Goal: Transaction & Acquisition: Purchase product/service

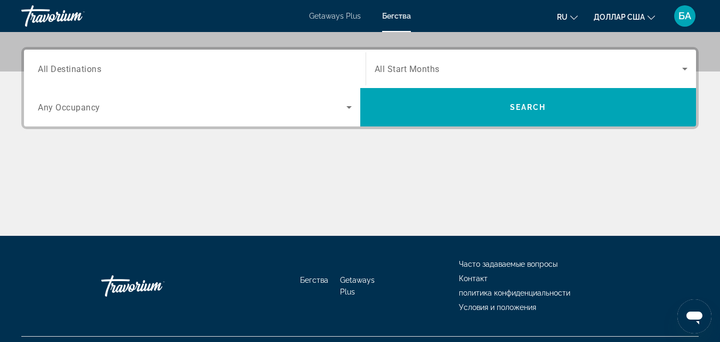
scroll to position [256, 0]
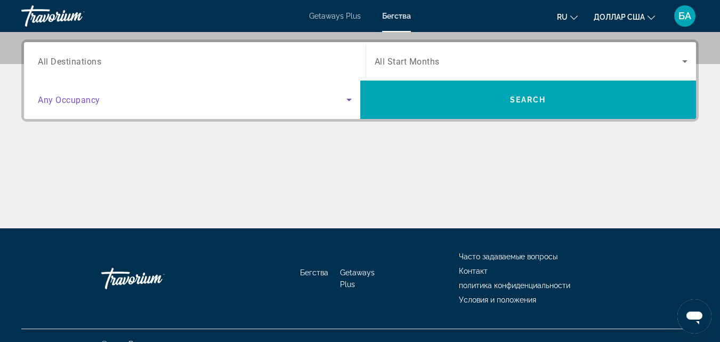
click at [346, 101] on icon "Search widget" at bounding box center [349, 99] width 13 height 13
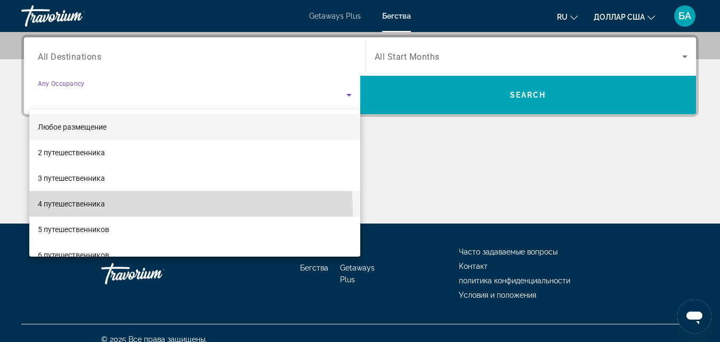
click at [148, 211] on mat-option "4 путешественника" at bounding box center [194, 204] width 331 height 26
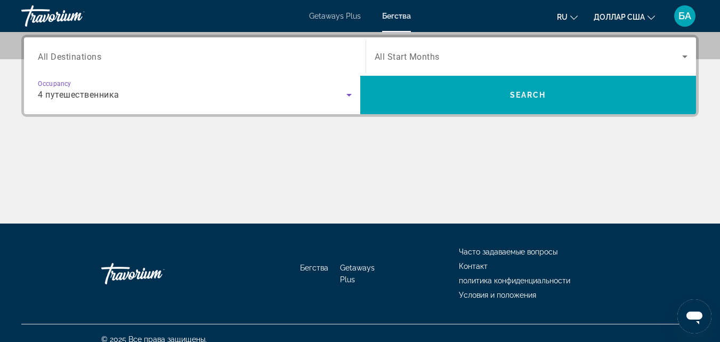
click at [64, 58] on span "All Destinations" at bounding box center [69, 56] width 63 height 10
click at [64, 58] on input "Destination All Destinations" at bounding box center [195, 57] width 314 height 13
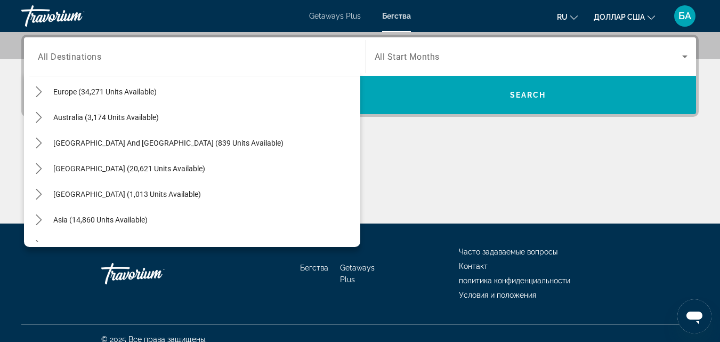
scroll to position [144, 0]
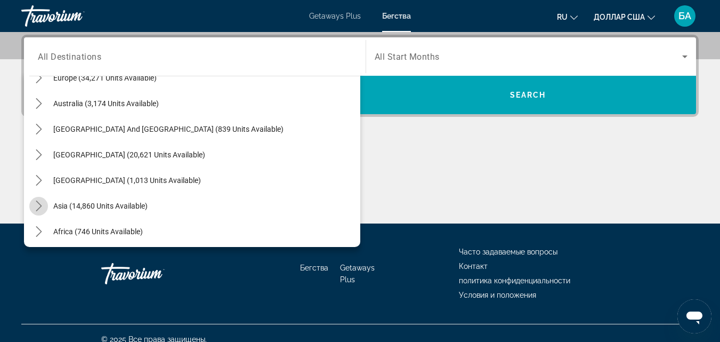
click at [36, 205] on icon "Toggle Asia (14,860 units available) submenu" at bounding box center [39, 205] width 11 height 11
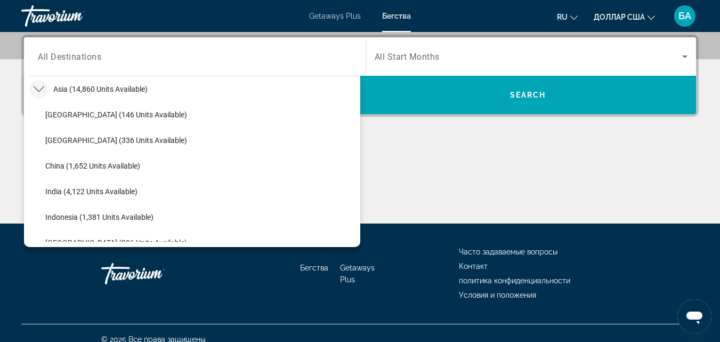
scroll to position [556, 0]
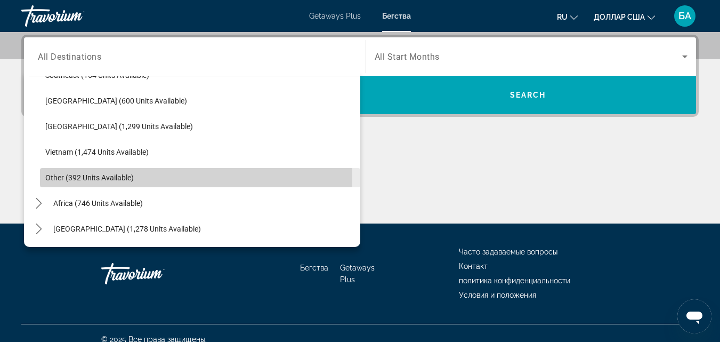
click at [55, 180] on span "Other (392 units available)" at bounding box center [89, 177] width 88 height 9
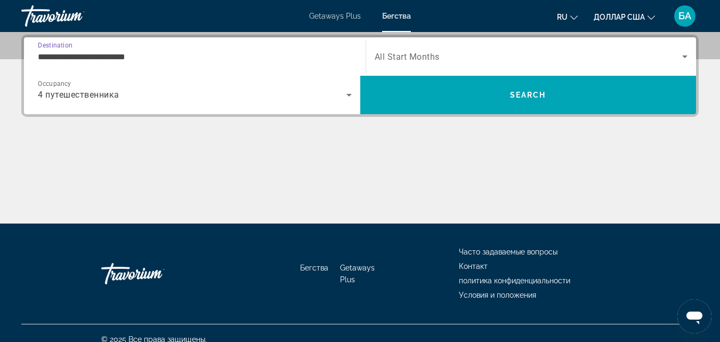
click at [68, 58] on input "**********" at bounding box center [195, 57] width 314 height 13
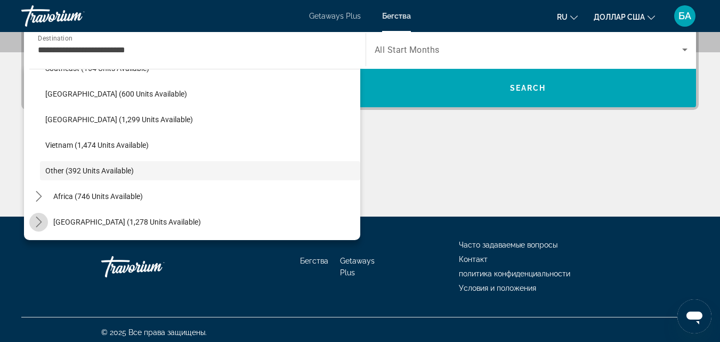
click at [38, 222] on icon "Toggle Middle East (1,278 units available) submenu" at bounding box center [39, 221] width 11 height 11
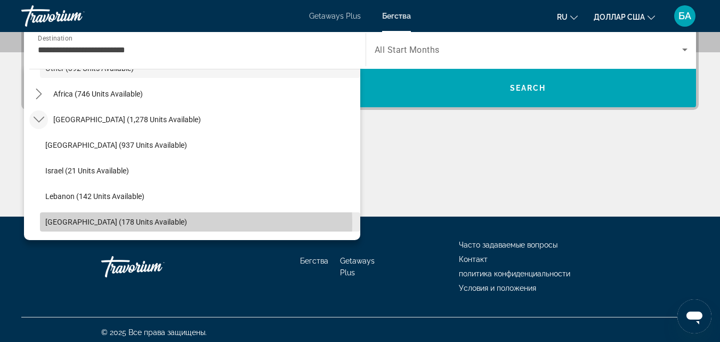
click at [101, 223] on span "[GEOGRAPHIC_DATA] (178 units available)" at bounding box center [116, 221] width 142 height 9
type input "**********"
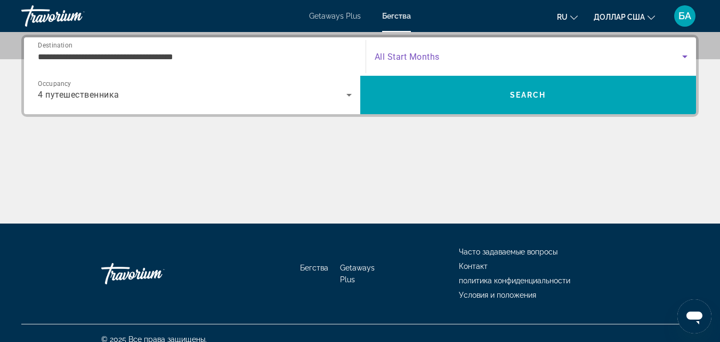
click at [686, 55] on icon "Search widget" at bounding box center [684, 56] width 5 height 3
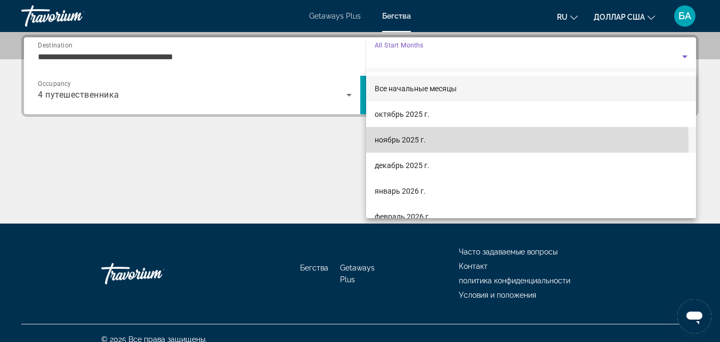
click at [419, 144] on span "ноябрь 2025 г." at bounding box center [400, 139] width 51 height 13
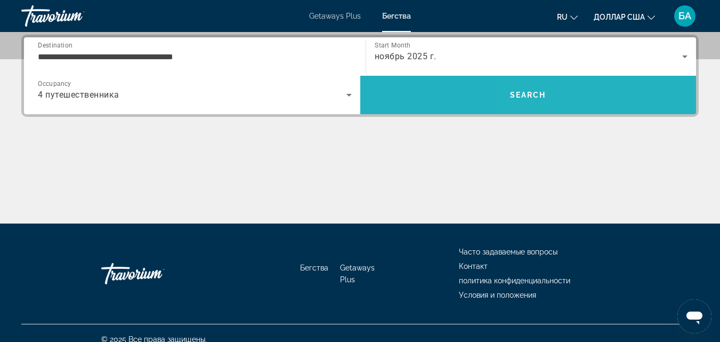
click at [575, 92] on span "Search" at bounding box center [528, 95] width 336 height 26
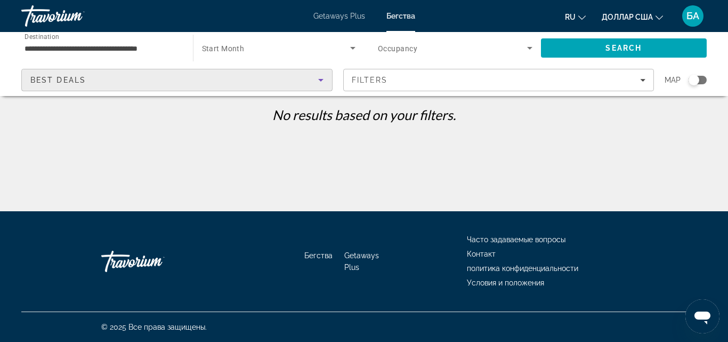
click at [317, 79] on icon "Sort by" at bounding box center [320, 80] width 13 height 13
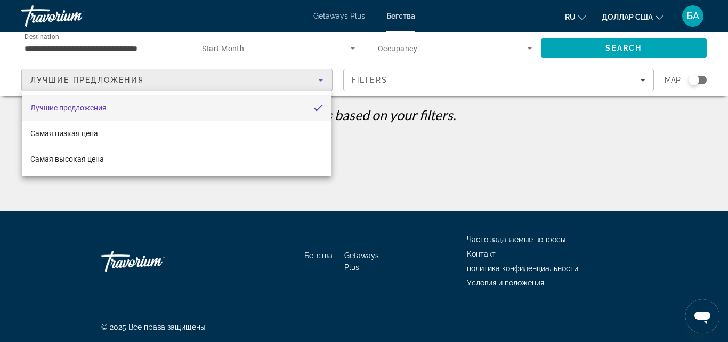
click at [369, 138] on div at bounding box center [364, 171] width 728 height 342
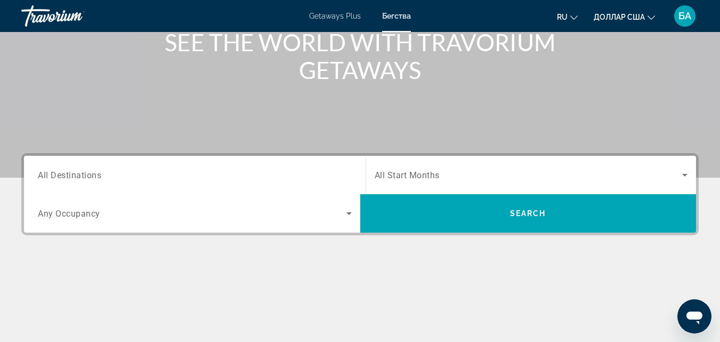
scroll to position [171, 0]
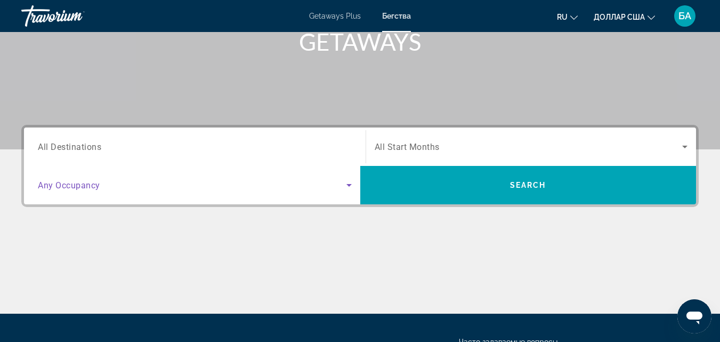
click at [350, 183] on icon "Search widget" at bounding box center [349, 185] width 13 height 13
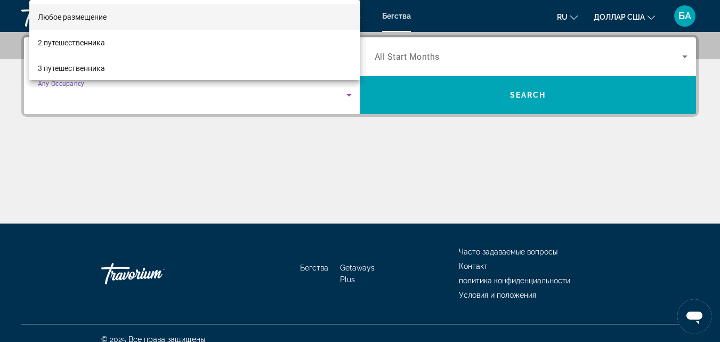
scroll to position [70, 0]
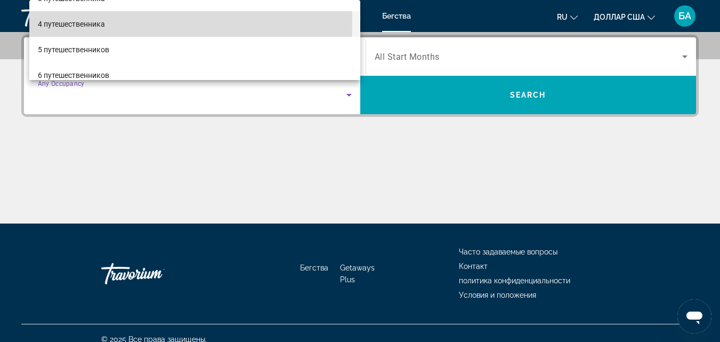
click at [140, 22] on mat-option "4 путешественника" at bounding box center [194, 24] width 331 height 26
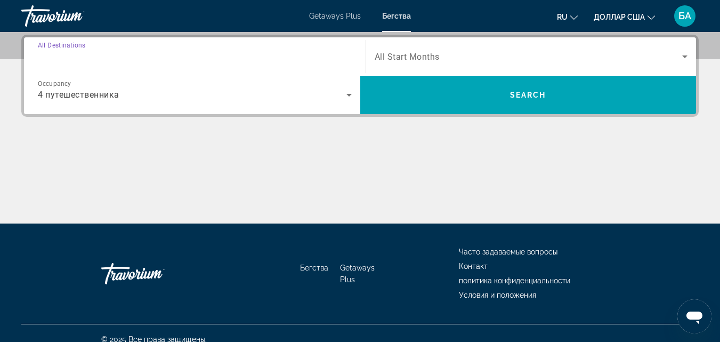
click at [174, 59] on input "Destination All Destinations" at bounding box center [195, 57] width 314 height 13
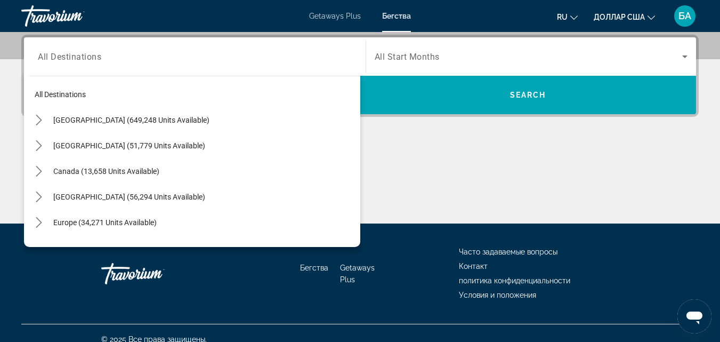
scroll to position [144, 0]
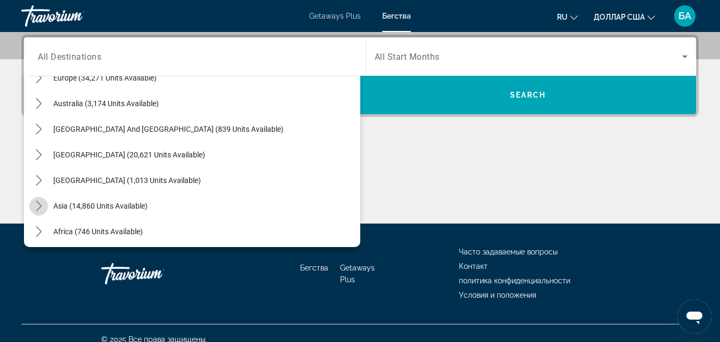
click at [37, 202] on icon "Toggle Asia (14,860 units available) submenu" at bounding box center [39, 205] width 6 height 11
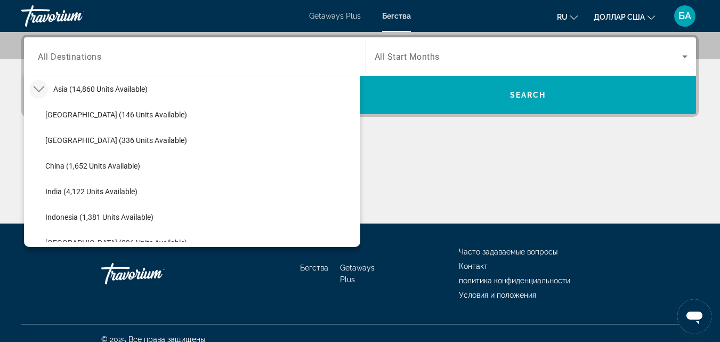
scroll to position [556, 0]
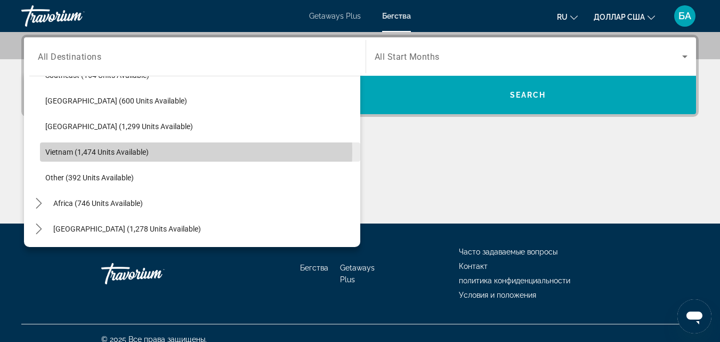
click at [58, 152] on span "Vietnam (1,474 units available)" at bounding box center [96, 152] width 103 height 9
type input "**********"
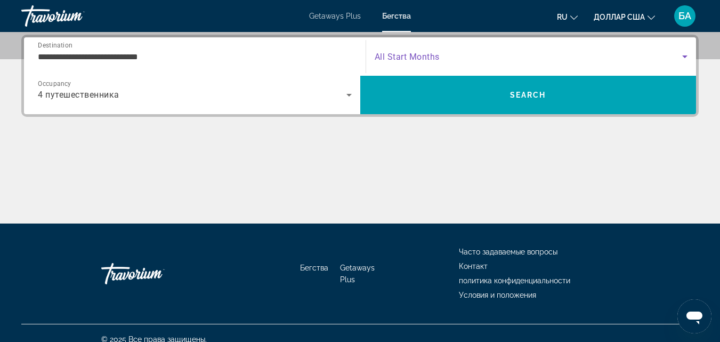
click at [682, 55] on icon "Search widget" at bounding box center [684, 56] width 13 height 13
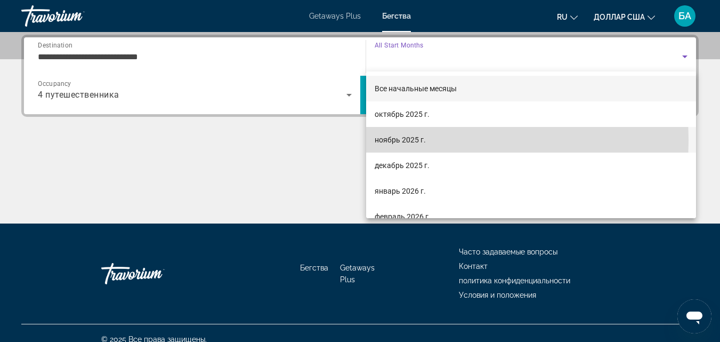
click at [377, 140] on font "ноябрь 2025 г." at bounding box center [400, 139] width 51 height 9
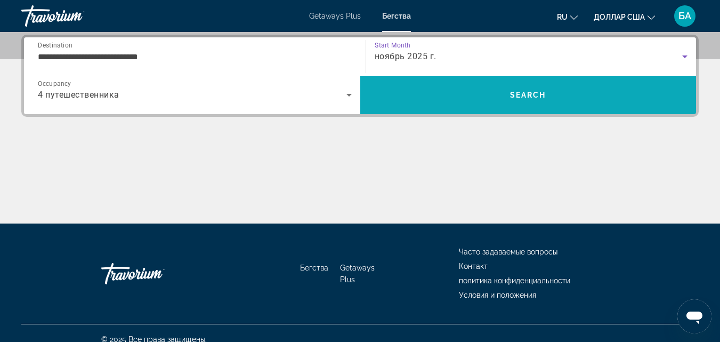
click at [486, 88] on span "Search" at bounding box center [528, 95] width 336 height 26
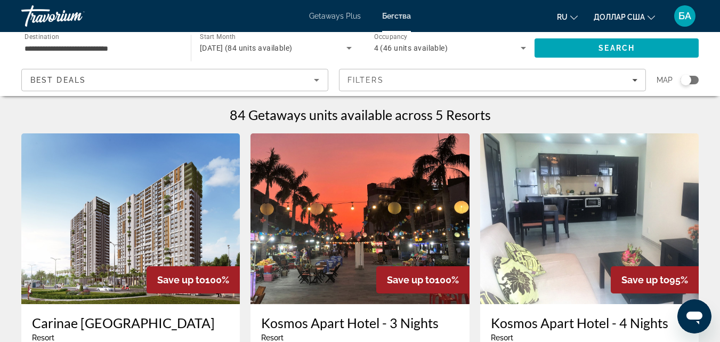
click at [118, 249] on img "Основное содержание" at bounding box center [130, 218] width 219 height 171
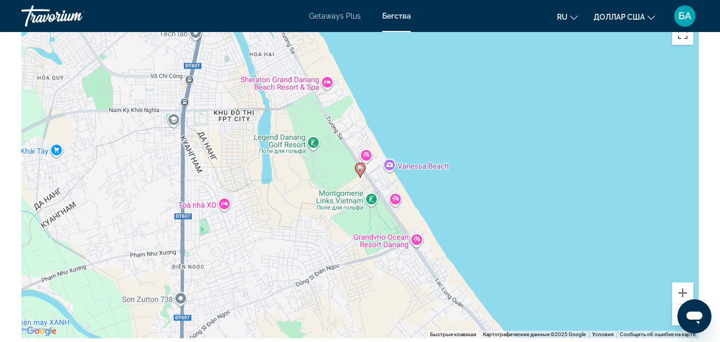
scroll to position [1407, 0]
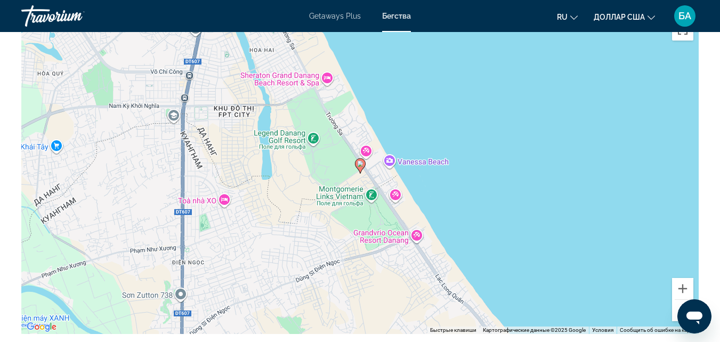
click at [674, 314] on button "Уменьшить" at bounding box center [682, 310] width 21 height 21
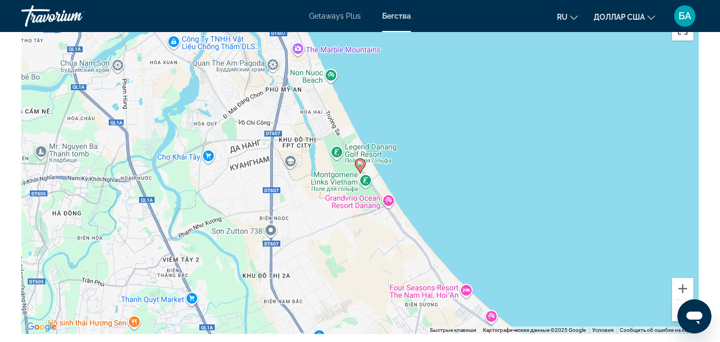
click at [674, 314] on button "Уменьшить" at bounding box center [682, 310] width 21 height 21
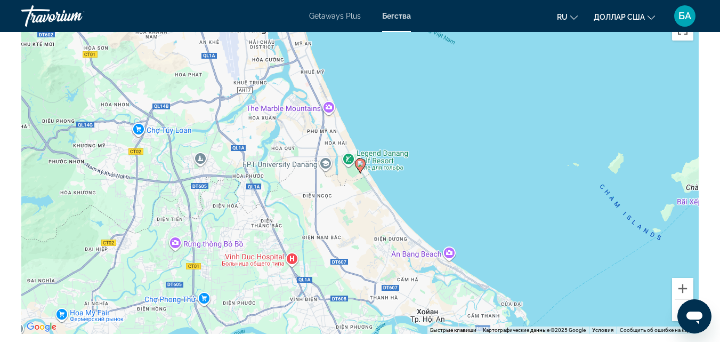
click at [674, 314] on button "Уменьшить" at bounding box center [682, 310] width 21 height 21
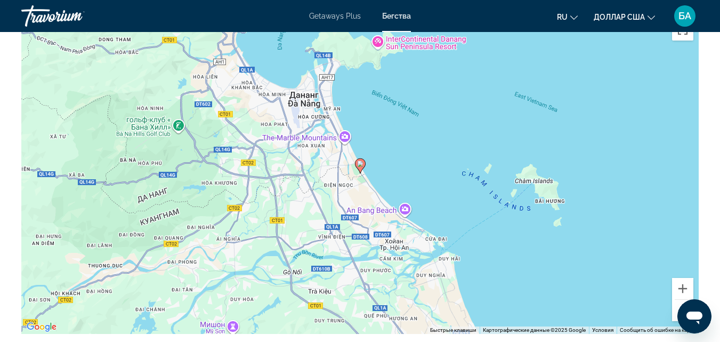
click at [676, 311] on button "Уменьшить" at bounding box center [682, 310] width 21 height 21
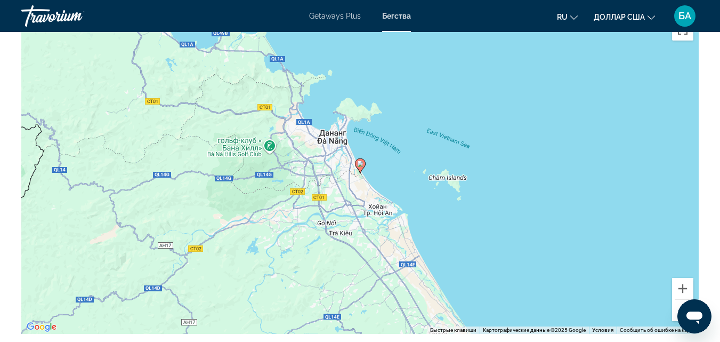
click at [676, 311] on button "Уменьшить" at bounding box center [682, 310] width 21 height 21
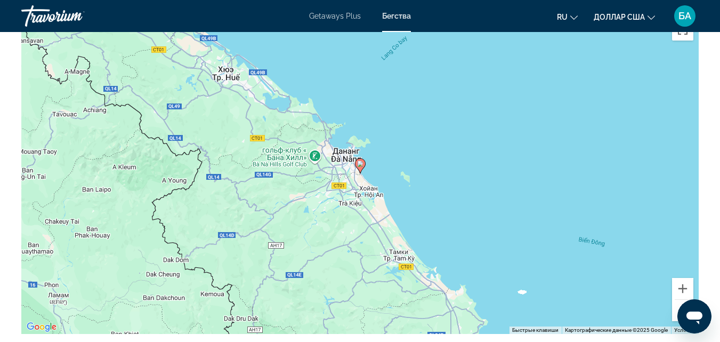
click at [676, 311] on button "Уменьшить" at bounding box center [682, 310] width 21 height 21
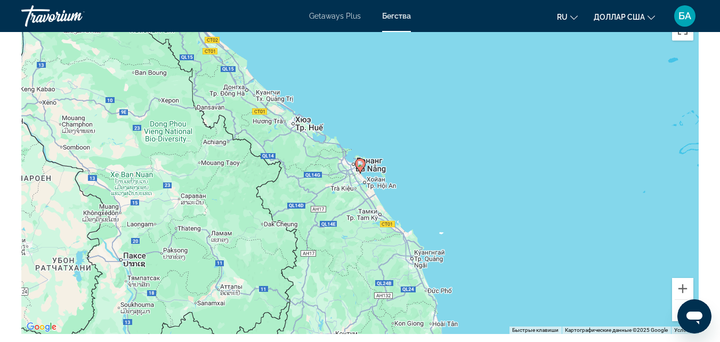
click at [676, 311] on button "Уменьшить" at bounding box center [682, 310] width 21 height 21
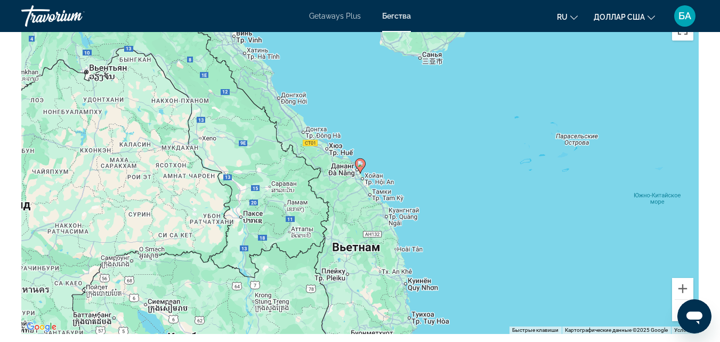
click at [676, 311] on button "Уменьшить" at bounding box center [682, 310] width 21 height 21
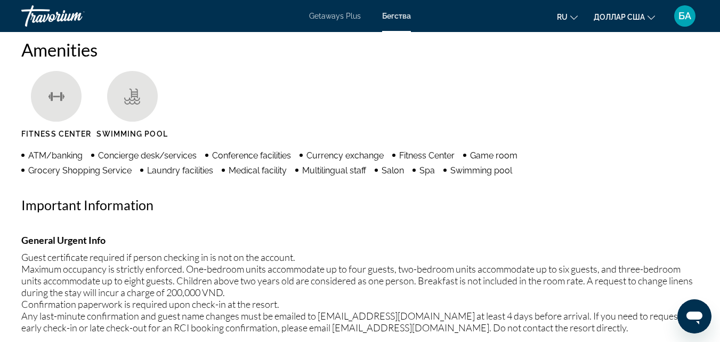
scroll to position [725, 0]
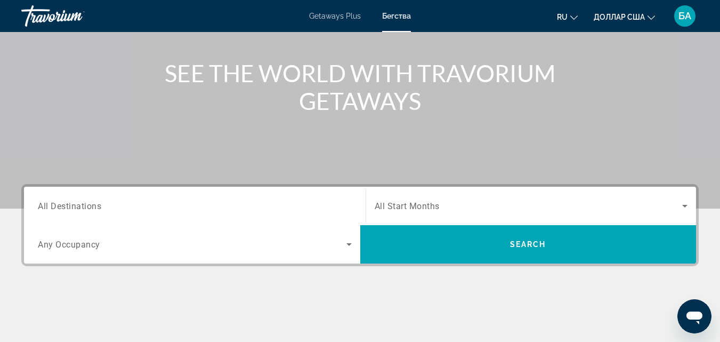
scroll to position [128, 0]
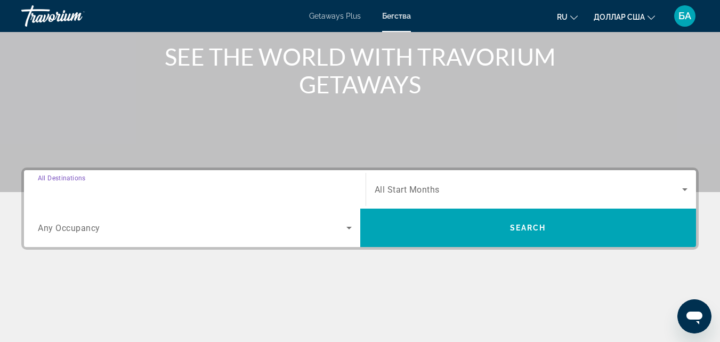
click at [134, 189] on input "Destination All Destinations" at bounding box center [195, 189] width 314 height 13
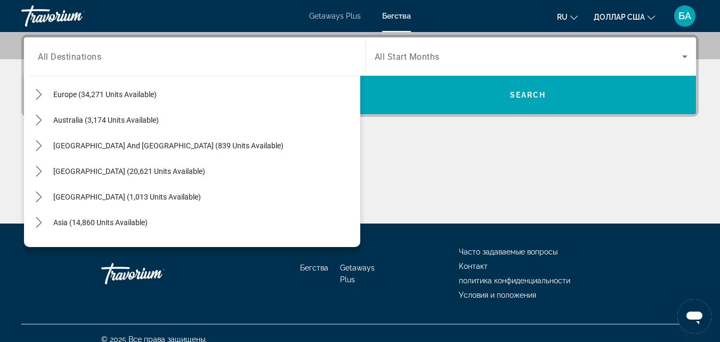
scroll to position [144, 0]
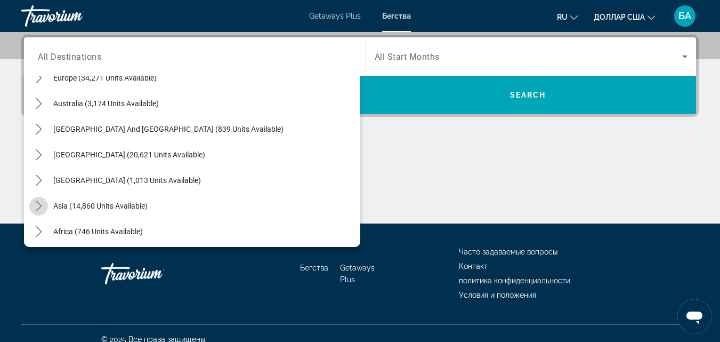
click at [34, 209] on icon "Toggle Asia (14,860 units available) submenu" at bounding box center [39, 205] width 11 height 11
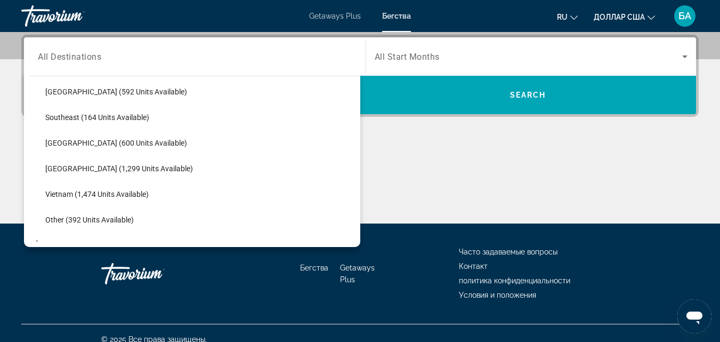
scroll to position [550, 0]
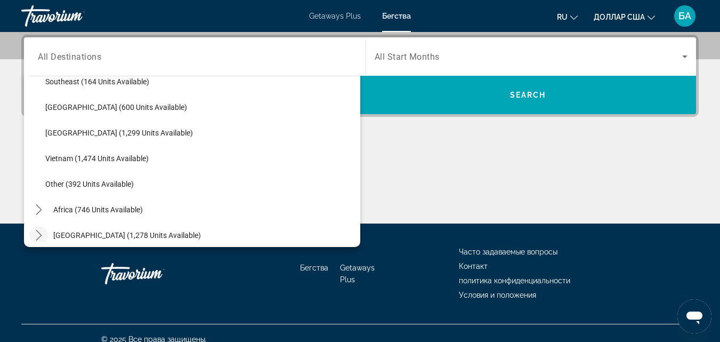
click at [41, 232] on icon "Toggle Middle East (1,278 units available) submenu" at bounding box center [39, 235] width 11 height 11
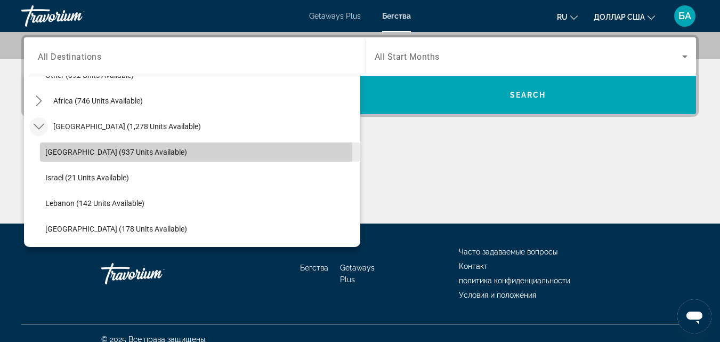
click at [75, 152] on span "Egypt (937 units available)" at bounding box center [116, 152] width 142 height 9
type input "**********"
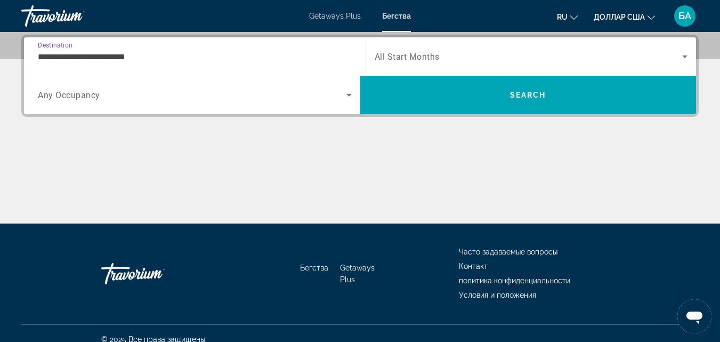
click at [349, 94] on icon "Search widget" at bounding box center [348, 95] width 5 height 3
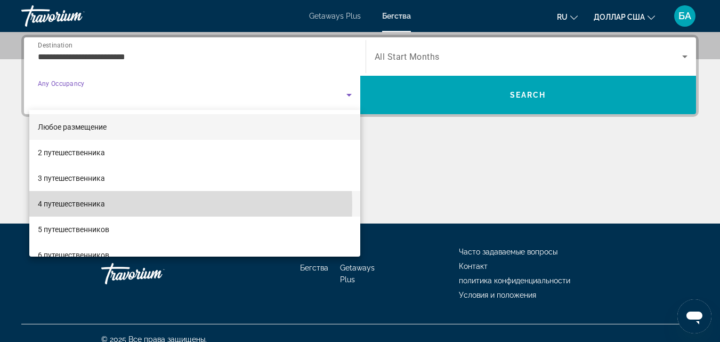
click at [108, 205] on mat-option "4 путешественника" at bounding box center [194, 204] width 331 height 26
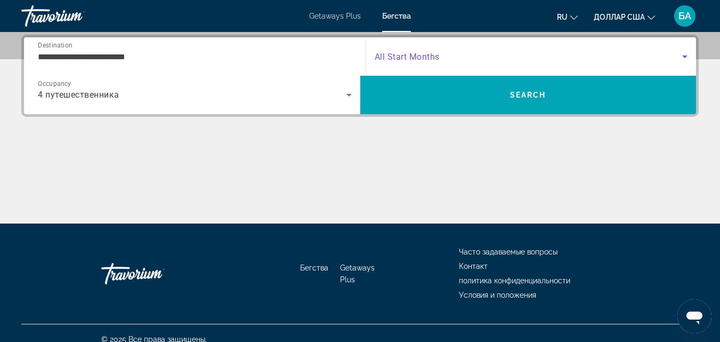
click at [689, 54] on icon "Search widget" at bounding box center [684, 56] width 13 height 13
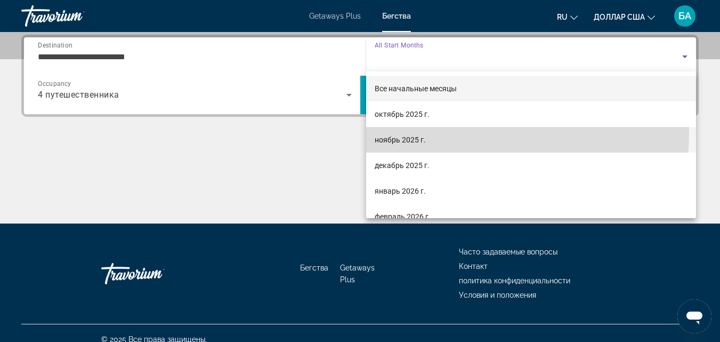
click at [474, 133] on mat-option "ноябрь 2025 г." at bounding box center [531, 140] width 330 height 26
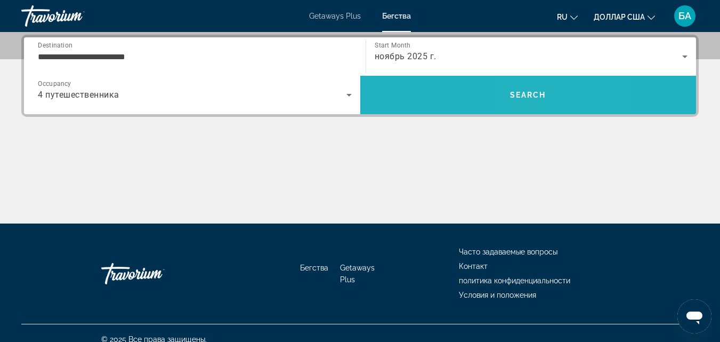
click at [544, 92] on span "Search" at bounding box center [528, 95] width 36 height 9
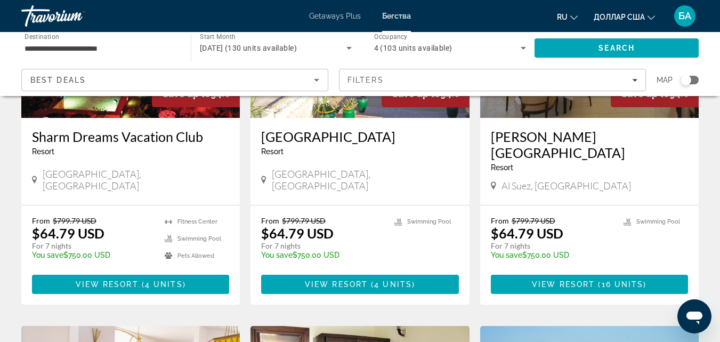
scroll to position [562, 0]
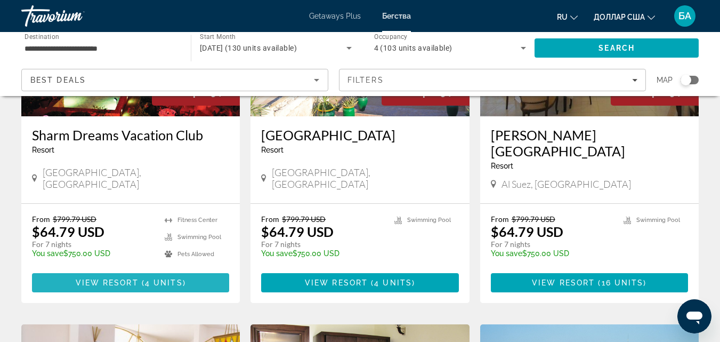
click at [114, 278] on span "View Resort" at bounding box center [107, 282] width 63 height 9
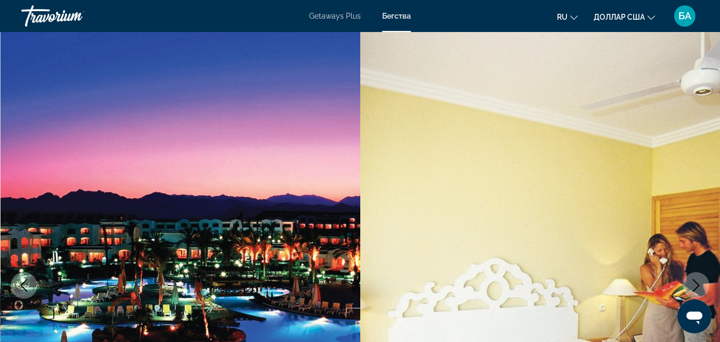
click at [701, 284] on icon "Next image" at bounding box center [696, 285] width 13 height 13
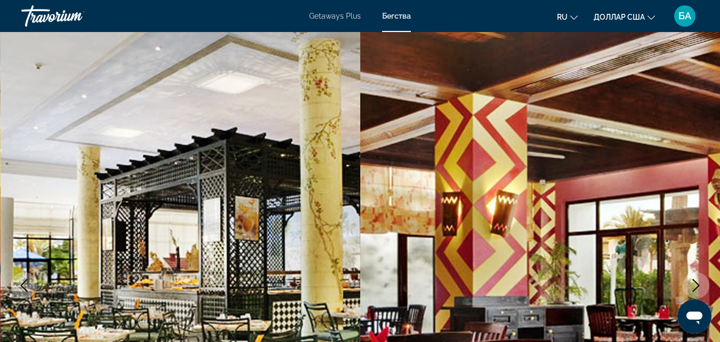
click at [701, 284] on icon "Next image" at bounding box center [696, 285] width 13 height 13
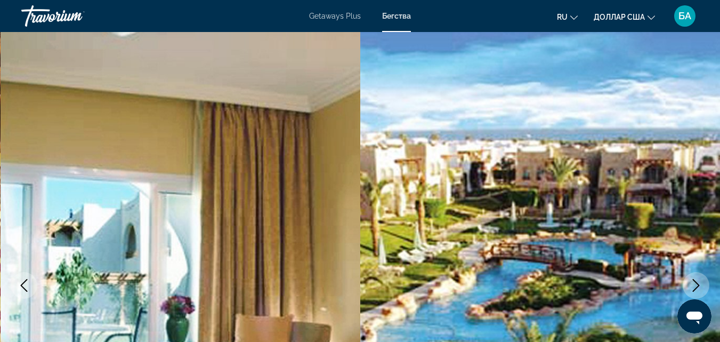
click at [701, 284] on icon "Next image" at bounding box center [696, 285] width 13 height 13
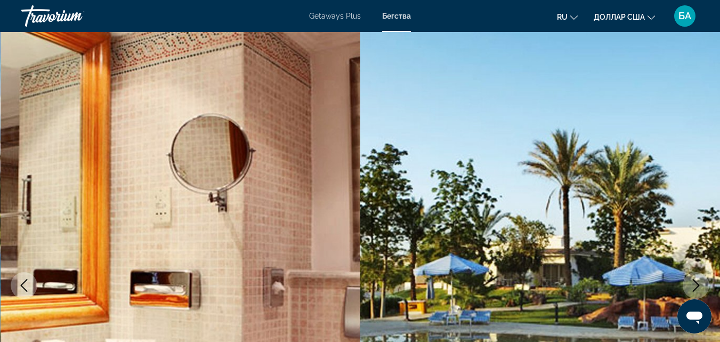
click at [701, 284] on icon "Next image" at bounding box center [696, 285] width 13 height 13
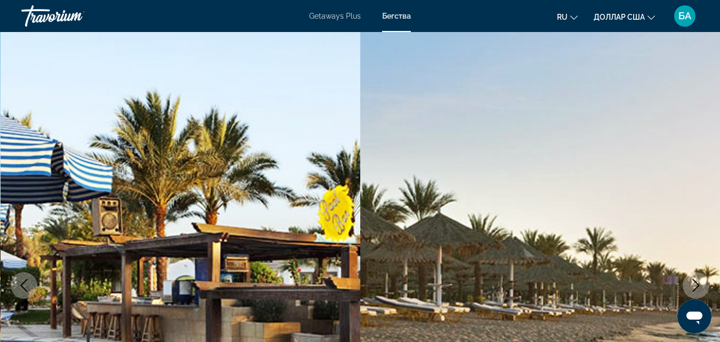
click at [701, 284] on icon "Next image" at bounding box center [696, 285] width 13 height 13
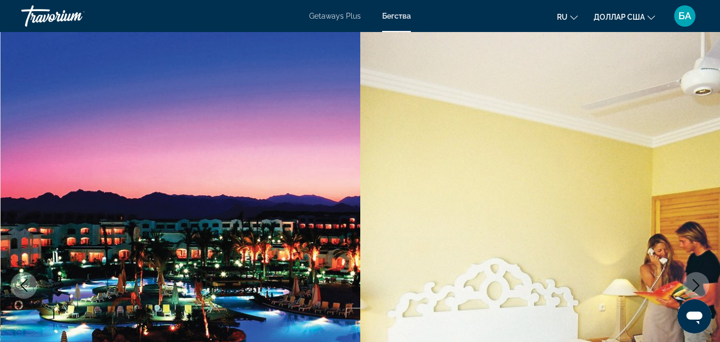
click at [701, 284] on icon "Next image" at bounding box center [696, 285] width 13 height 13
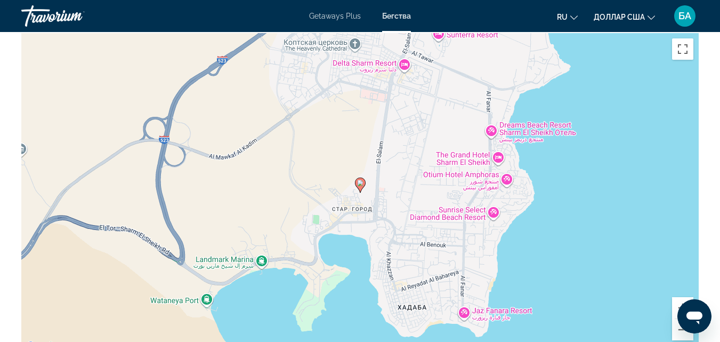
scroll to position [1428, 0]
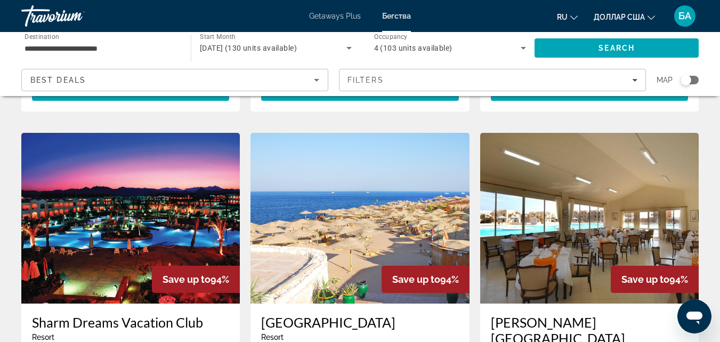
scroll to position [448, 0]
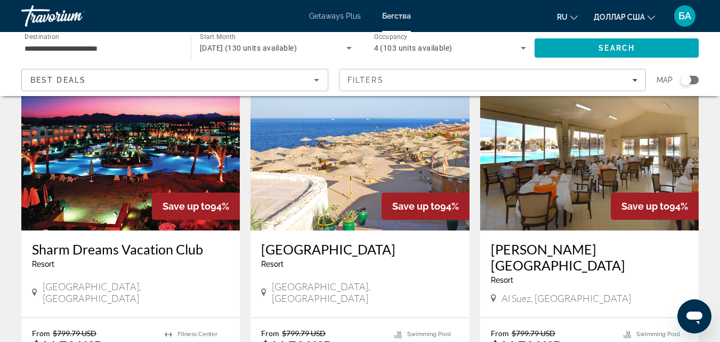
click at [350, 203] on img "Основное содержание" at bounding box center [359, 145] width 219 height 171
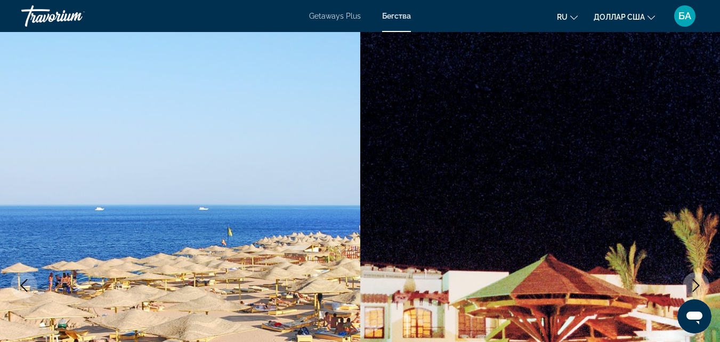
click at [694, 277] on button "Next image" at bounding box center [696, 285] width 27 height 27
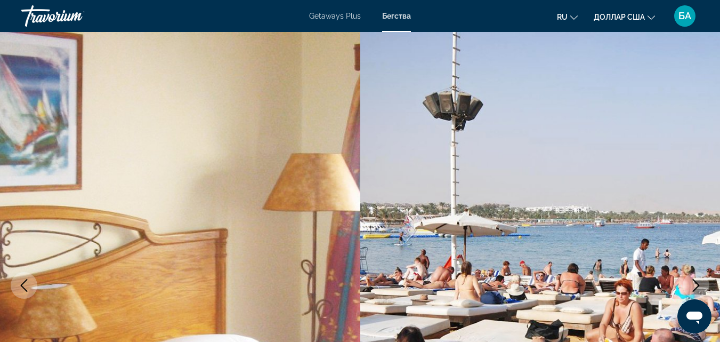
click at [694, 283] on icon "Next image" at bounding box center [696, 285] width 13 height 13
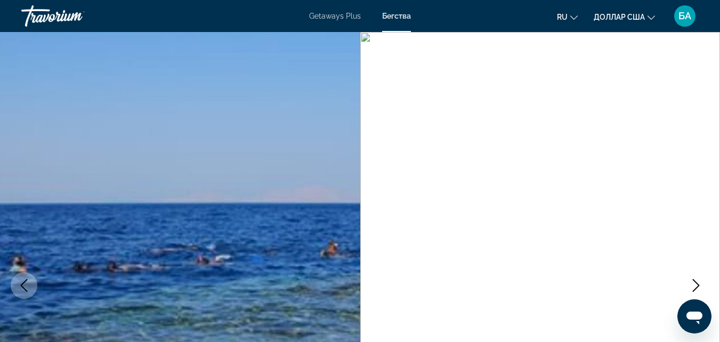
click at [694, 283] on icon "Next image" at bounding box center [696, 285] width 13 height 13
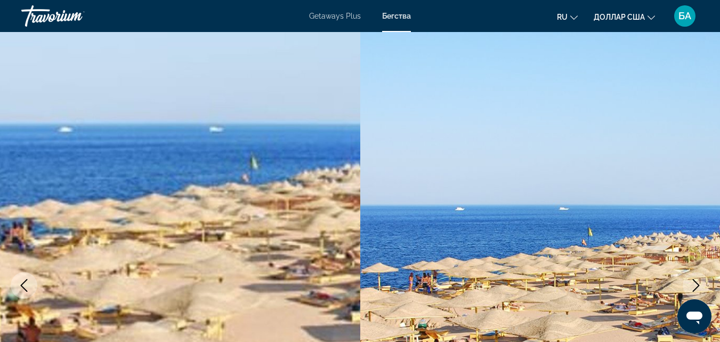
click at [694, 283] on icon "Next image" at bounding box center [696, 285] width 13 height 13
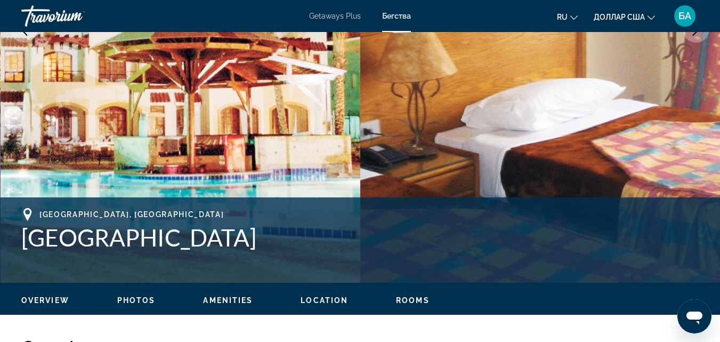
scroll to position [320, 0]
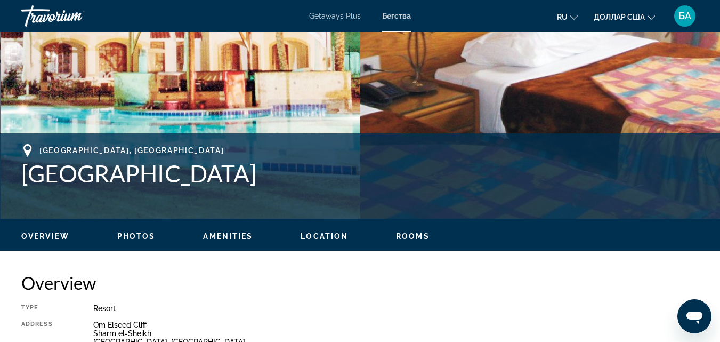
drag, startPoint x: 216, startPoint y: 171, endPoint x: 16, endPoint y: 173, distance: 199.9
click at [16, 173] on div "South Sinai, Egypt Coral Hills Resort Address Om Elseed Cliff Sharm el-Sheikh S…" at bounding box center [360, 176] width 720 height 64
copy h1 "Coral Hills Resort"
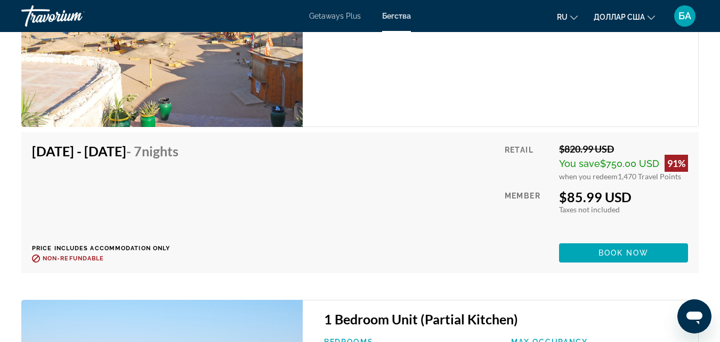
scroll to position [2025, 0]
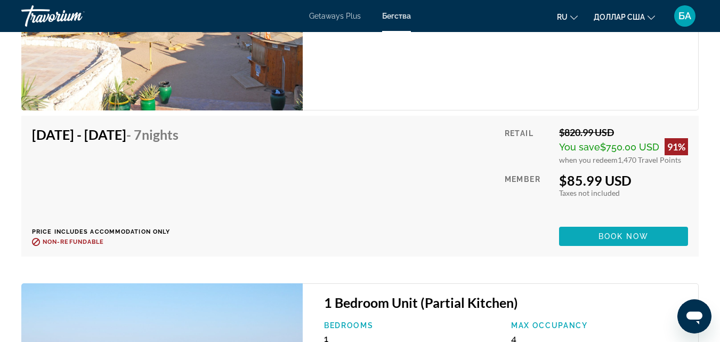
click at [587, 223] on span "Основное содержание" at bounding box center [623, 236] width 129 height 26
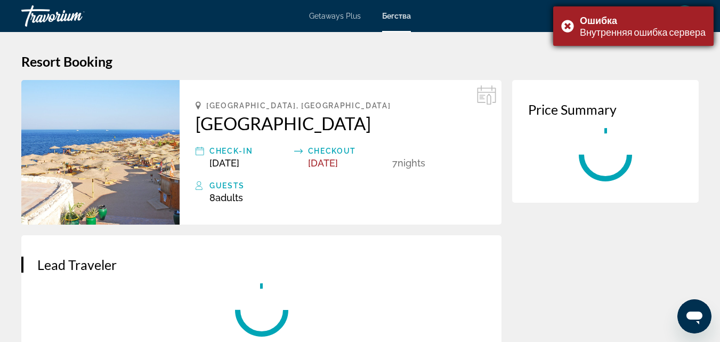
click at [573, 28] on div "Ошибка Внутренняя ошибка сервера" at bounding box center [633, 25] width 160 height 39
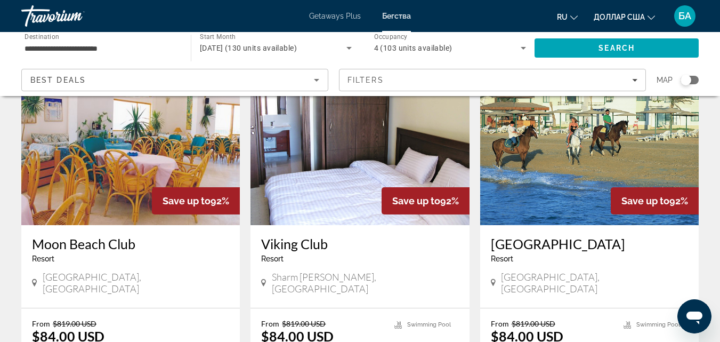
scroll to position [533, 0]
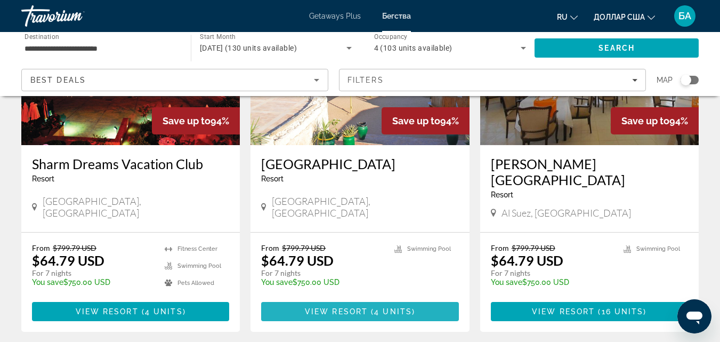
click at [333, 307] on span "View Resort" at bounding box center [336, 311] width 63 height 9
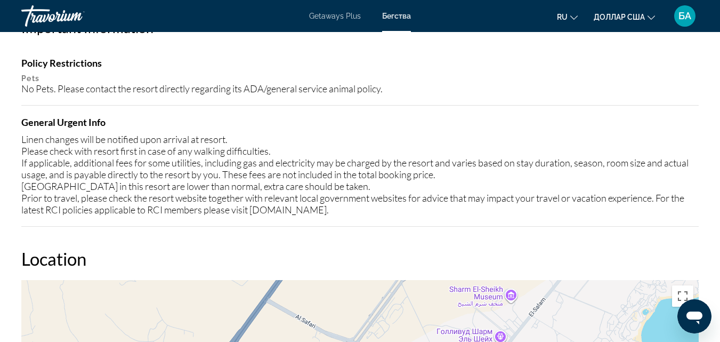
scroll to position [1492, 0]
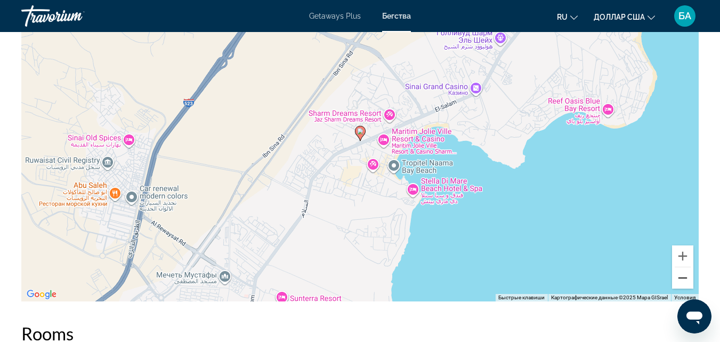
click at [682, 272] on button "Уменьшить" at bounding box center [682, 277] width 21 height 21
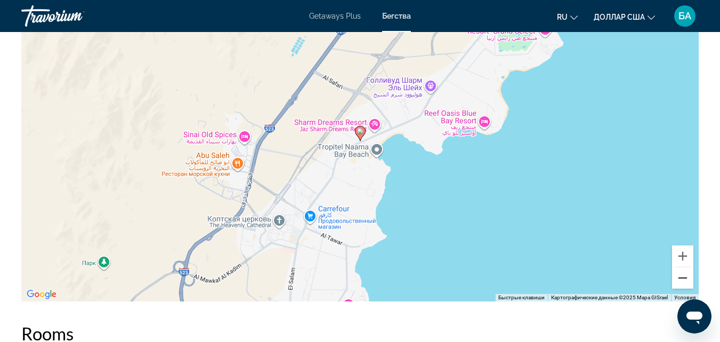
click at [682, 272] on button "Уменьшить" at bounding box center [682, 277] width 21 height 21
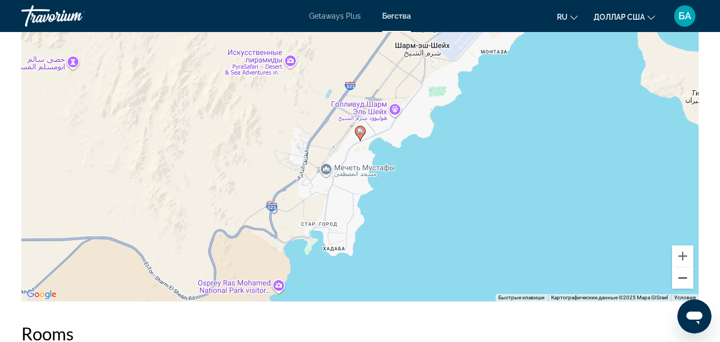
click at [682, 272] on button "Уменьшить" at bounding box center [682, 277] width 21 height 21
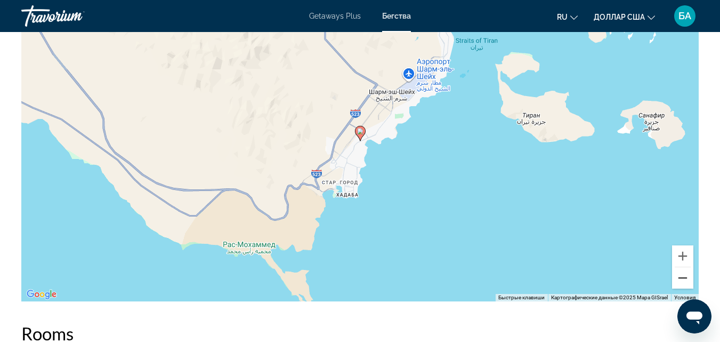
scroll to position [1791, 0]
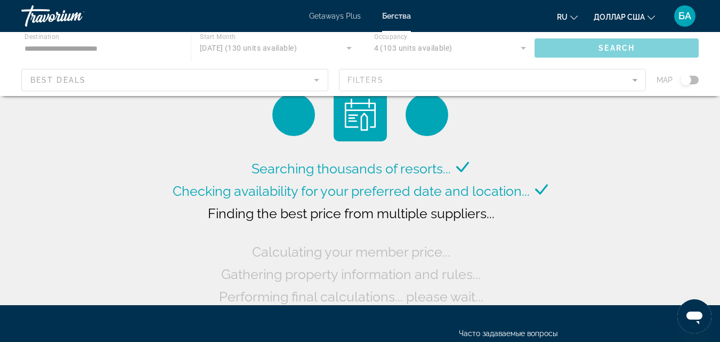
click at [317, 80] on div "Основное содержание" at bounding box center [360, 64] width 720 height 64
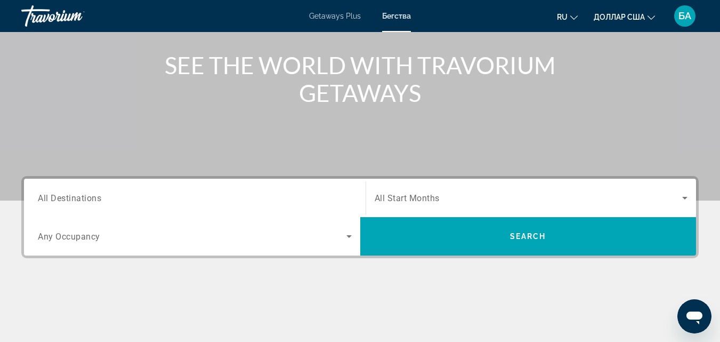
scroll to position [171, 0]
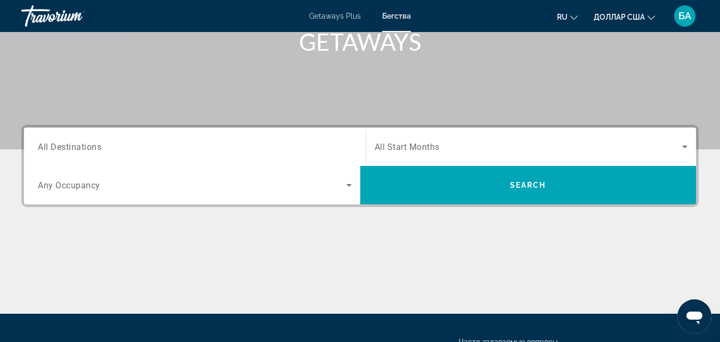
click at [350, 185] on icon "Search widget" at bounding box center [349, 185] width 13 height 13
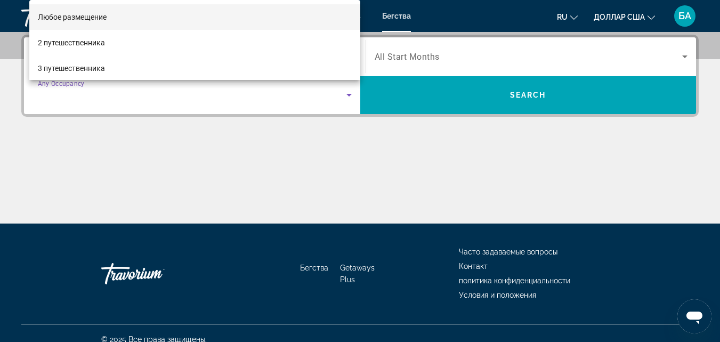
scroll to position [21, 0]
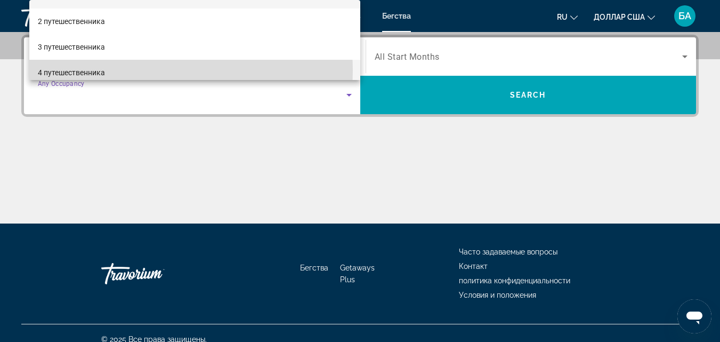
click at [159, 70] on mat-option "4 путешественника" at bounding box center [194, 73] width 331 height 26
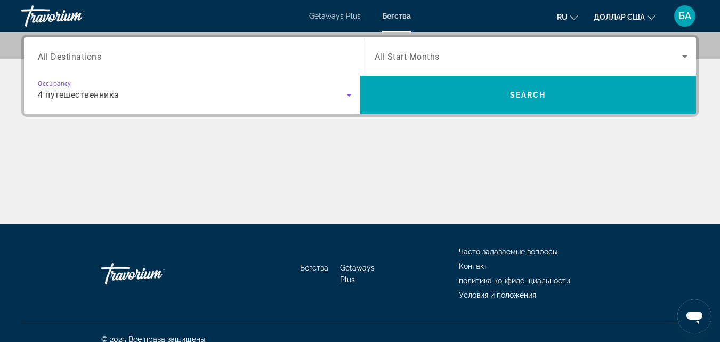
click at [124, 55] on input "Destination All Destinations" at bounding box center [195, 57] width 314 height 13
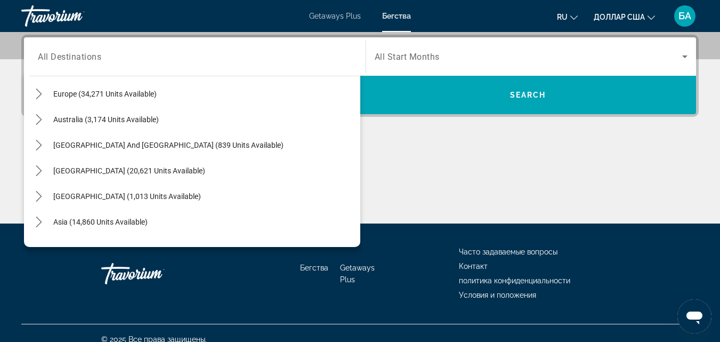
scroll to position [144, 0]
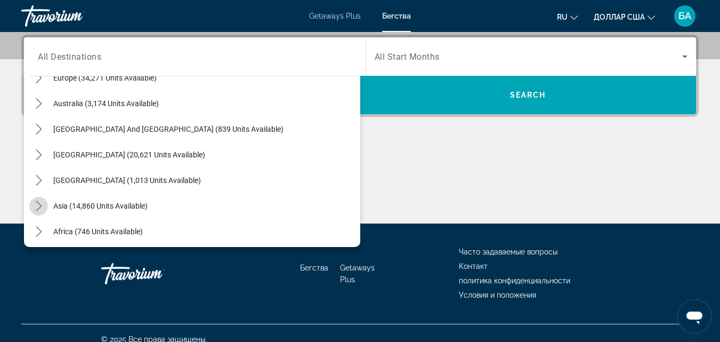
click at [34, 205] on icon "Toggle Asia (14,860 units available) submenu" at bounding box center [39, 205] width 11 height 11
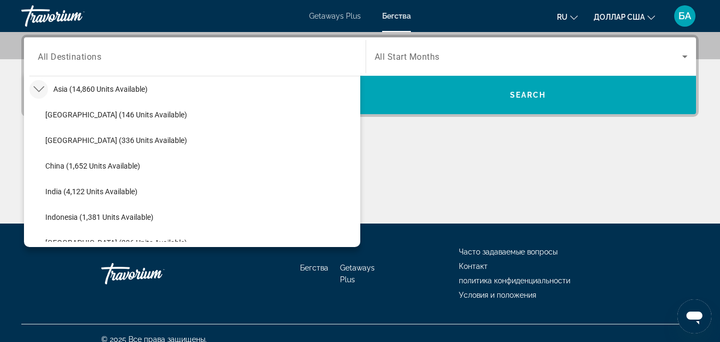
scroll to position [406, 0]
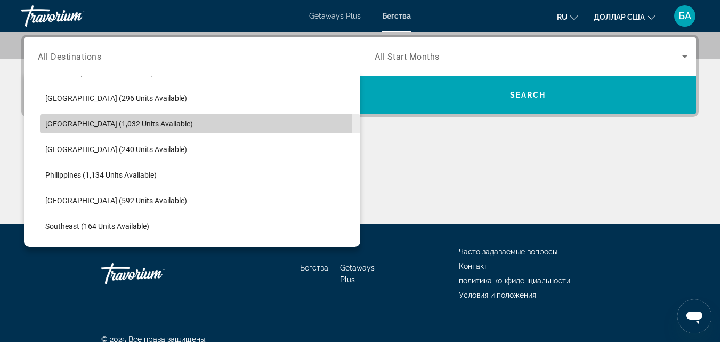
click at [85, 122] on span "Malaysia (1,032 units available)" at bounding box center [119, 123] width 148 height 9
type input "**********"
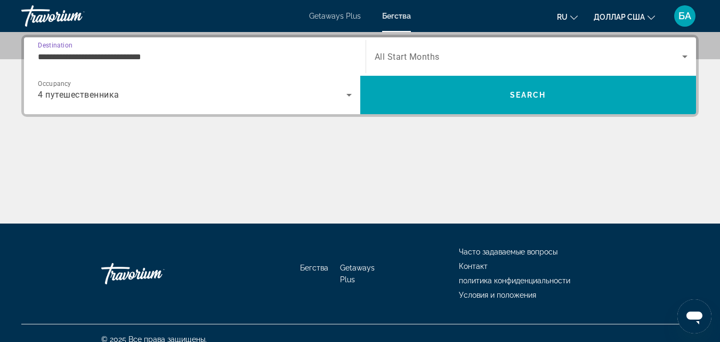
click at [686, 54] on icon "Search widget" at bounding box center [684, 56] width 13 height 13
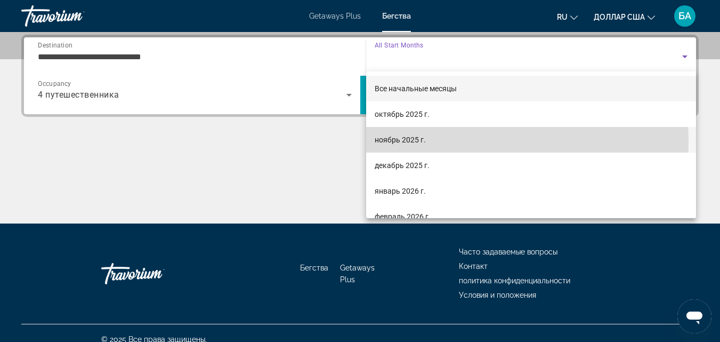
click at [462, 141] on mat-option "ноябрь 2025 г." at bounding box center [531, 140] width 330 height 26
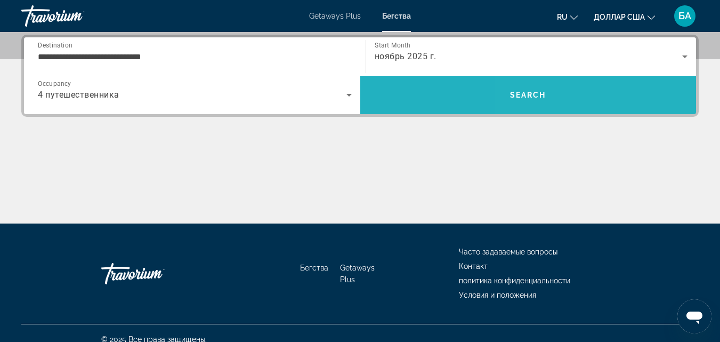
click at [577, 94] on span "Search" at bounding box center [528, 95] width 336 height 26
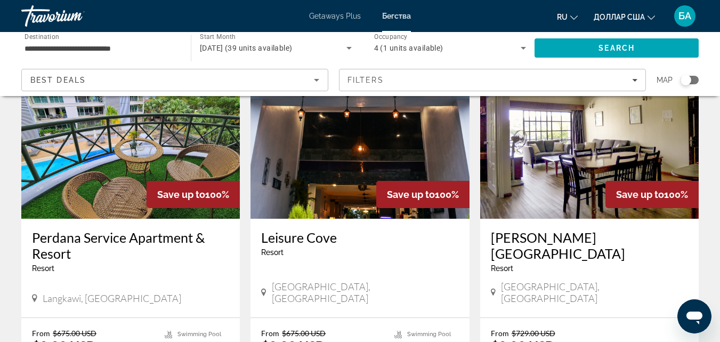
scroll to position [107, 0]
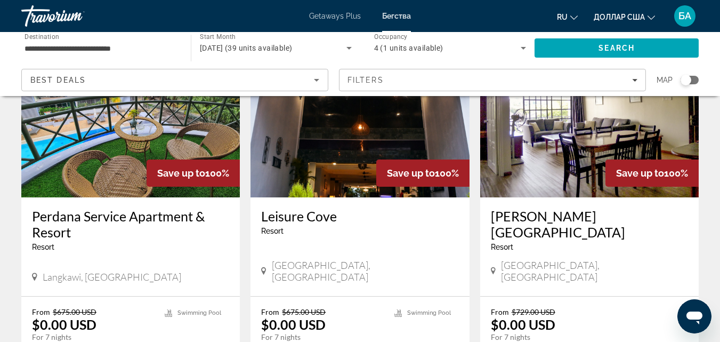
click at [177, 138] on img "Основное содержание" at bounding box center [130, 112] width 219 height 171
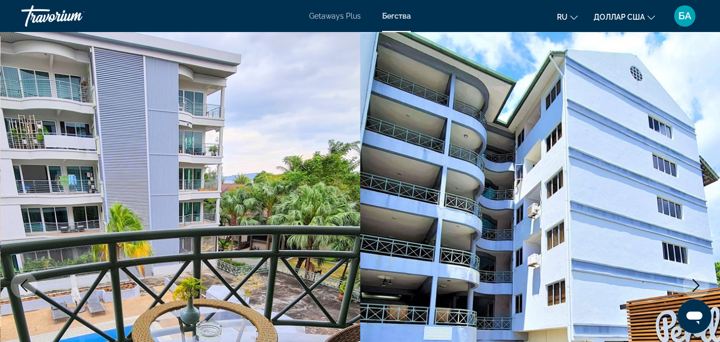
click at [698, 287] on icon "Next image" at bounding box center [696, 285] width 13 height 13
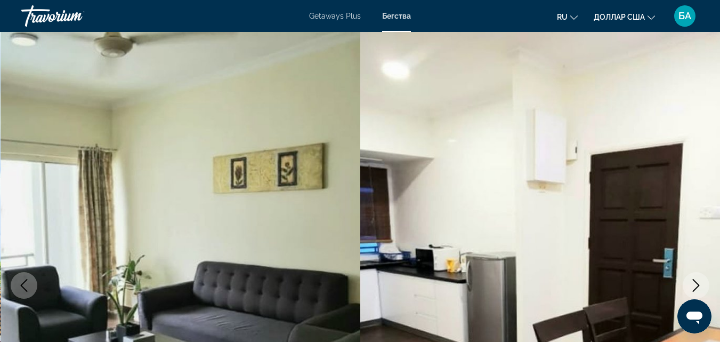
click at [698, 287] on icon "Next image" at bounding box center [696, 285] width 13 height 13
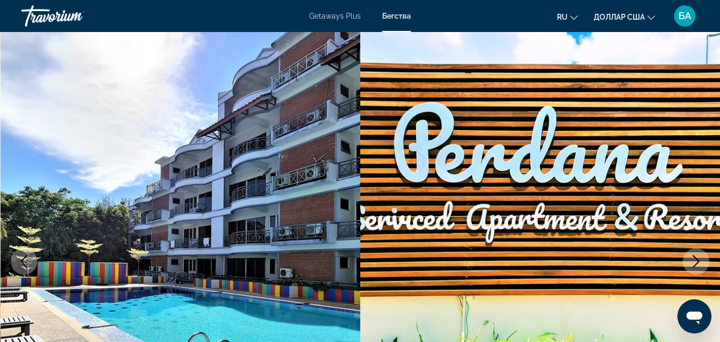
scroll to position [21, 0]
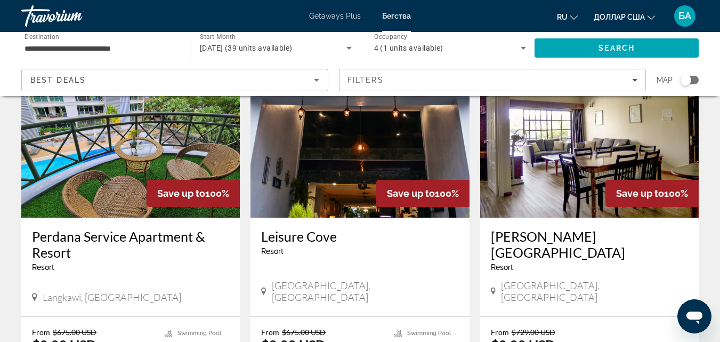
scroll to position [85, 0]
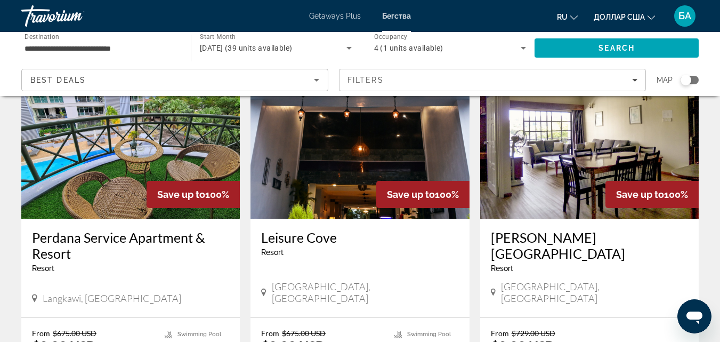
click at [145, 249] on h3 "Perdana Service Apartment & Resort" at bounding box center [130, 245] width 197 height 32
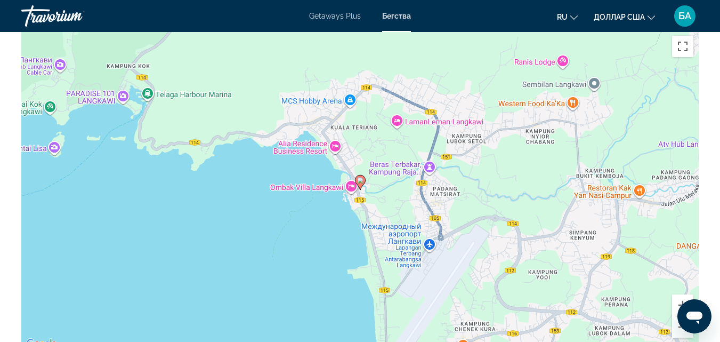
scroll to position [1578, 0]
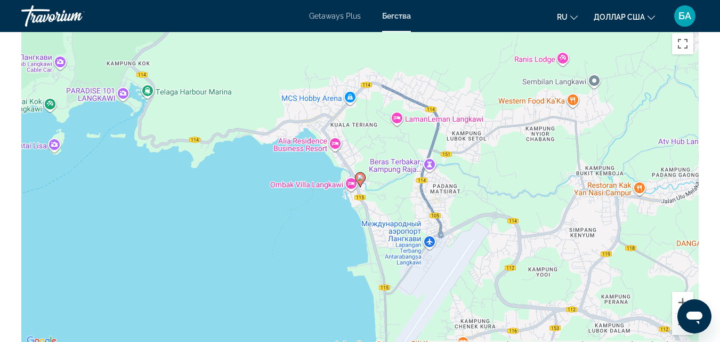
click at [677, 321] on button "Уменьшить" at bounding box center [682, 323] width 21 height 21
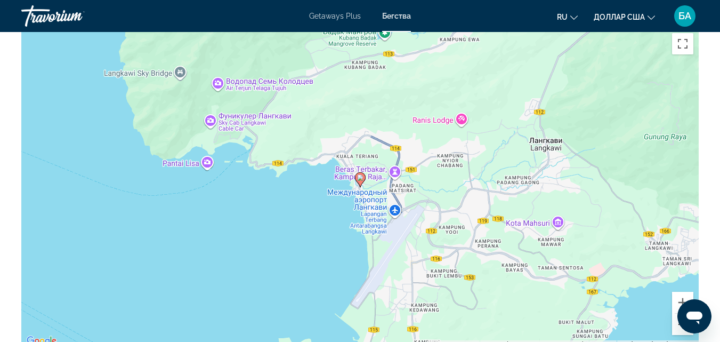
click at [677, 321] on button "Уменьшить" at bounding box center [682, 323] width 21 height 21
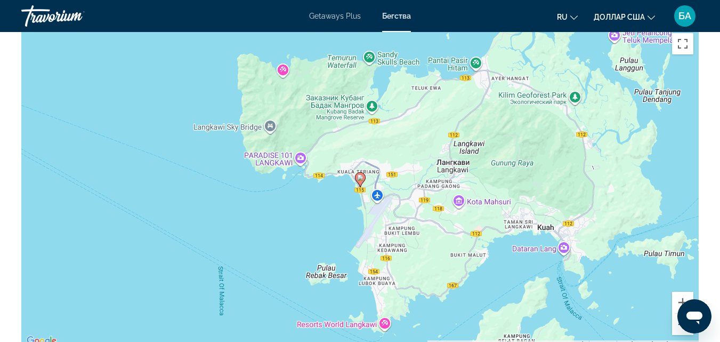
click at [677, 321] on button "Уменьшить" at bounding box center [682, 323] width 21 height 21
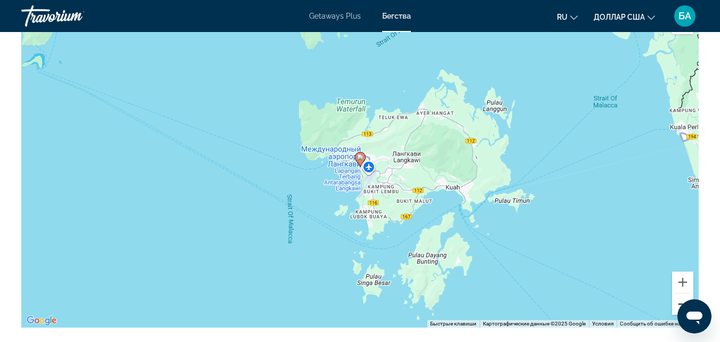
scroll to position [1599, 0]
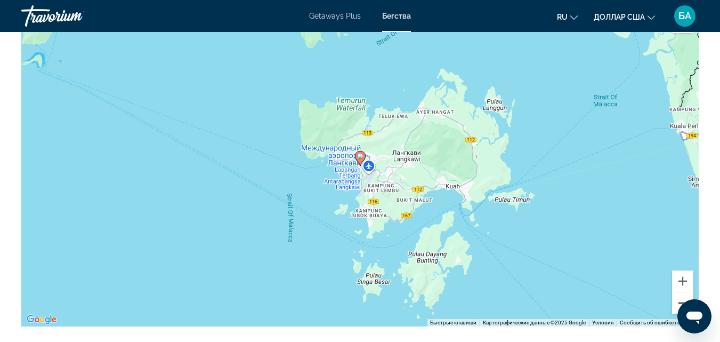
click at [676, 305] on button "Уменьшить" at bounding box center [682, 302] width 21 height 21
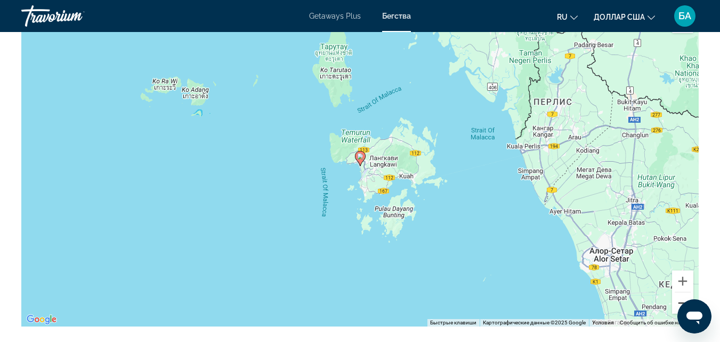
click at [676, 305] on button "Уменьшить" at bounding box center [682, 302] width 21 height 21
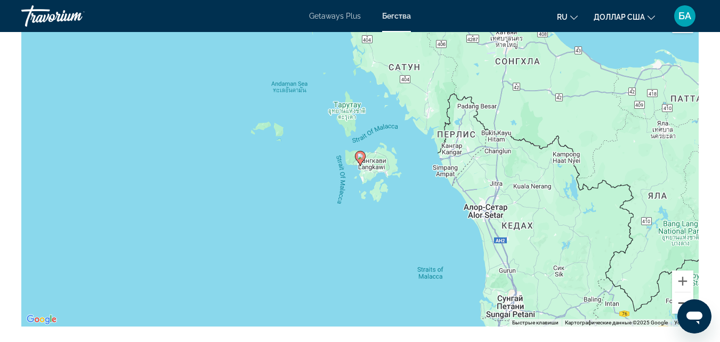
click at [676, 305] on button "Уменьшить" at bounding box center [682, 302] width 21 height 21
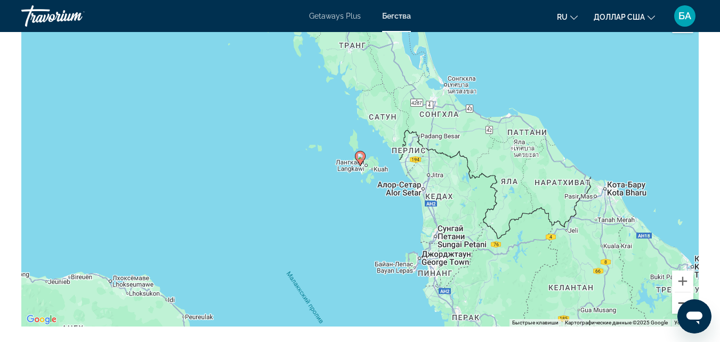
click at [676, 305] on button "Уменьшить" at bounding box center [682, 302] width 21 height 21
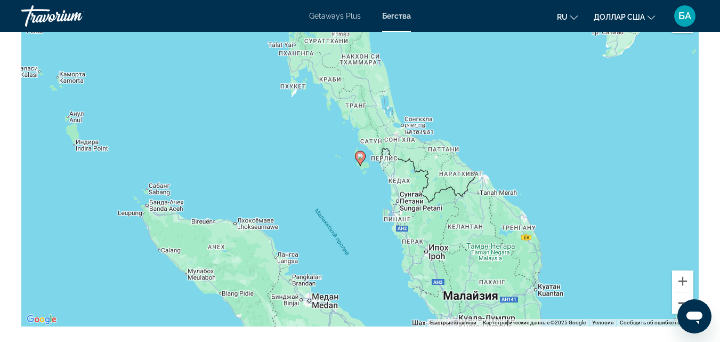
click at [676, 305] on button "Уменьшить" at bounding box center [682, 302] width 21 height 21
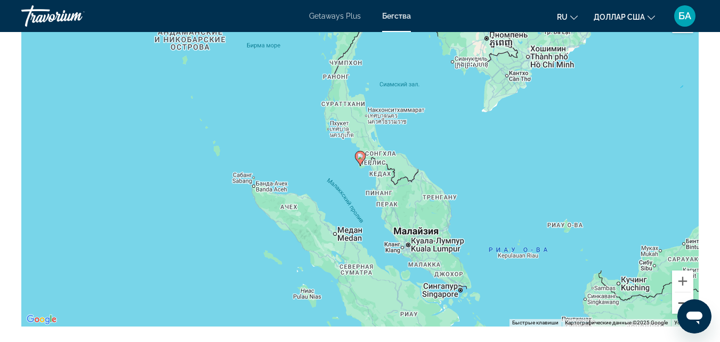
scroll to position [1620, 0]
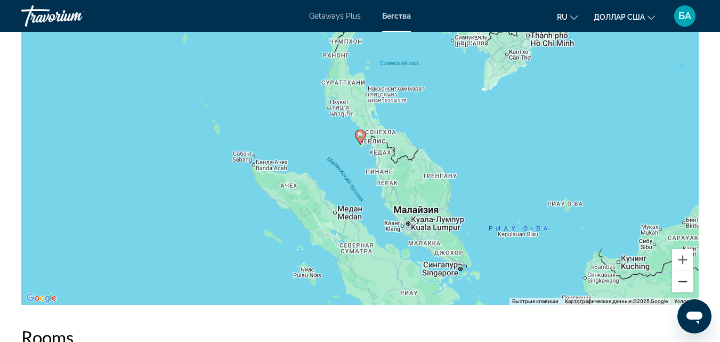
click at [675, 285] on button "Уменьшить" at bounding box center [682, 281] width 21 height 21
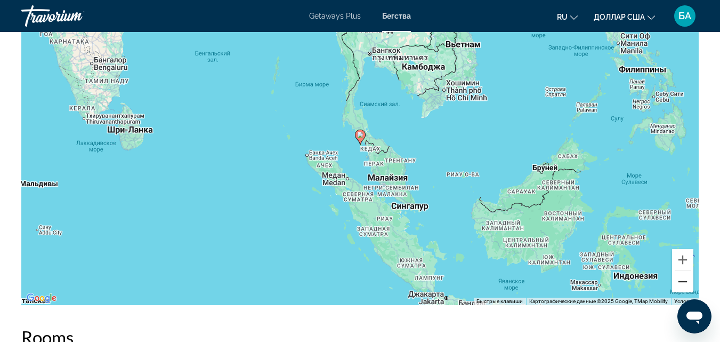
click at [675, 285] on button "Уменьшить" at bounding box center [682, 281] width 21 height 21
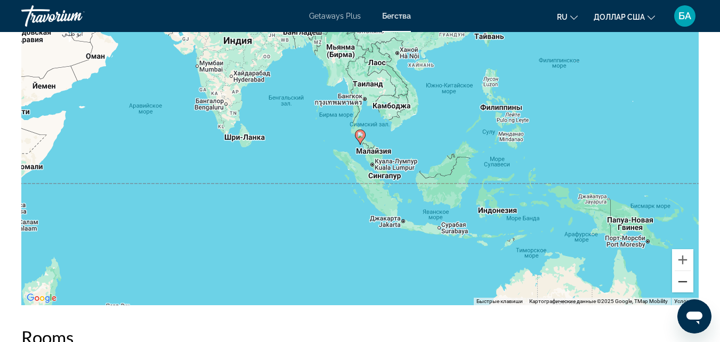
click at [675, 285] on button "Уменьшить" at bounding box center [682, 281] width 21 height 21
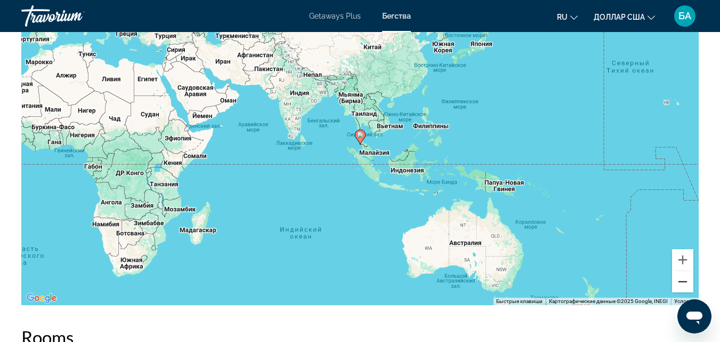
click at [675, 285] on button "Уменьшить" at bounding box center [682, 281] width 21 height 21
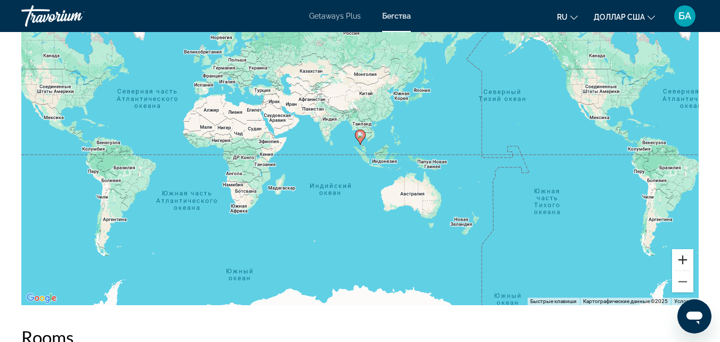
click at [679, 254] on button "Увеличить" at bounding box center [682, 259] width 21 height 21
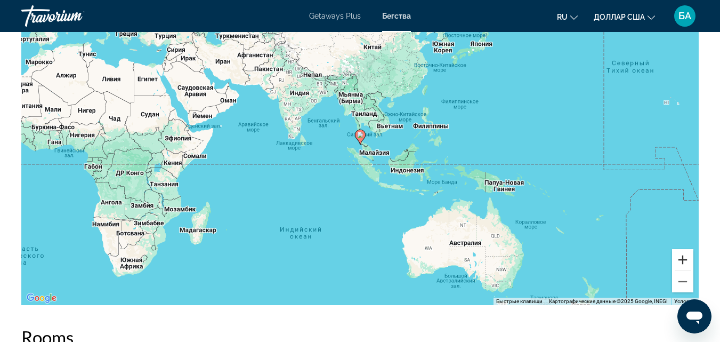
click at [679, 254] on button "Увеличить" at bounding box center [682, 259] width 21 height 21
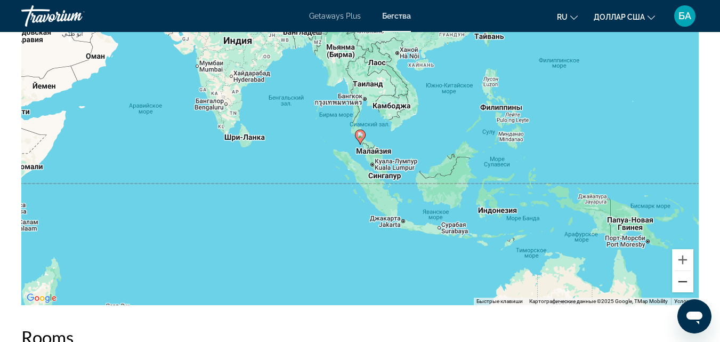
click at [681, 278] on button "Уменьшить" at bounding box center [682, 281] width 21 height 21
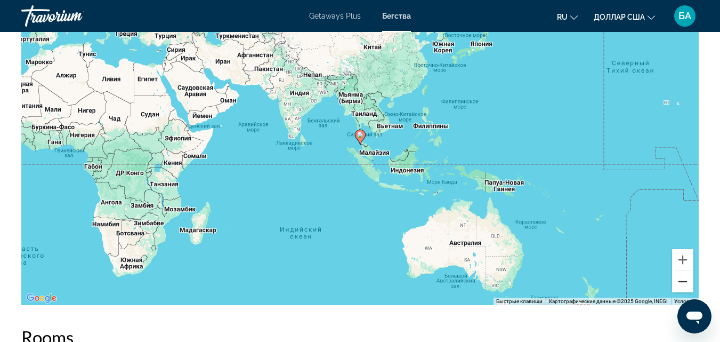
click at [685, 285] on button "Уменьшить" at bounding box center [682, 281] width 21 height 21
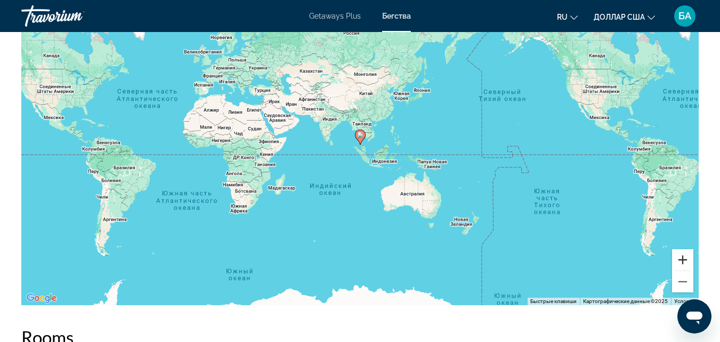
click at [685, 268] on button "Увеличить" at bounding box center [682, 259] width 21 height 21
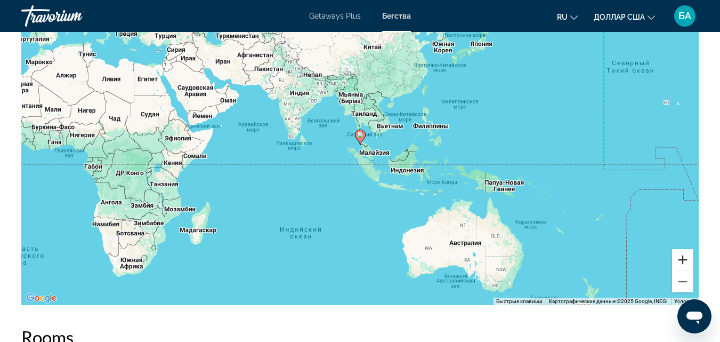
click at [685, 268] on button "Увеличить" at bounding box center [682, 259] width 21 height 21
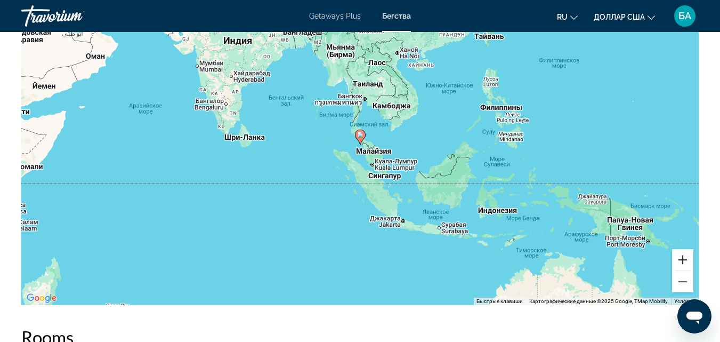
click at [685, 268] on button "Увеличить" at bounding box center [682, 259] width 21 height 21
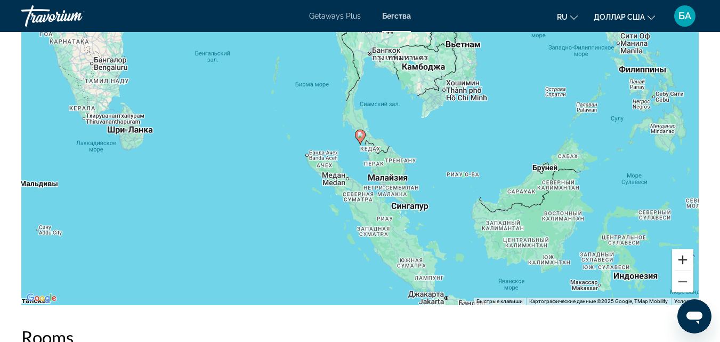
click at [677, 257] on button "Увеличить" at bounding box center [682, 259] width 21 height 21
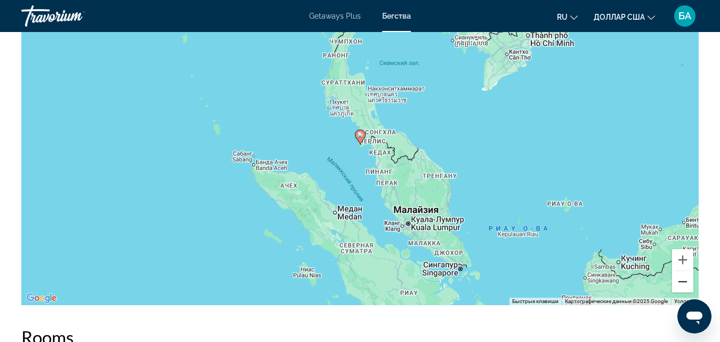
click at [680, 287] on button "Уменьшить" at bounding box center [682, 281] width 21 height 21
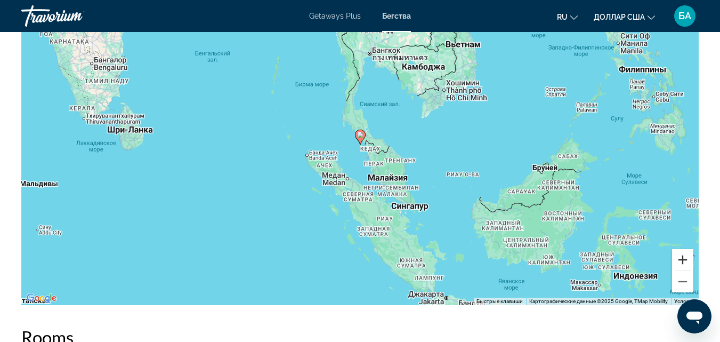
click at [680, 263] on button "Увеличить" at bounding box center [682, 259] width 21 height 21
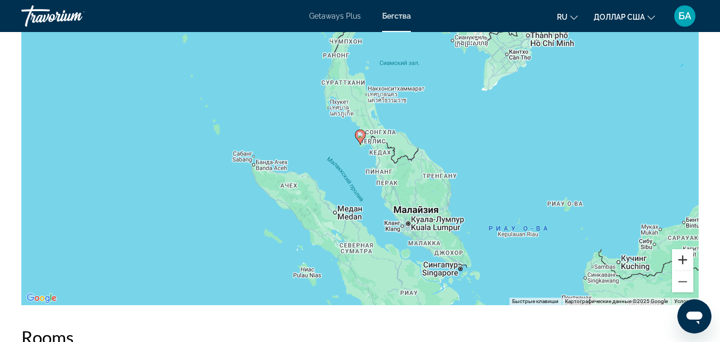
click at [680, 263] on button "Увеличить" at bounding box center [682, 259] width 21 height 21
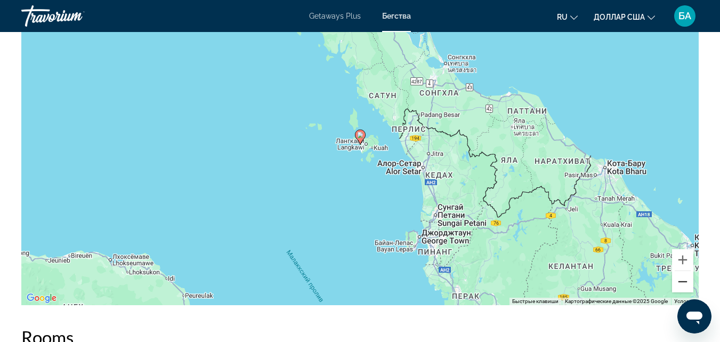
click at [679, 281] on button "Уменьшить" at bounding box center [682, 281] width 21 height 21
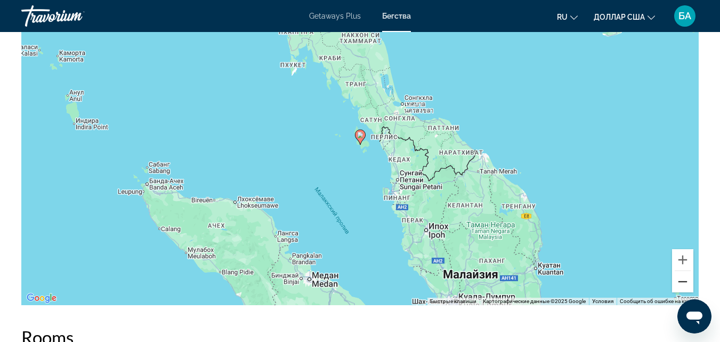
click at [679, 281] on button "Уменьшить" at bounding box center [682, 281] width 21 height 21
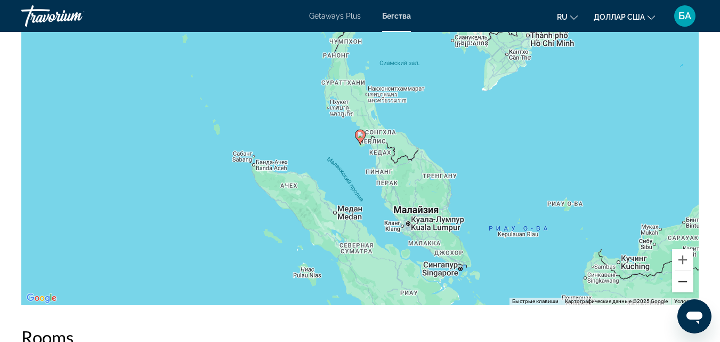
click at [685, 281] on button "Уменьшить" at bounding box center [682, 281] width 21 height 21
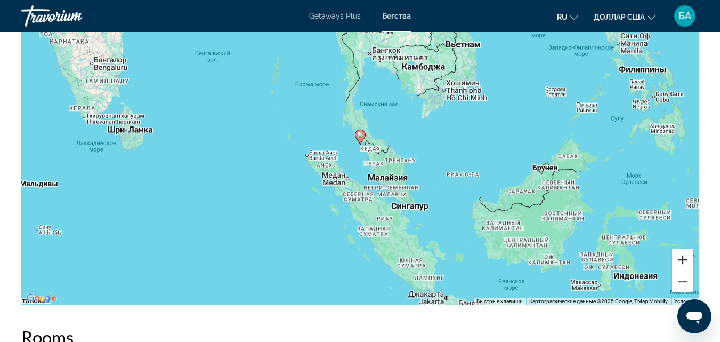
click at [680, 260] on button "Увеличить" at bounding box center [682, 259] width 21 height 21
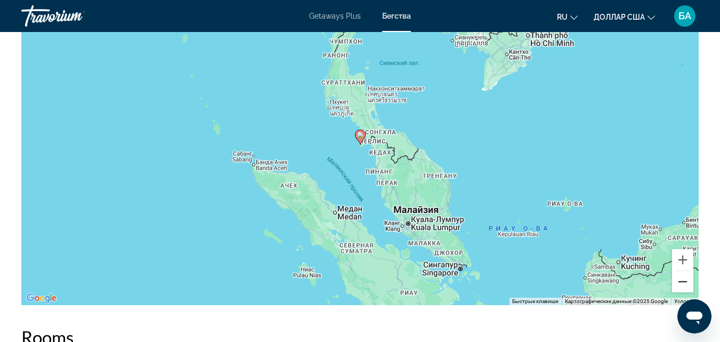
click at [678, 285] on button "Уменьшить" at bounding box center [682, 281] width 21 height 21
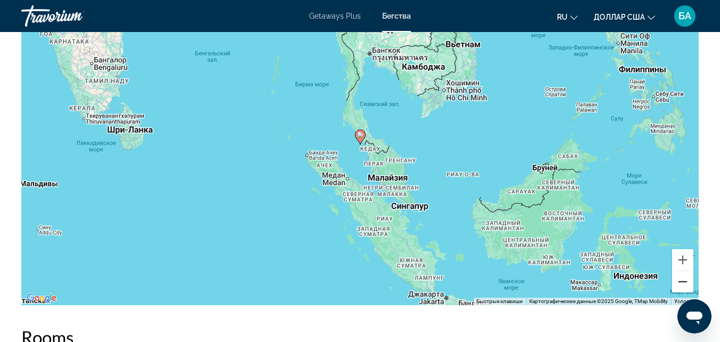
click at [678, 285] on button "Уменьшить" at bounding box center [682, 281] width 21 height 21
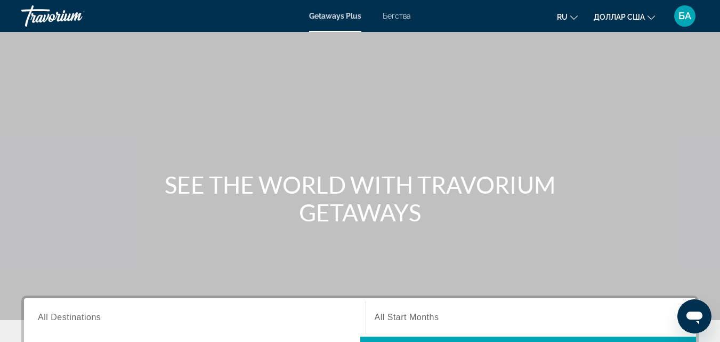
click at [397, 21] on div "Getaways Plus Бегства ru English Español Français Italiano Português русский до…" at bounding box center [360, 16] width 720 height 28
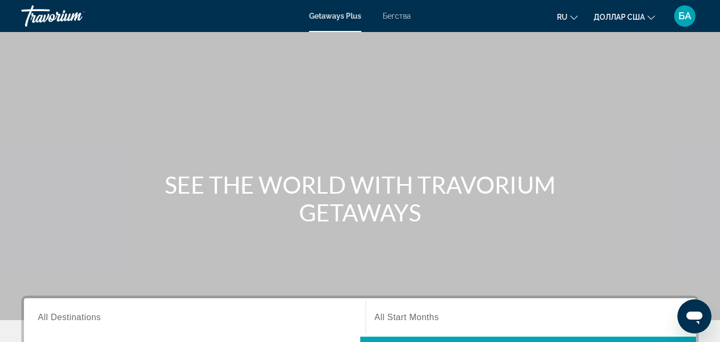
click at [398, 23] on div "Getaways Plus Бегства ru English Español Français Italiano Português русский до…" at bounding box center [360, 16] width 720 height 28
click at [398, 19] on font "Бегства" at bounding box center [397, 16] width 28 height 9
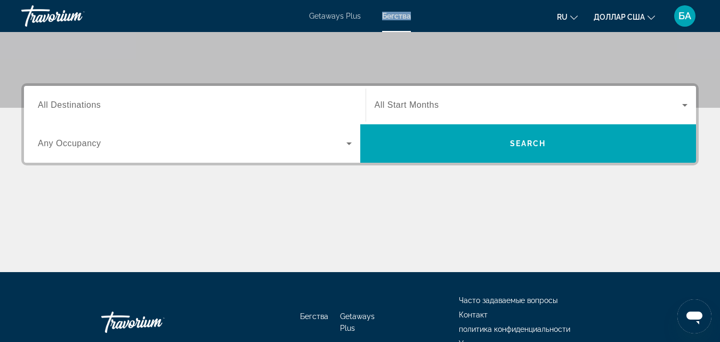
scroll to position [213, 0]
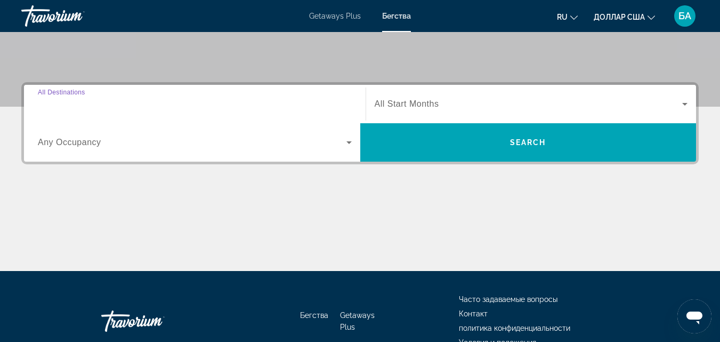
click at [192, 106] on input "Destination All Destinations" at bounding box center [195, 104] width 314 height 13
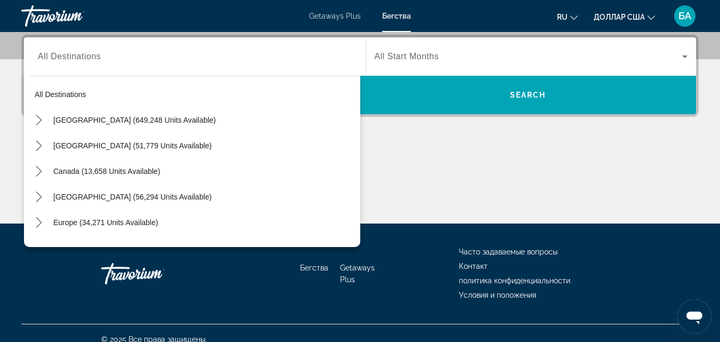
scroll to position [144, 0]
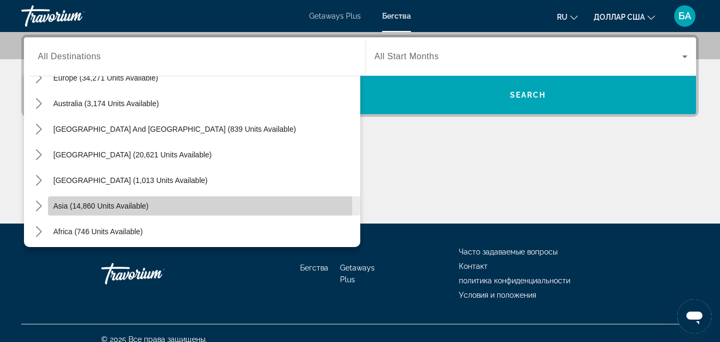
click at [107, 207] on span "Asia (14,860 units available)" at bounding box center [100, 205] width 95 height 9
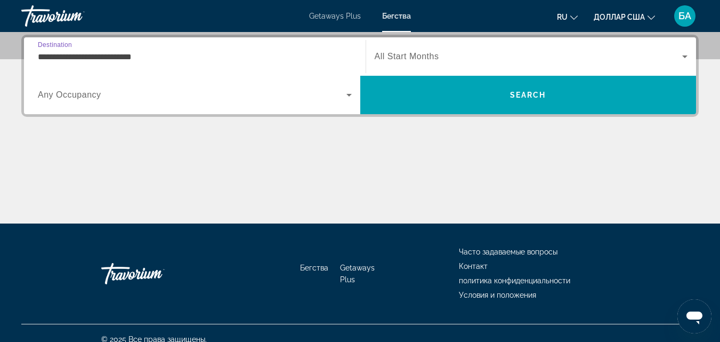
click at [63, 55] on input "**********" at bounding box center [195, 57] width 314 height 13
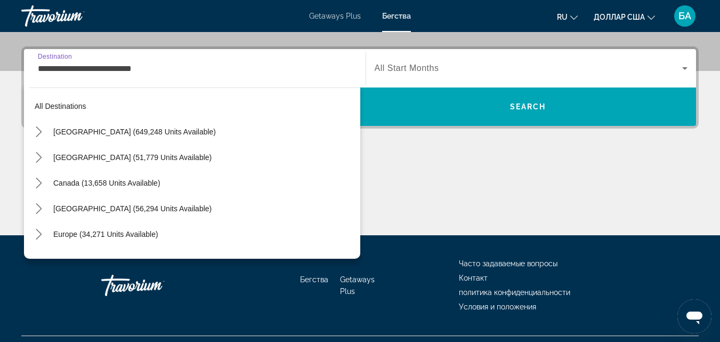
scroll to position [191, 0]
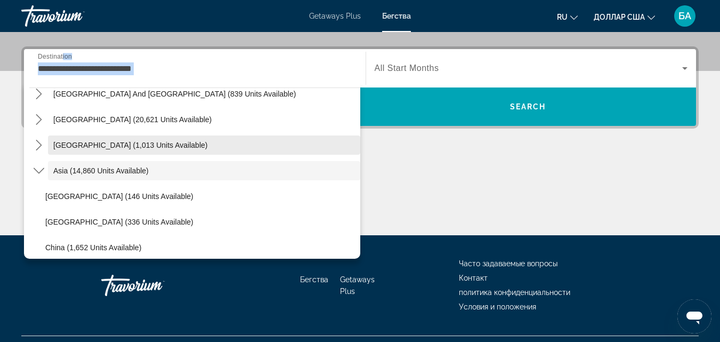
drag, startPoint x: 63, startPoint y: 55, endPoint x: 128, endPoint y: 138, distance: 104.7
click at [128, 87] on div "**********" at bounding box center [194, 68] width 331 height 38
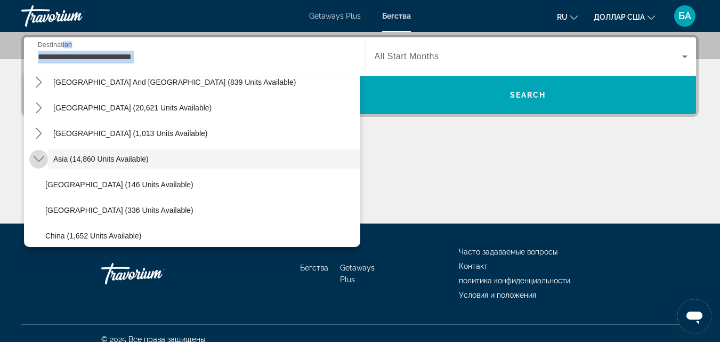
click at [40, 160] on icon "Toggle Asia (14,860 units available) submenu" at bounding box center [38, 159] width 11 height 6
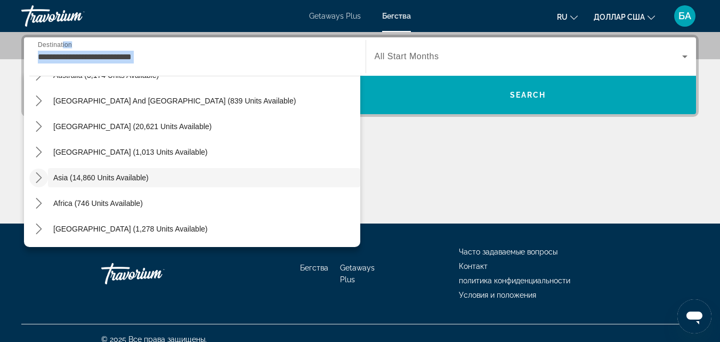
scroll to position [173, 0]
click at [39, 173] on icon "Toggle Asia (14,860 units available) submenu" at bounding box center [39, 177] width 11 height 11
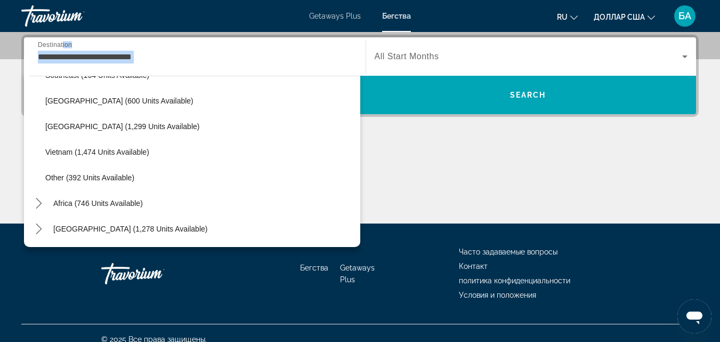
scroll to position [412, 0]
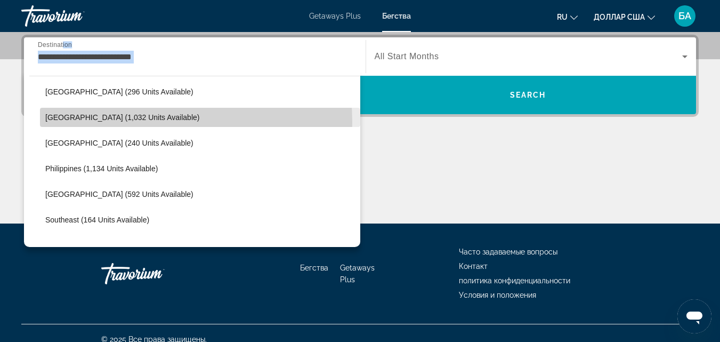
click at [108, 123] on span "Select destination: Malaysia (1,032 units available)" at bounding box center [200, 117] width 320 height 26
type input "**********"
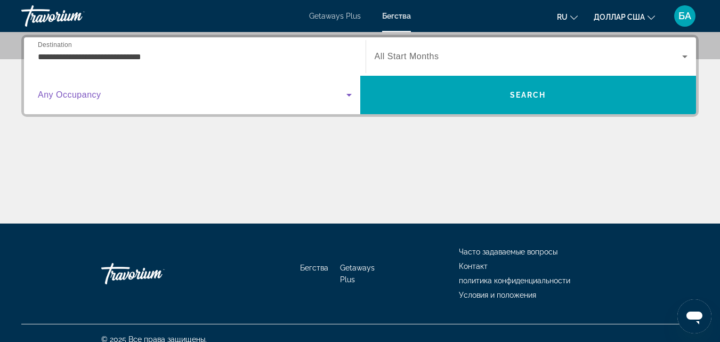
click at [349, 91] on icon "Search widget" at bounding box center [349, 94] width 13 height 13
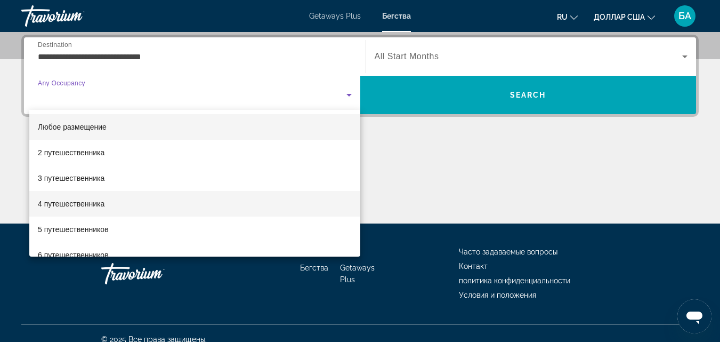
click at [139, 198] on mat-option "4 путешественника" at bounding box center [194, 204] width 331 height 26
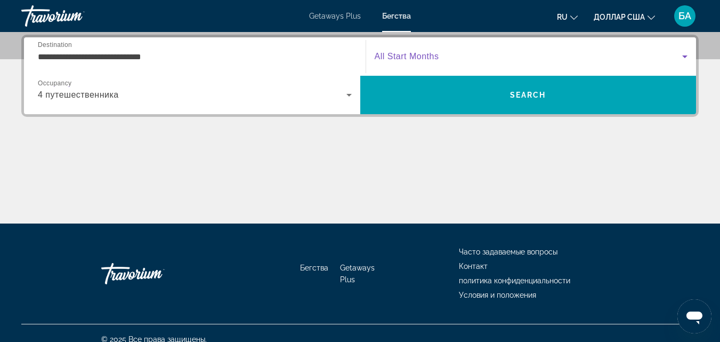
click at [688, 56] on icon "Search widget" at bounding box center [684, 56] width 13 height 13
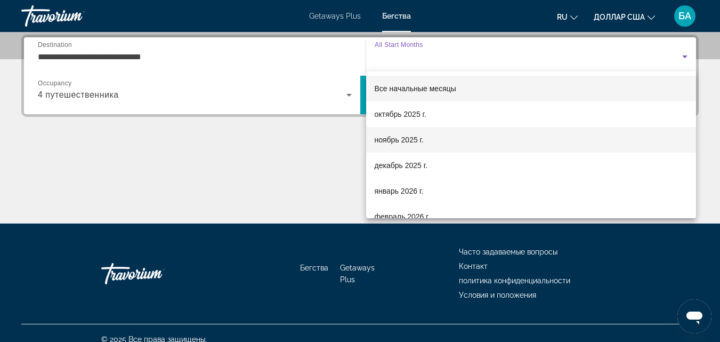
click at [457, 133] on mat-option "ноябрь 2025 г." at bounding box center [531, 140] width 330 height 26
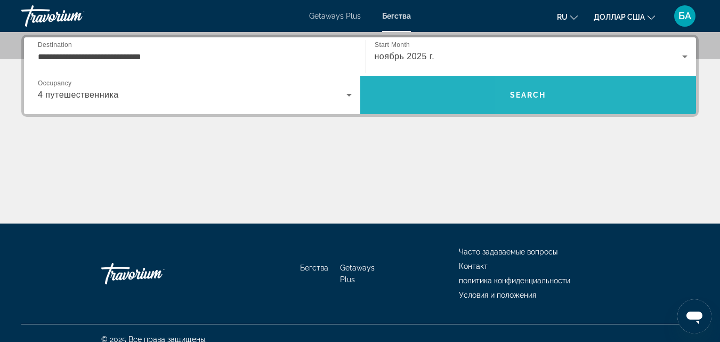
click at [531, 92] on span "Search" at bounding box center [528, 95] width 36 height 9
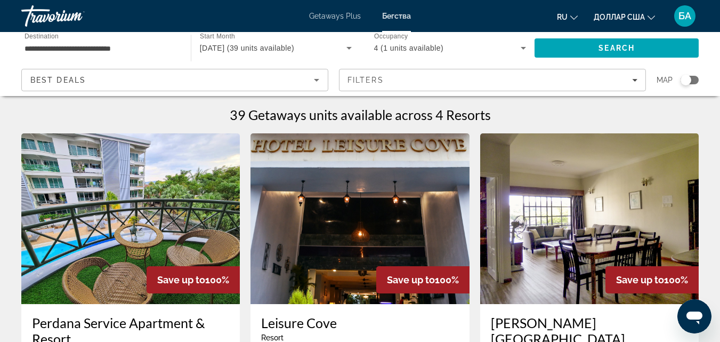
click at [130, 316] on h3 "Perdana Service Apartment & Resort" at bounding box center [130, 330] width 197 height 32
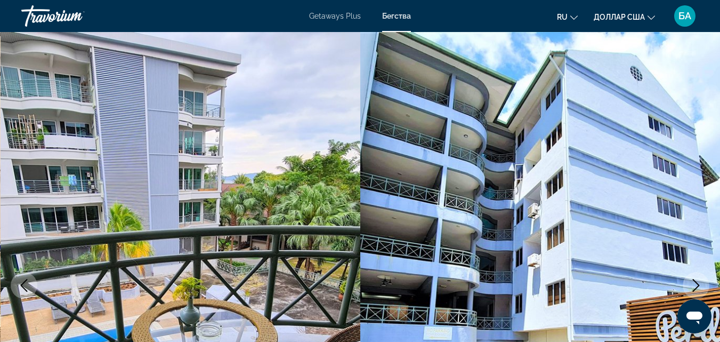
click at [692, 285] on icon "Next image" at bounding box center [696, 285] width 13 height 13
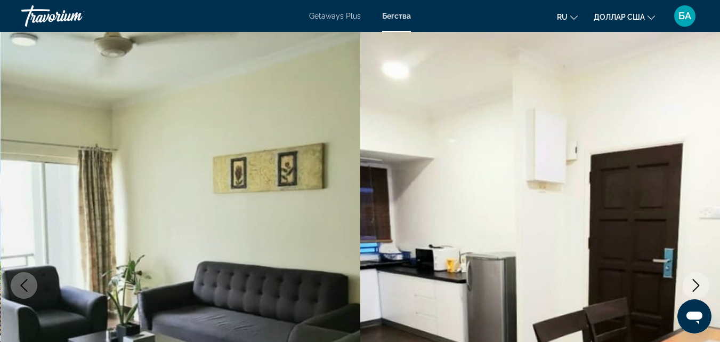
click at [692, 285] on icon "Next image" at bounding box center [696, 285] width 13 height 13
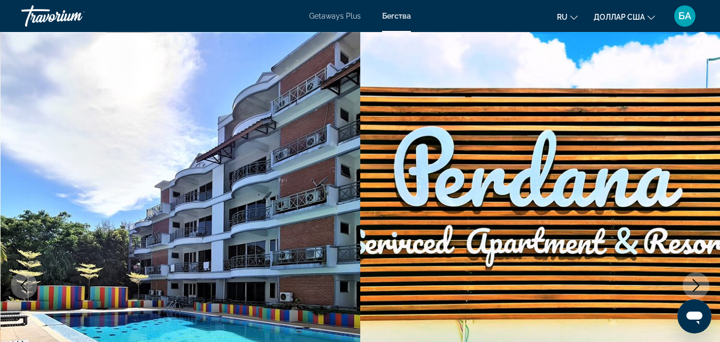
click at [692, 285] on icon "Next image" at bounding box center [696, 285] width 13 height 13
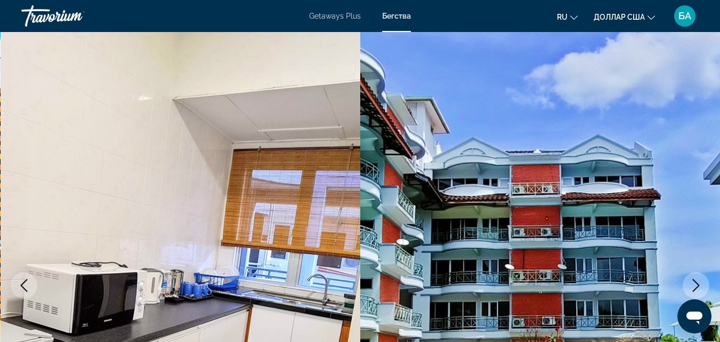
click at [692, 285] on icon "Next image" at bounding box center [696, 285] width 13 height 13
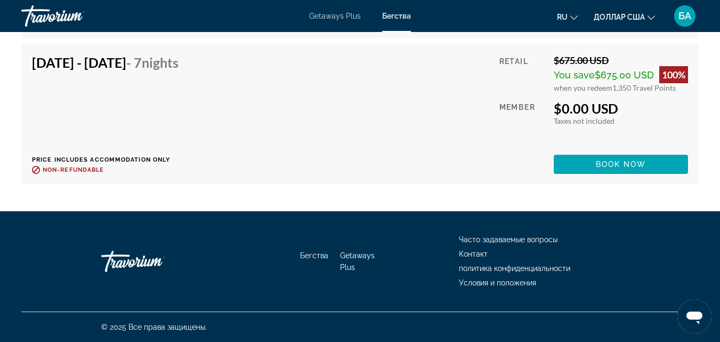
scroll to position [2294, 0]
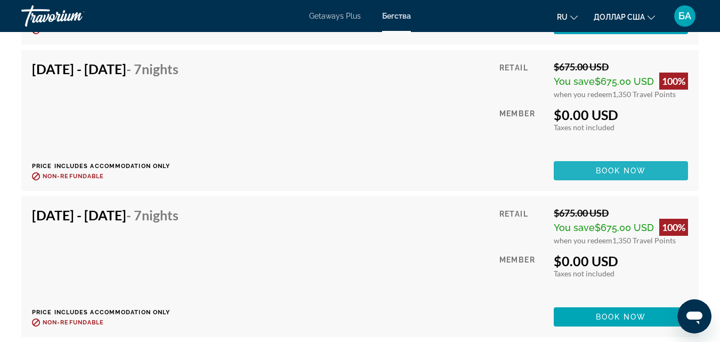
click at [597, 164] on span "Основное содержание" at bounding box center [621, 171] width 134 height 26
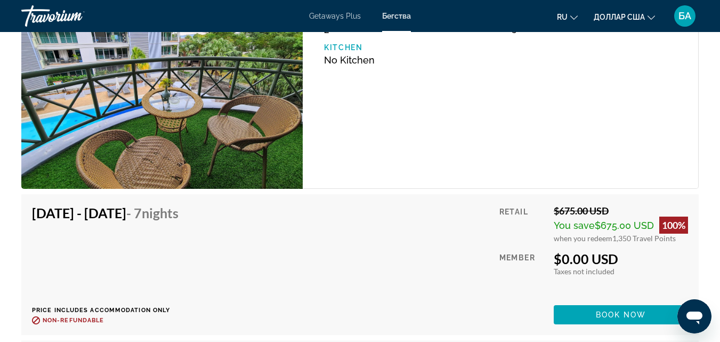
scroll to position [2025, 0]
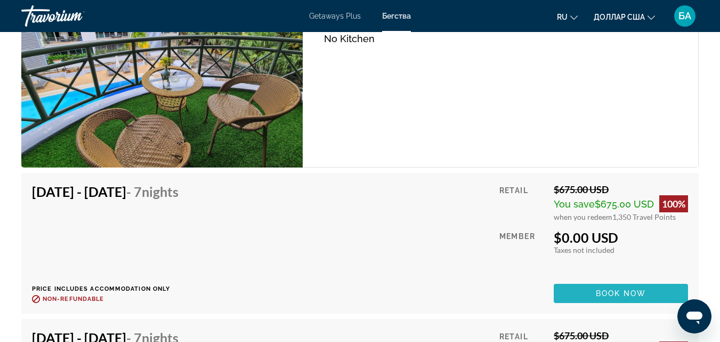
click at [578, 292] on span "Основное содержание" at bounding box center [621, 293] width 134 height 26
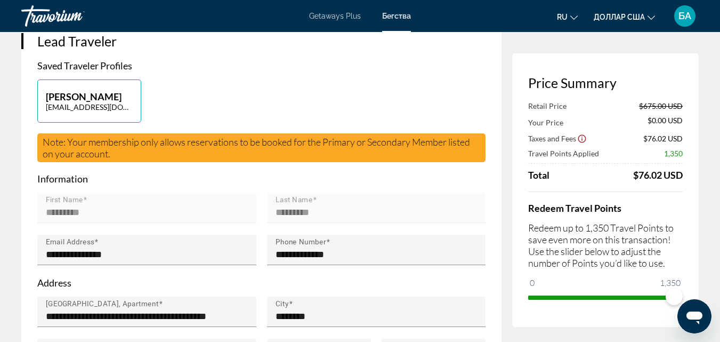
scroll to position [235, 0]
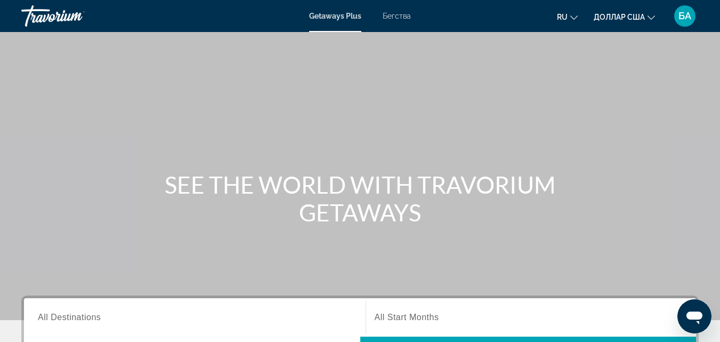
scroll to position [273, 0]
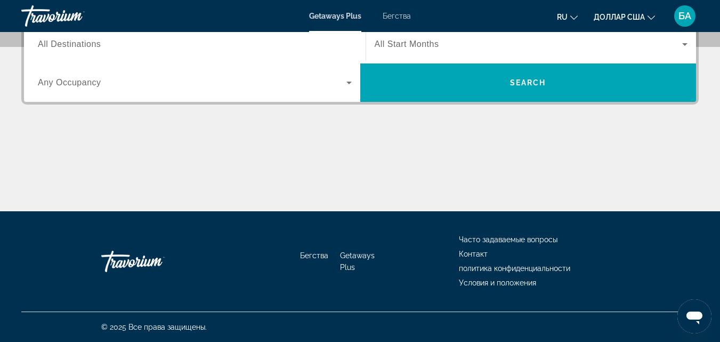
click at [396, 22] on div "Getaways Plus Бегства ru English Español Français Italiano Português русский до…" at bounding box center [360, 16] width 720 height 28
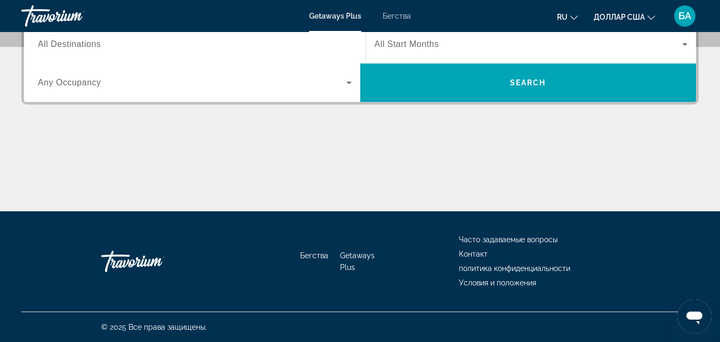
click at [393, 9] on div "Getaways Plus Бегства ru English Español Français Italiano Português русский до…" at bounding box center [360, 16] width 720 height 28
click at [397, 15] on font "Бегства" at bounding box center [397, 16] width 28 height 9
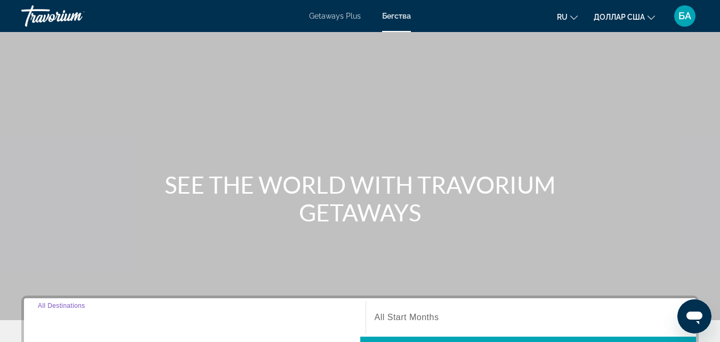
click at [145, 312] on input "Destination All Destinations" at bounding box center [195, 317] width 314 height 13
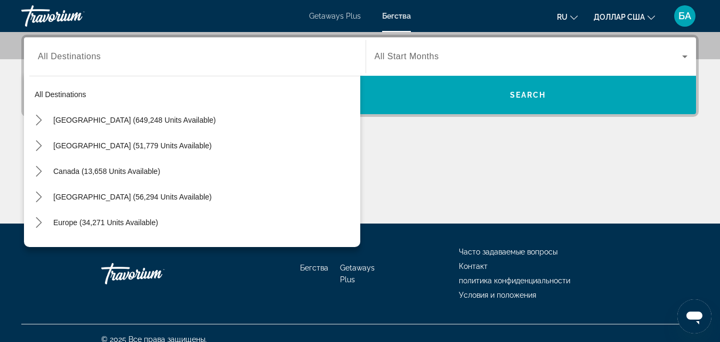
scroll to position [144, 0]
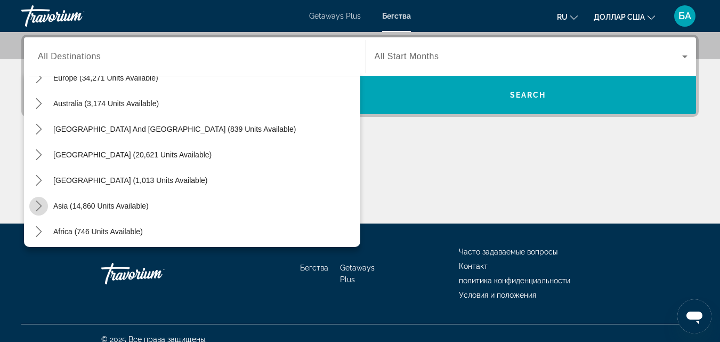
click at [39, 204] on icon "Toggle Asia (14,860 units available) submenu" at bounding box center [39, 205] width 6 height 11
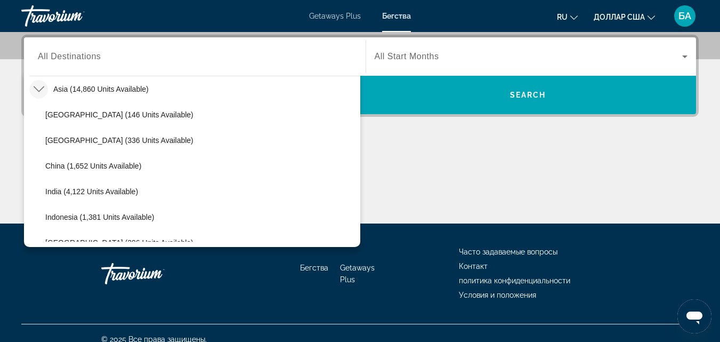
scroll to position [406, 0]
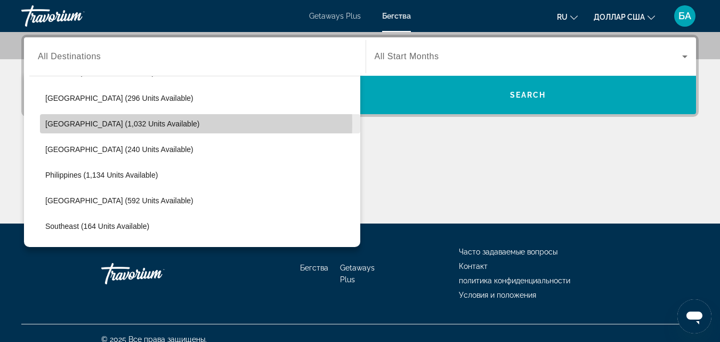
click at [148, 124] on span "[GEOGRAPHIC_DATA] (1,032 units available)" at bounding box center [122, 123] width 154 height 9
type input "**********"
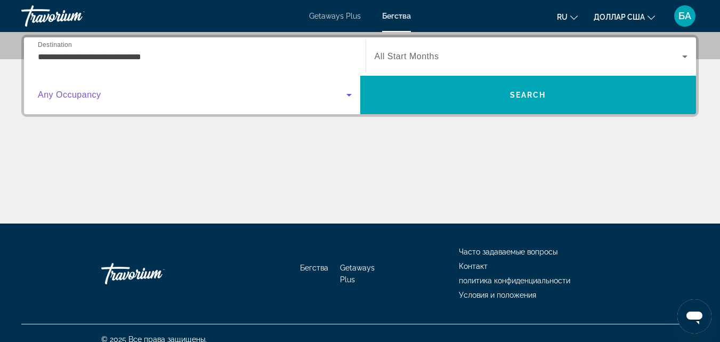
click at [344, 93] on icon "Search widget" at bounding box center [349, 94] width 13 height 13
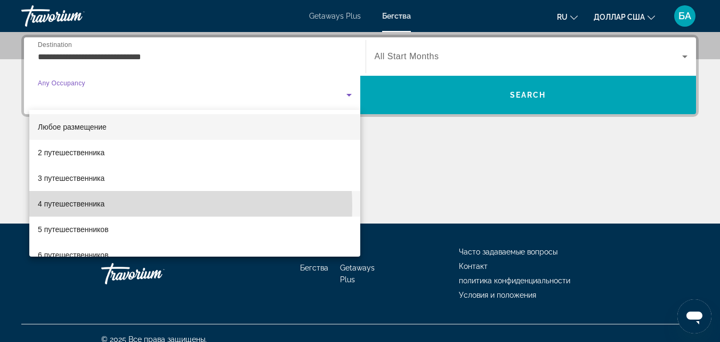
click at [128, 206] on mat-option "4 путешественника" at bounding box center [194, 204] width 331 height 26
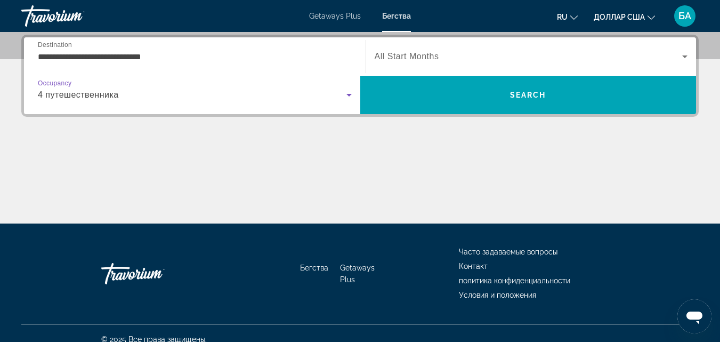
click at [682, 52] on icon "Search widget" at bounding box center [684, 56] width 13 height 13
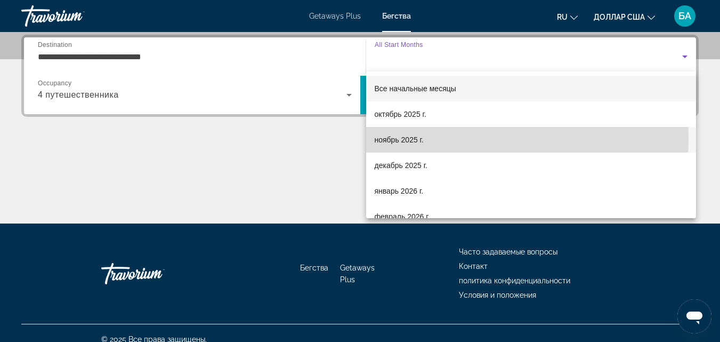
click at [436, 138] on mat-option "ноябрь 2025 г." at bounding box center [531, 140] width 330 height 26
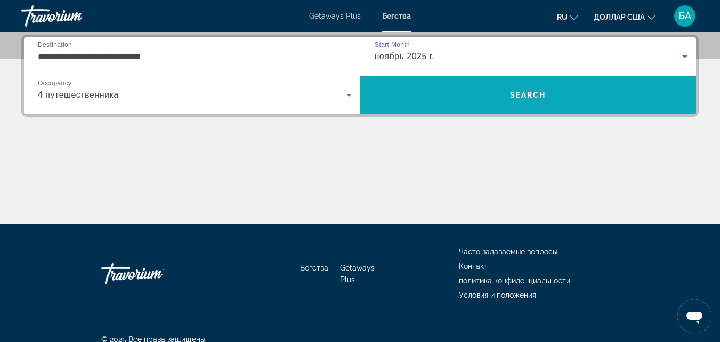
click at [528, 99] on span "Search" at bounding box center [528, 95] width 36 height 9
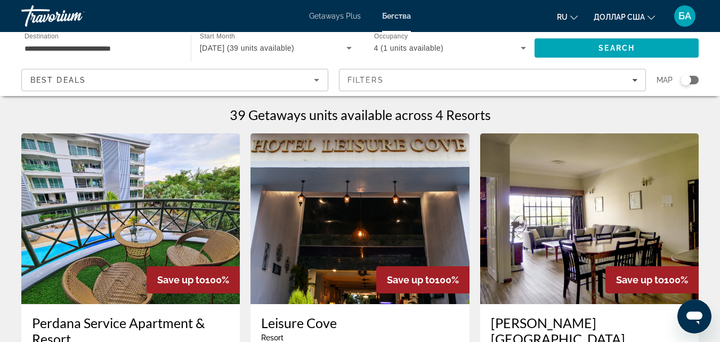
click at [130, 326] on h3 "Perdana Service Apartment & Resort" at bounding box center [130, 330] width 197 height 32
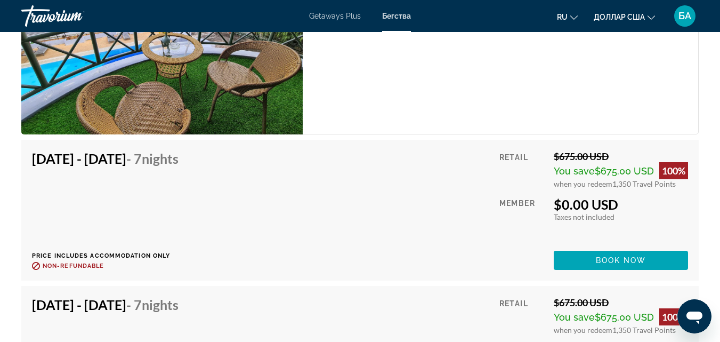
scroll to position [2132, 0]
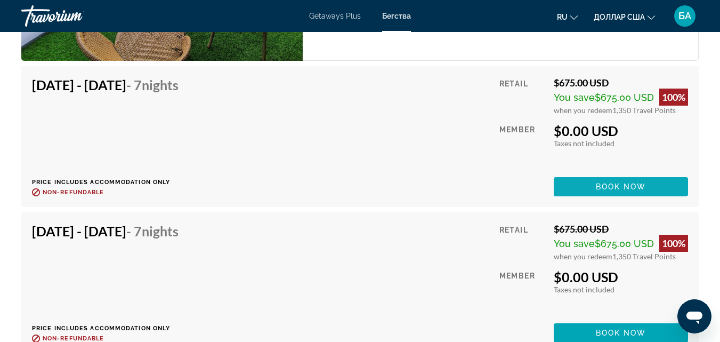
click at [592, 186] on span "Основное содержание" at bounding box center [621, 187] width 134 height 26
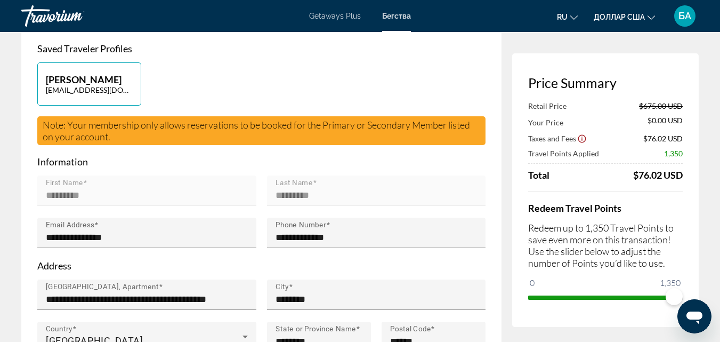
scroll to position [235, 0]
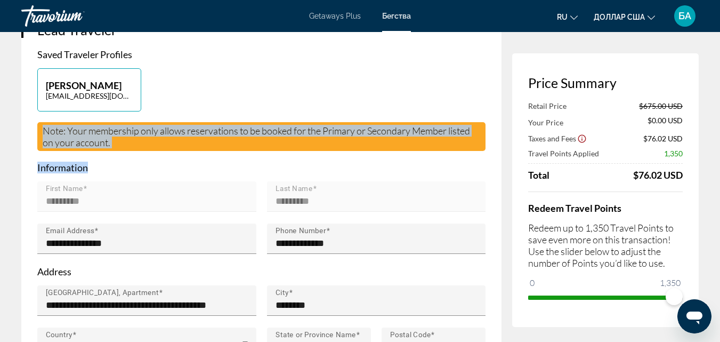
drag, startPoint x: 42, startPoint y: 143, endPoint x: 131, endPoint y: 163, distance: 91.2
click at [131, 163] on div "**********" at bounding box center [261, 219] width 448 height 342
copy div "Note: Your membership only allows reservations to be booked for the Primary or …"
click at [218, 173] on p "Information" at bounding box center [261, 167] width 448 height 12
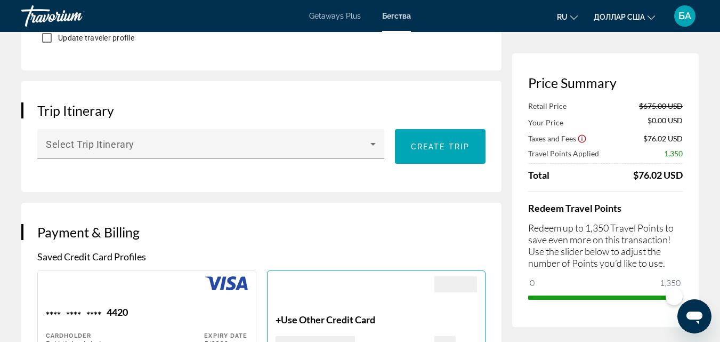
scroll to position [597, 0]
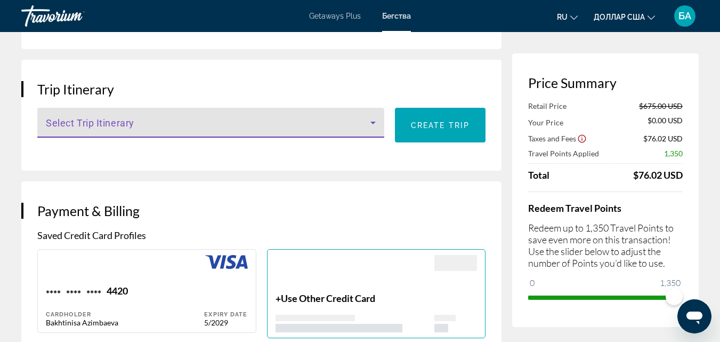
click at [374, 129] on icon "Основное содержание" at bounding box center [373, 122] width 13 height 13
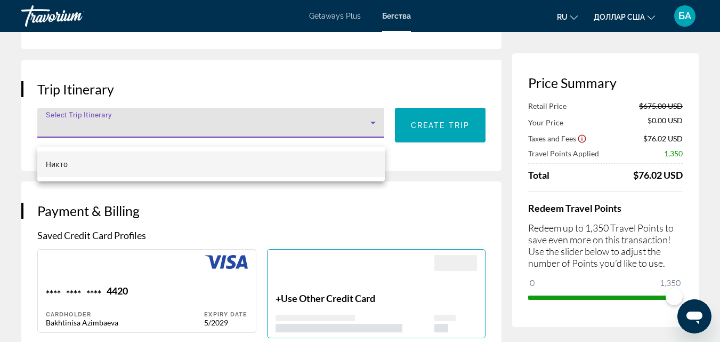
click at [373, 132] on div at bounding box center [360, 171] width 720 height 342
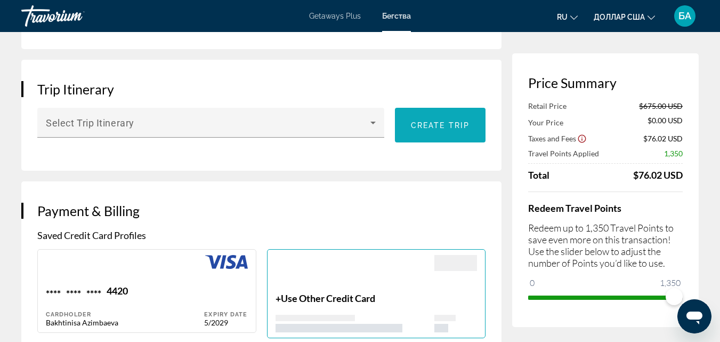
click at [422, 130] on span "Create trip" at bounding box center [440, 125] width 59 height 9
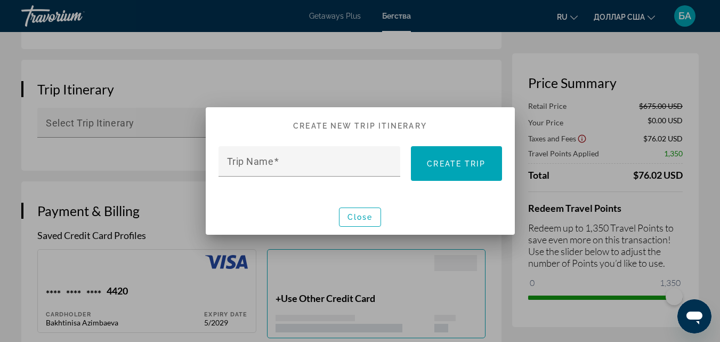
scroll to position [0, 0]
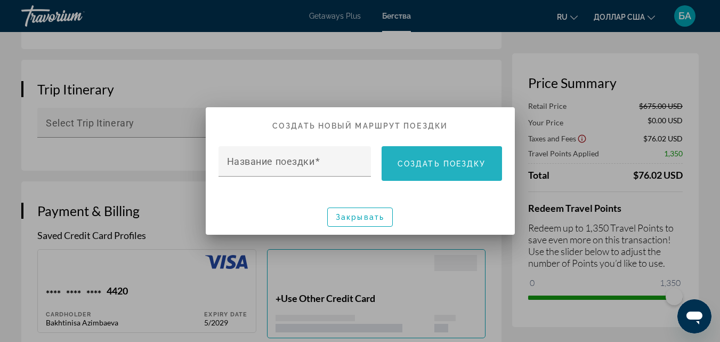
click at [416, 172] on span at bounding box center [442, 164] width 120 height 26
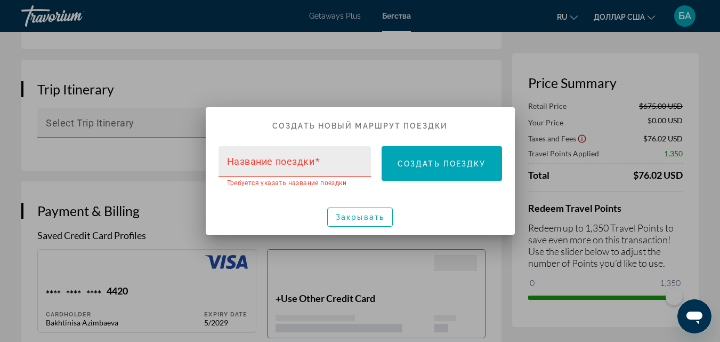
click at [319, 162] on span at bounding box center [317, 161] width 5 height 11
click at [319, 162] on input "Название поездки" at bounding box center [298, 165] width 142 height 13
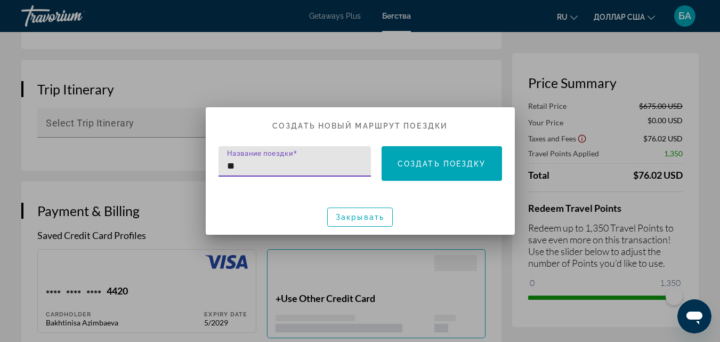
type input "*"
type input "**"
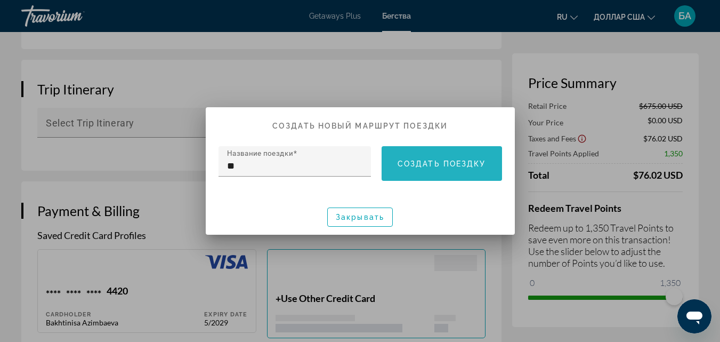
click at [400, 171] on span at bounding box center [442, 164] width 120 height 26
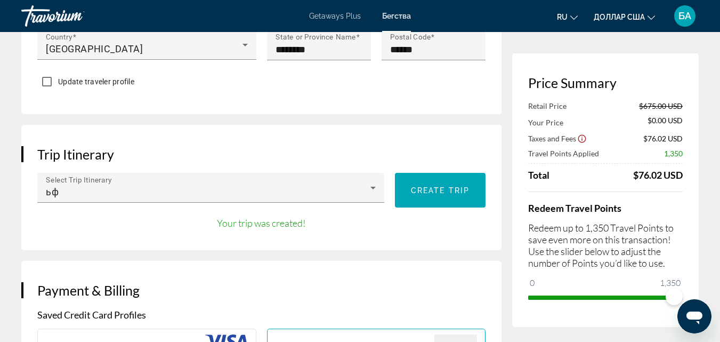
scroll to position [533, 0]
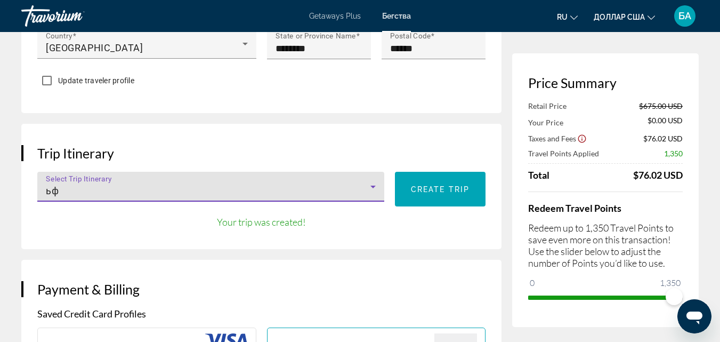
click at [369, 193] on icon "Основное содержание" at bounding box center [373, 186] width 13 height 13
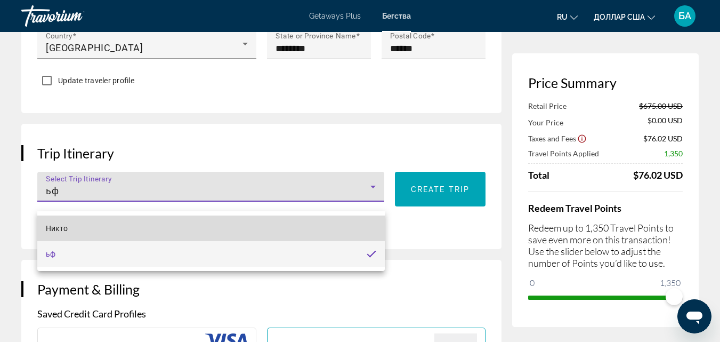
click at [298, 232] on mat-option "Никто" at bounding box center [210, 228] width 347 height 26
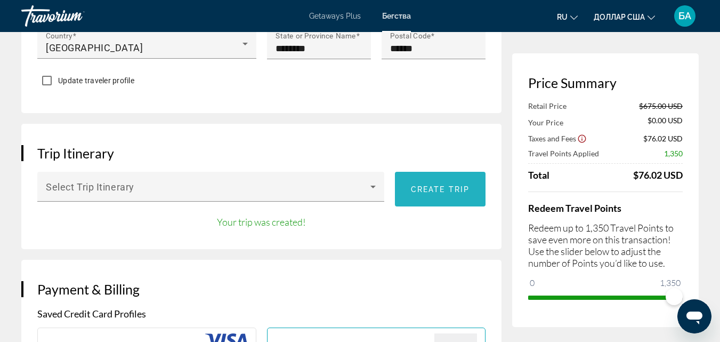
click at [419, 202] on span "Основное содержание" at bounding box center [440, 189] width 91 height 26
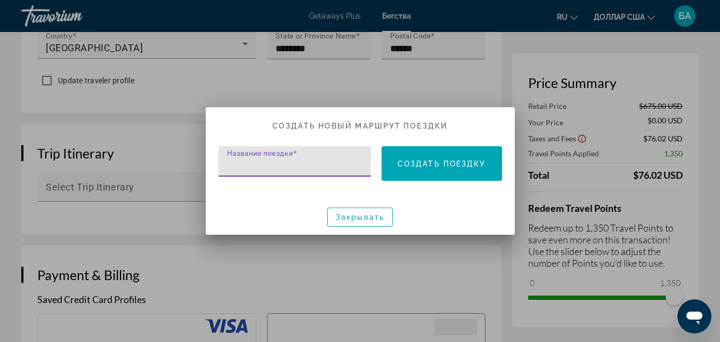
click at [338, 165] on input "Название поездки" at bounding box center [298, 165] width 142 height 13
type input "*"
click at [421, 165] on font "Создать поездку" at bounding box center [442, 163] width 88 height 9
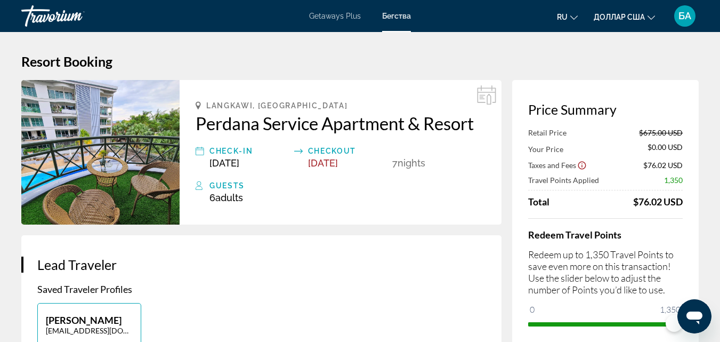
scroll to position [533, 0]
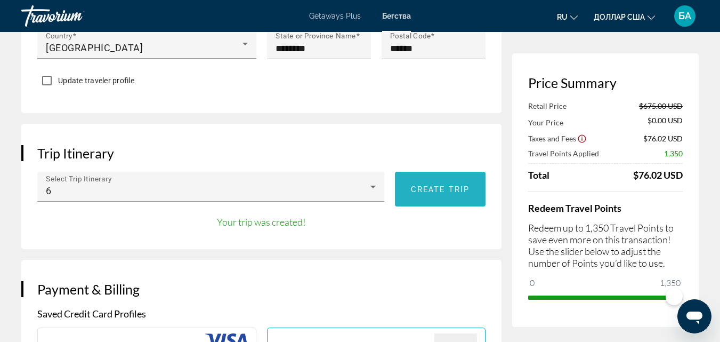
click at [435, 202] on span "Основное содержание" at bounding box center [440, 189] width 91 height 26
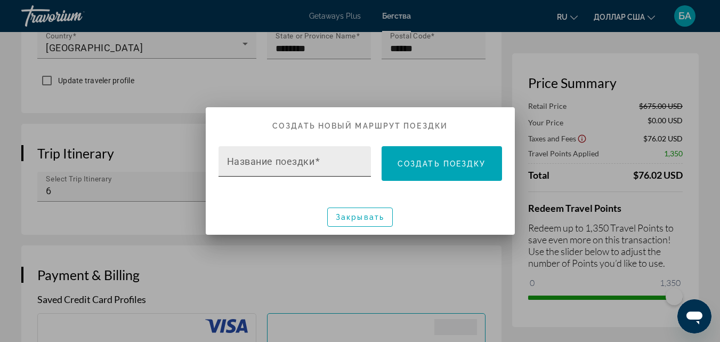
click at [343, 162] on input "Название поездки" at bounding box center [298, 165] width 142 height 13
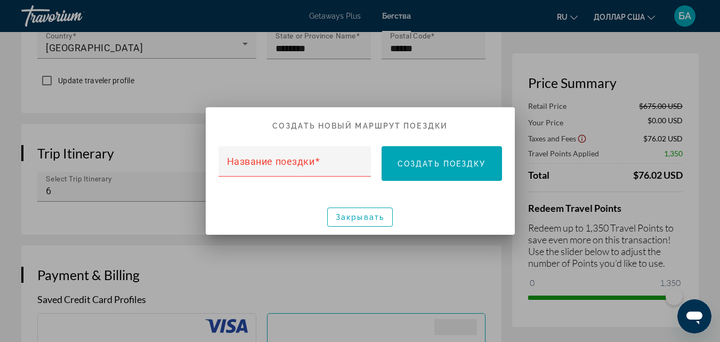
click at [126, 191] on div at bounding box center [360, 171] width 720 height 342
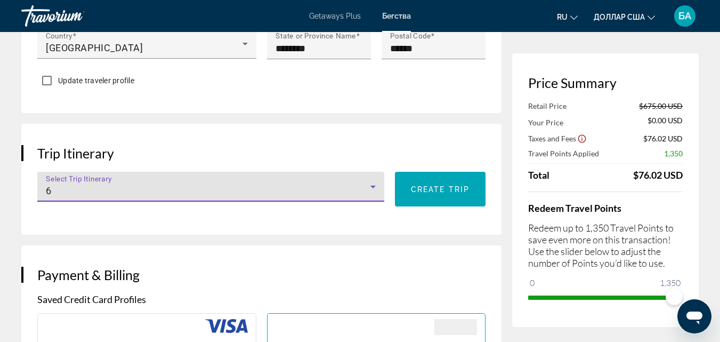
click at [376, 193] on icon "Основное содержание" at bounding box center [373, 186] width 13 height 13
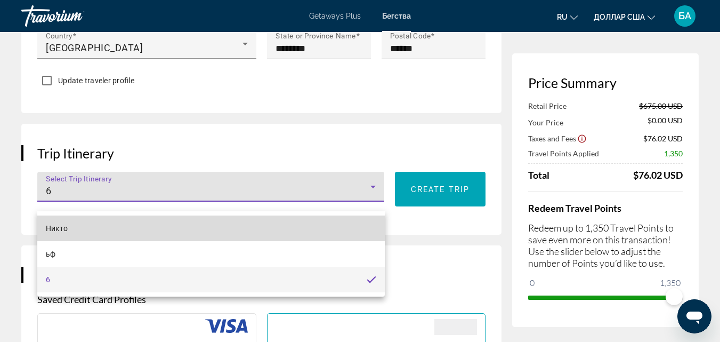
click at [94, 231] on mat-option "Никто" at bounding box center [210, 228] width 347 height 26
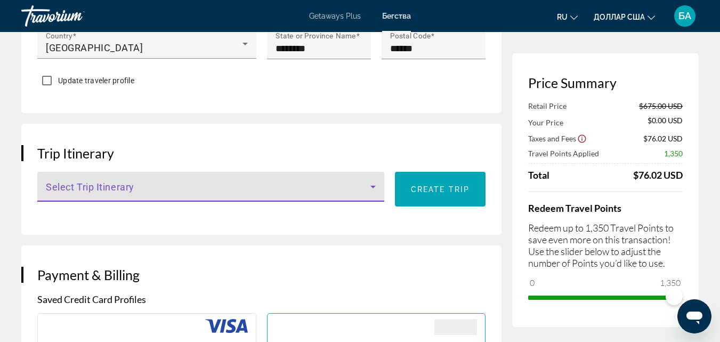
click at [374, 188] on icon "Основное содержание" at bounding box center [372, 186] width 5 height 3
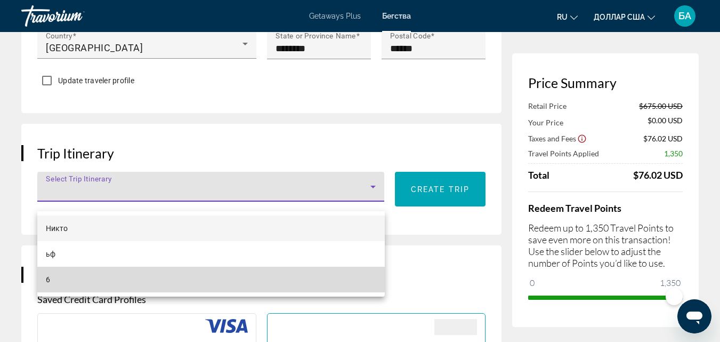
click at [138, 281] on mat-option "6" at bounding box center [210, 279] width 347 height 26
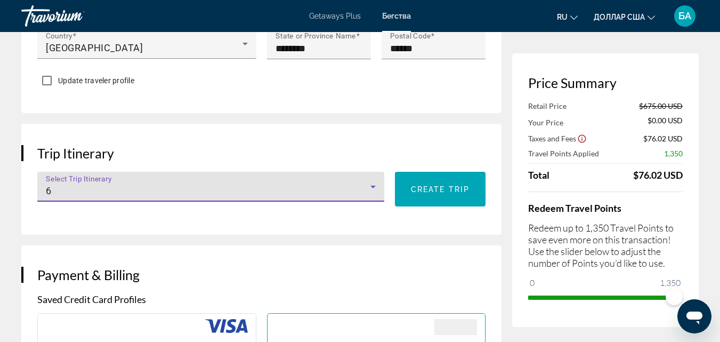
click at [379, 193] on icon "Основное содержание" at bounding box center [373, 186] width 13 height 13
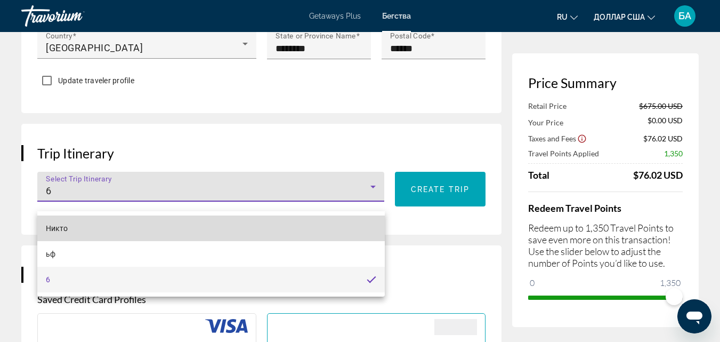
click at [101, 230] on mat-option "Никто" at bounding box center [210, 228] width 347 height 26
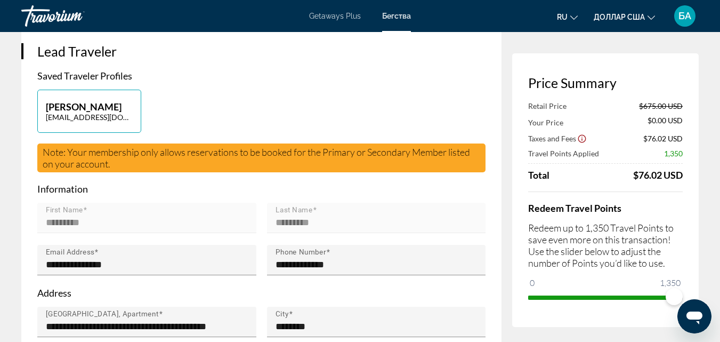
scroll to position [0, 0]
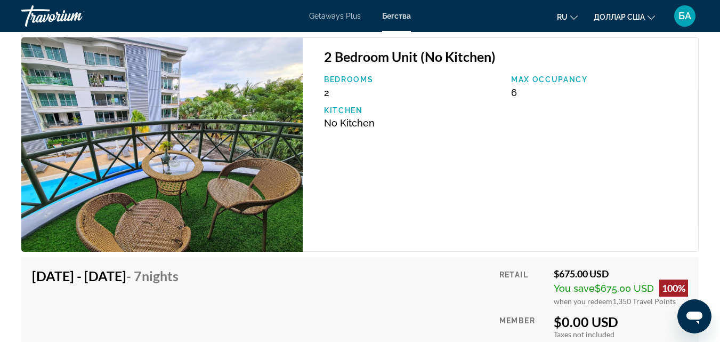
scroll to position [1940, 0]
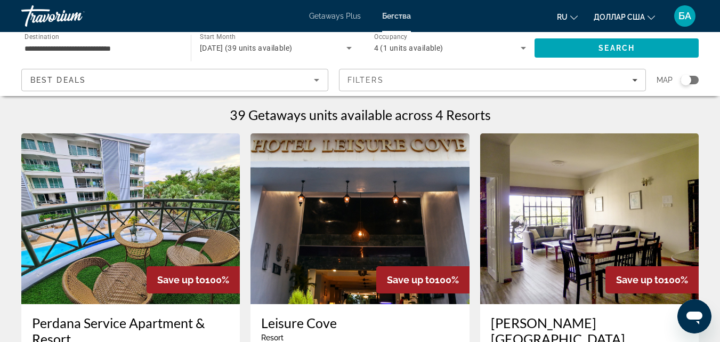
click at [87, 246] on img "Основное содержание" at bounding box center [130, 218] width 219 height 171
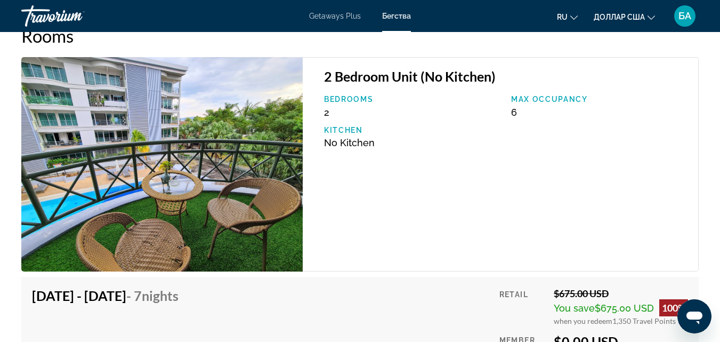
scroll to position [1855, 0]
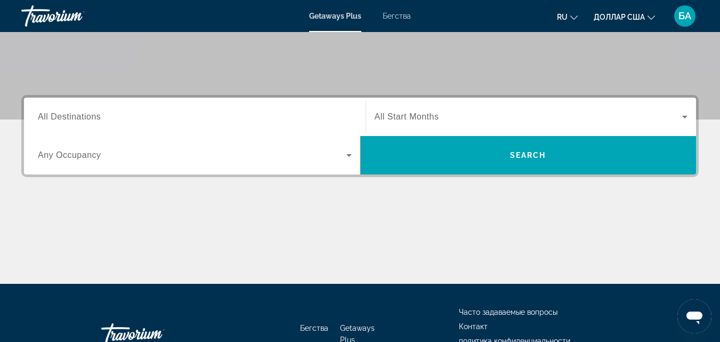
scroll to position [213, 0]
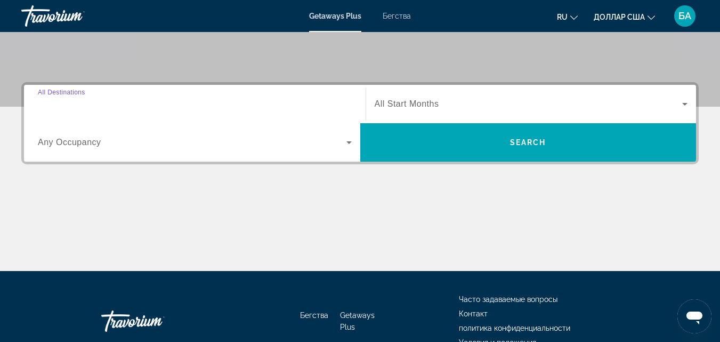
click at [233, 102] on input "Destination All Destinations" at bounding box center [195, 104] width 314 height 13
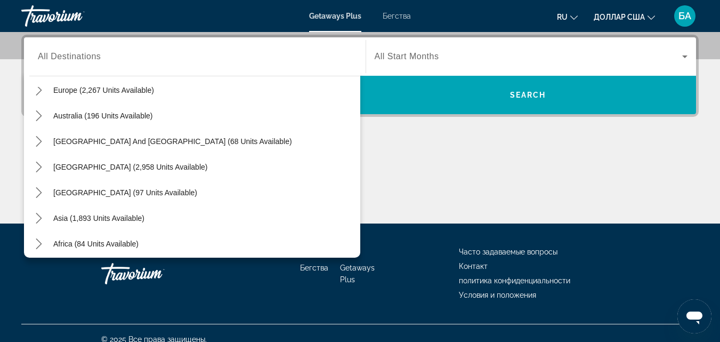
scroll to position [144, 0]
click at [39, 215] on icon "Toggle Asia (1,893 units available) submenu" at bounding box center [39, 216] width 6 height 11
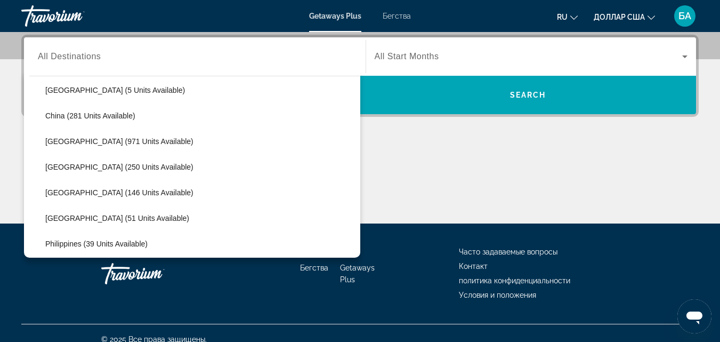
scroll to position [261, 0]
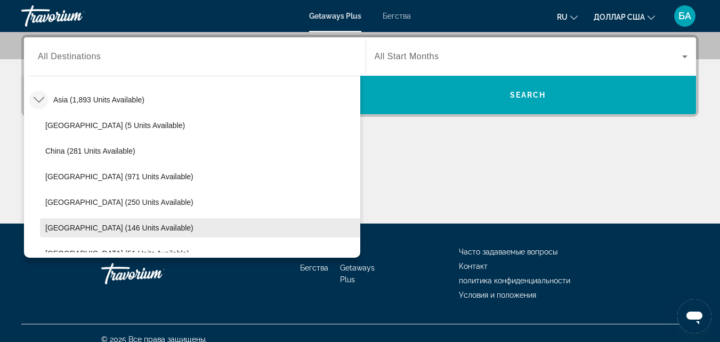
click at [132, 227] on span "Malaysia (146 units available)" at bounding box center [119, 227] width 148 height 9
type input "**********"
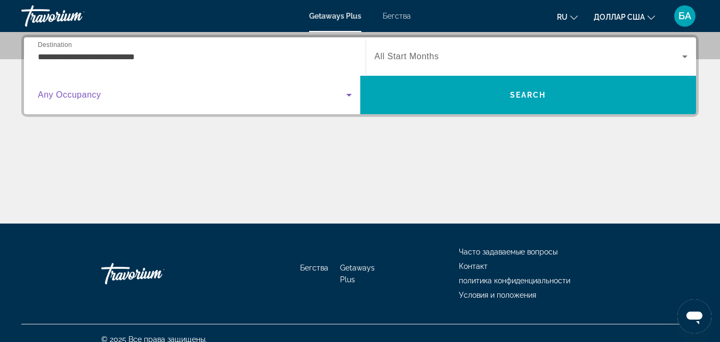
click at [347, 95] on icon "Виджет поиска" at bounding box center [349, 94] width 13 height 13
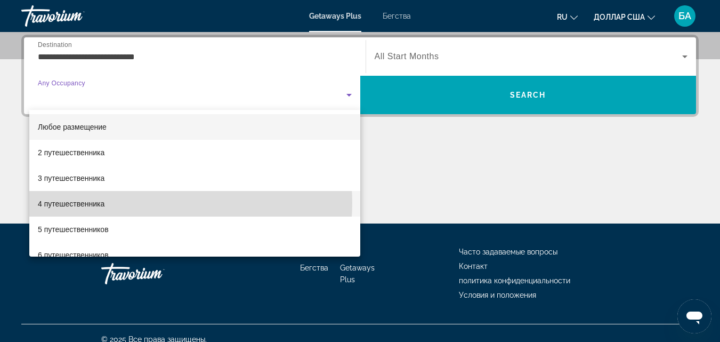
click at [160, 203] on mat-option "4 путешественника" at bounding box center [194, 204] width 331 height 26
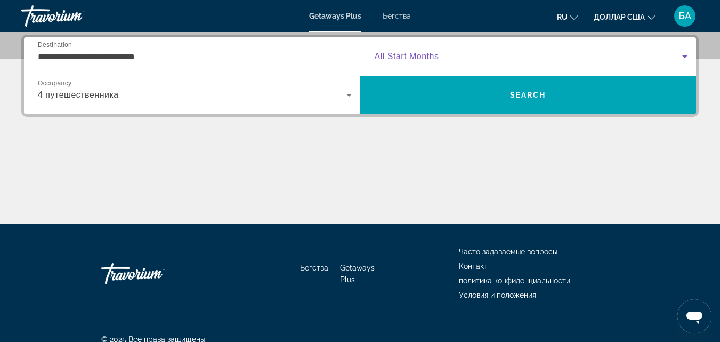
click at [687, 55] on icon "Виджет поиска" at bounding box center [684, 56] width 13 height 13
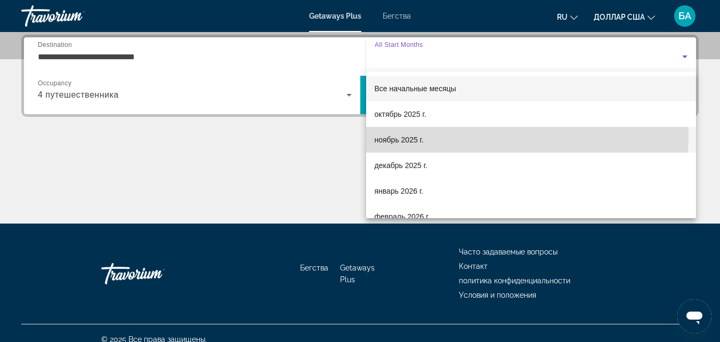
click at [483, 135] on mat-option "ноябрь 2025 г." at bounding box center [531, 140] width 330 height 26
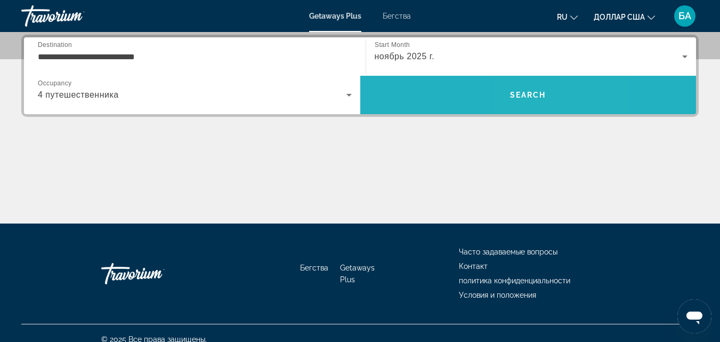
click at [549, 103] on span "Поиск" at bounding box center [528, 95] width 336 height 26
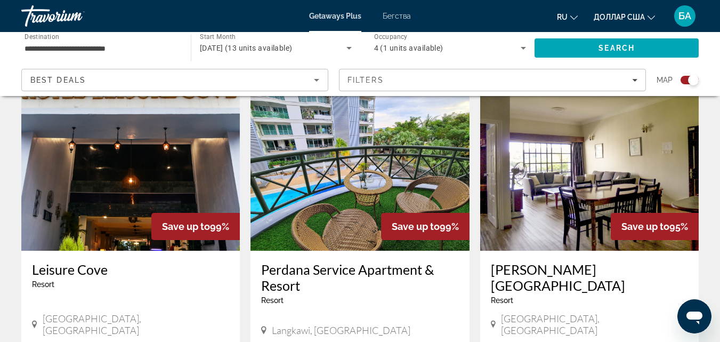
scroll to position [362, 0]
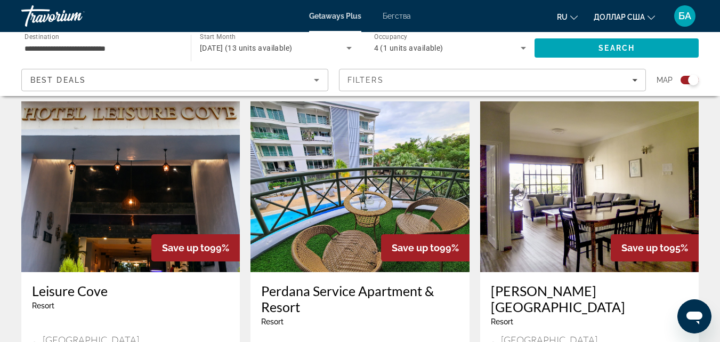
click at [379, 202] on img "Основное содержание" at bounding box center [359, 186] width 219 height 171
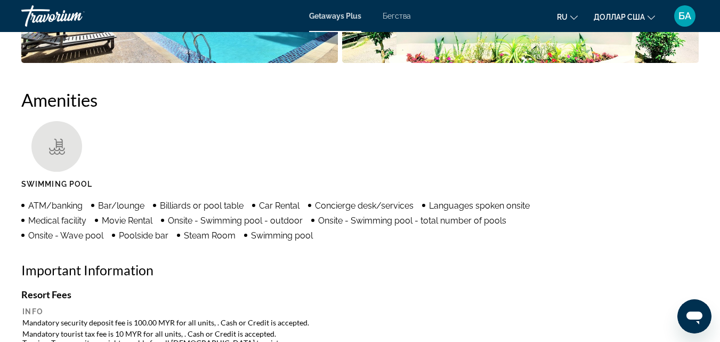
scroll to position [1002, 0]
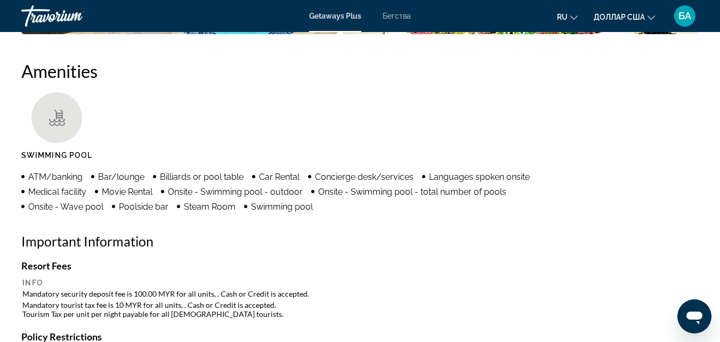
click at [397, 13] on font "Бегства" at bounding box center [397, 16] width 28 height 9
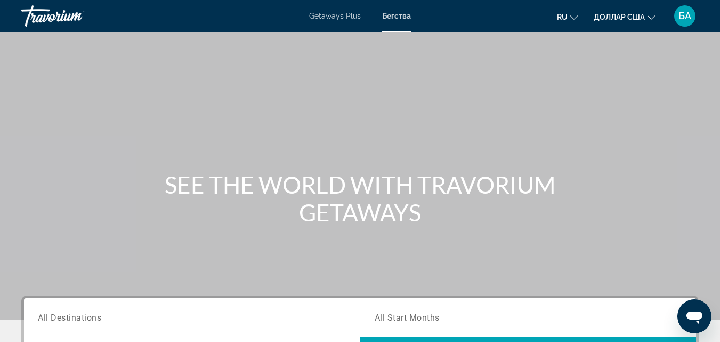
click at [158, 309] on div "Search widget" at bounding box center [195, 317] width 314 height 30
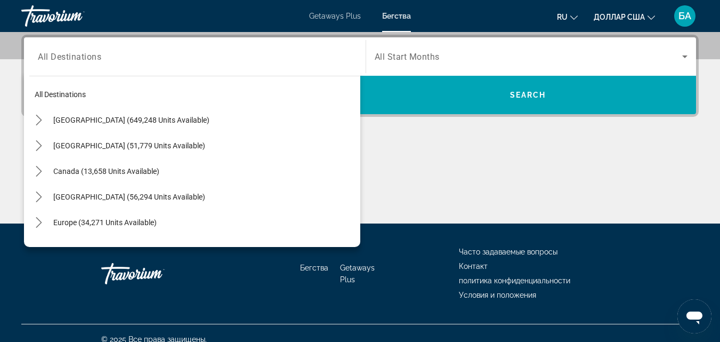
scroll to position [144, 0]
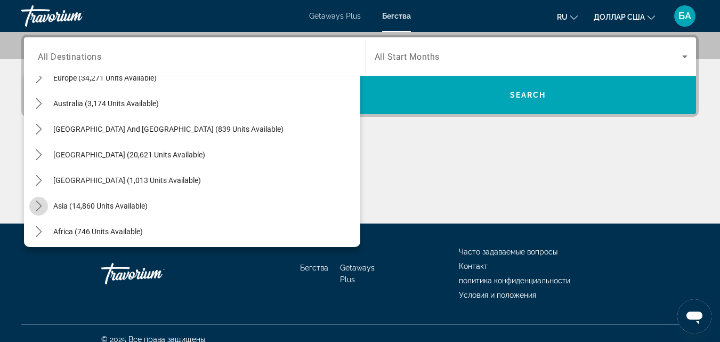
click at [39, 208] on icon "Toggle Asia (14,860 units available) submenu" at bounding box center [39, 205] width 11 height 11
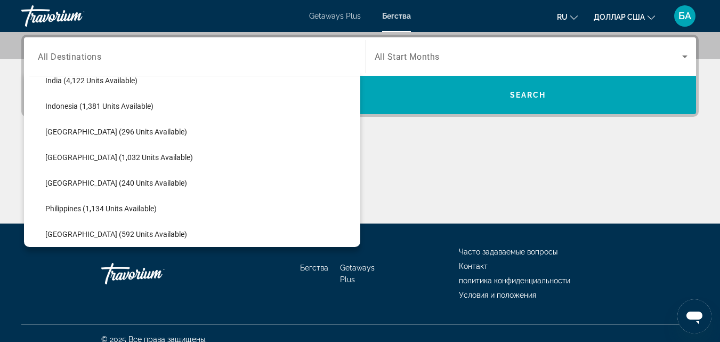
scroll to position [406, 0]
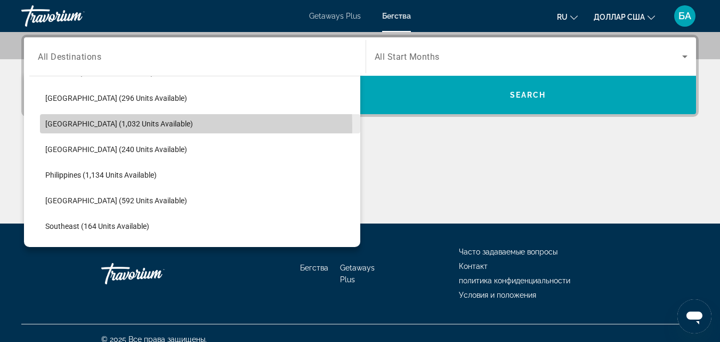
click at [96, 126] on span "[GEOGRAPHIC_DATA] (1,032 units available)" at bounding box center [119, 123] width 148 height 9
type input "**********"
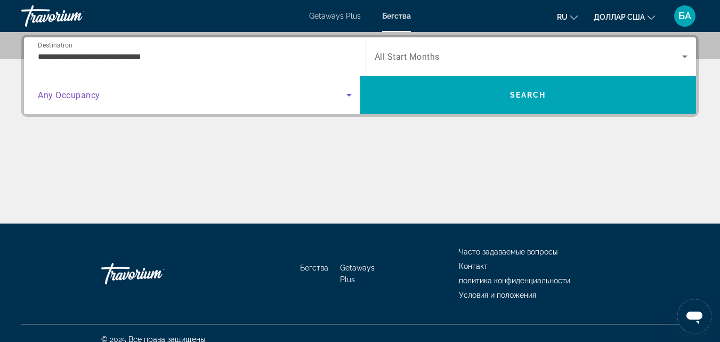
click at [347, 94] on icon "Search widget" at bounding box center [348, 95] width 5 height 3
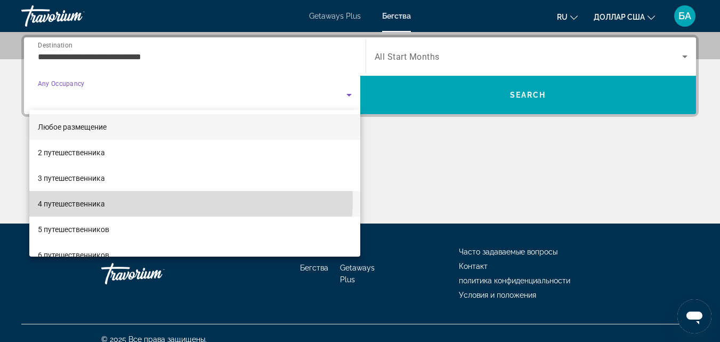
click at [165, 200] on mat-option "4 путешественника" at bounding box center [194, 204] width 331 height 26
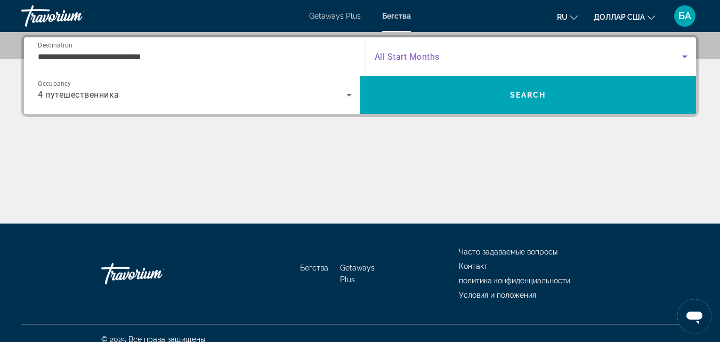
click at [688, 58] on icon "Search widget" at bounding box center [684, 56] width 13 height 13
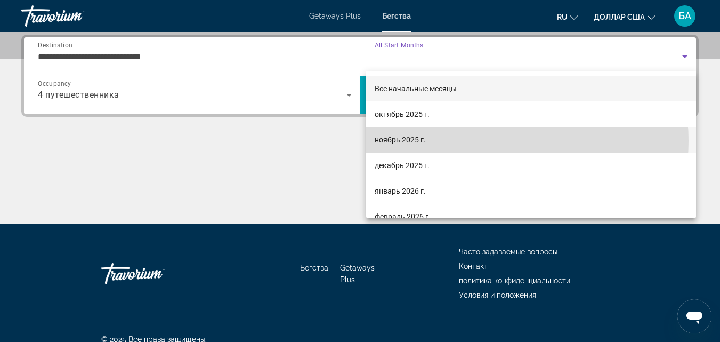
click at [490, 141] on mat-option "ноябрь 2025 г." at bounding box center [531, 140] width 330 height 26
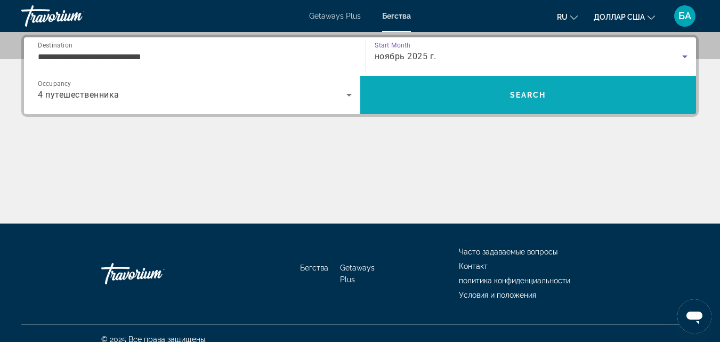
click at [553, 97] on span "Search" at bounding box center [528, 95] width 336 height 26
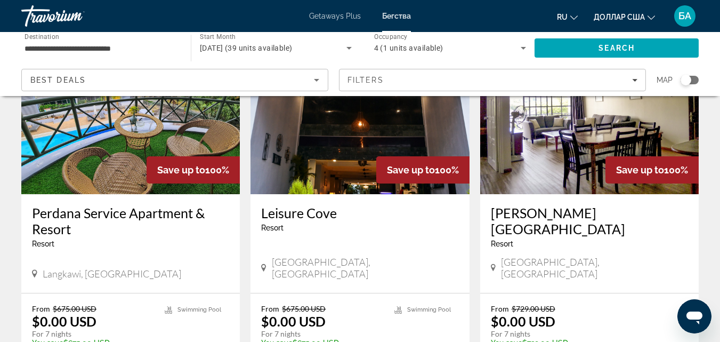
scroll to position [213, 0]
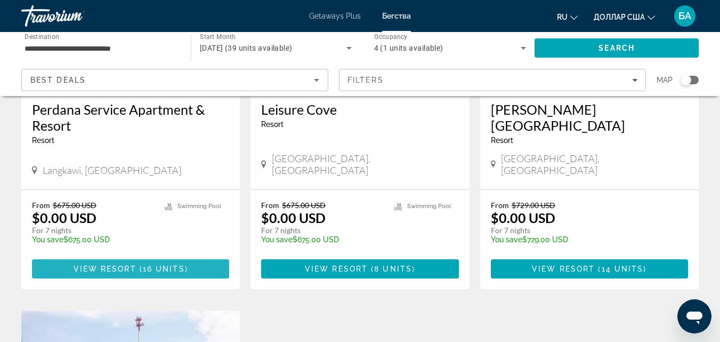
click at [159, 264] on span "16 units" at bounding box center [164, 268] width 42 height 9
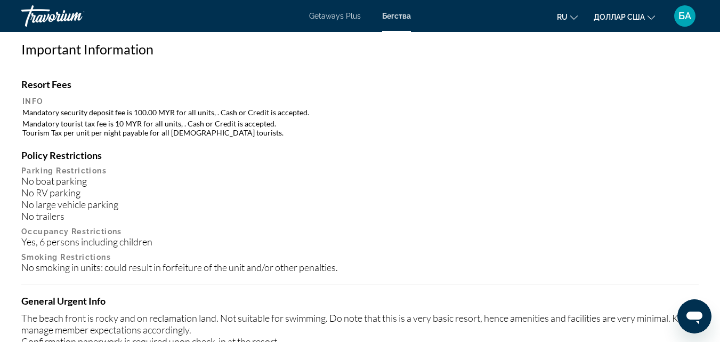
scroll to position [1215, 0]
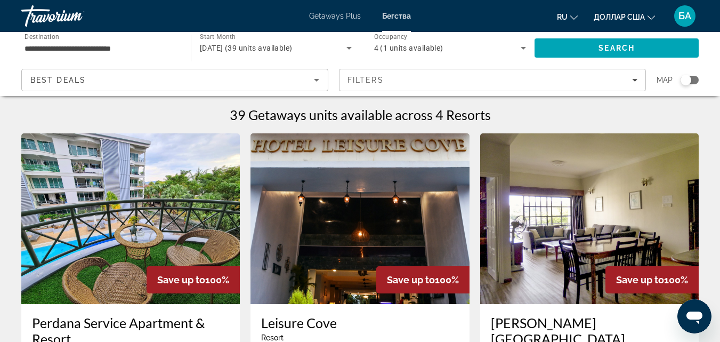
click at [106, 321] on h3 "Perdana Service Apartment & Resort" at bounding box center [130, 330] width 197 height 32
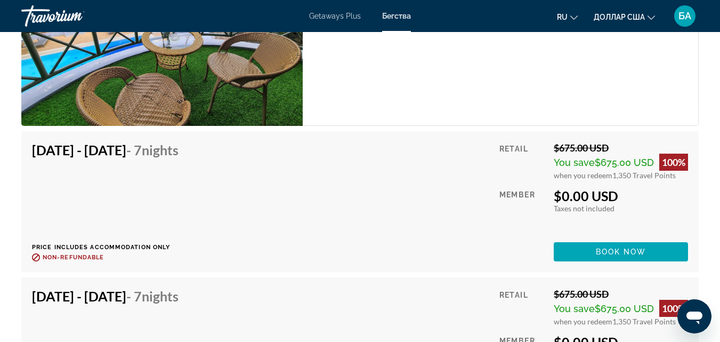
scroll to position [2068, 0]
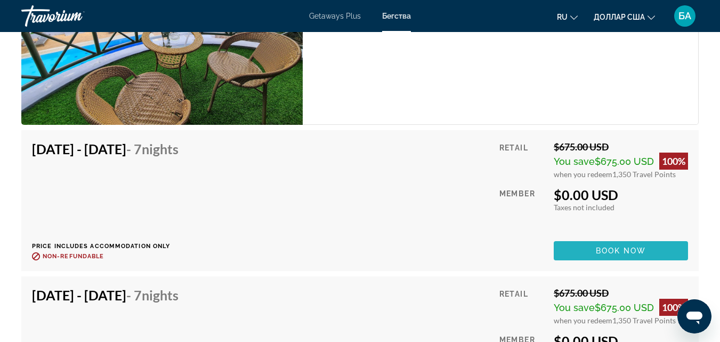
click at [563, 251] on span "Основное содержание" at bounding box center [621, 251] width 134 height 26
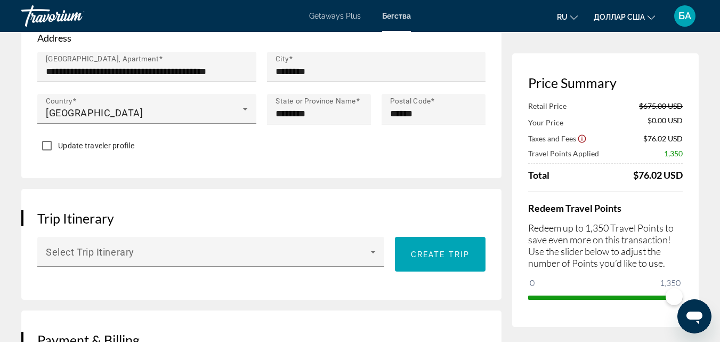
scroll to position [469, 0]
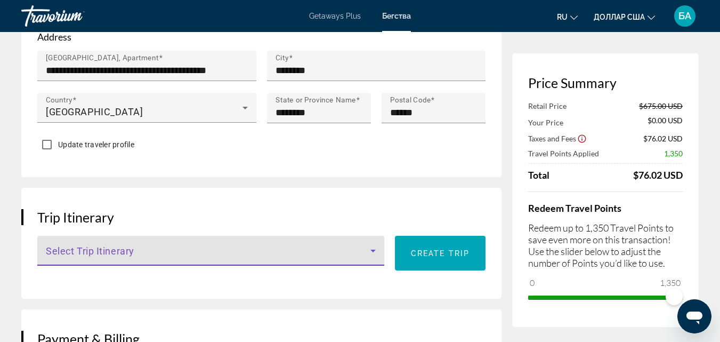
click at [376, 257] on icon "Основное содержание" at bounding box center [373, 250] width 13 height 13
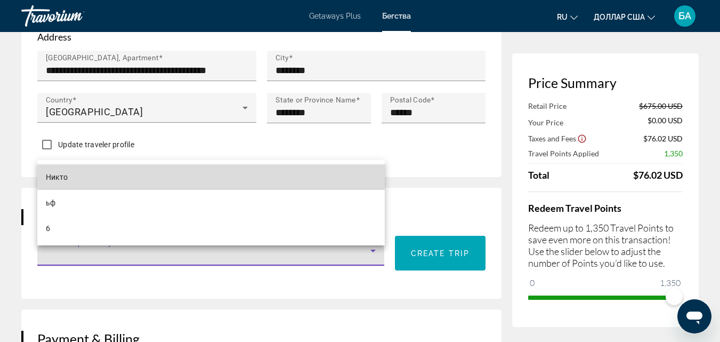
click at [222, 180] on mat-option "Никто" at bounding box center [210, 177] width 347 height 26
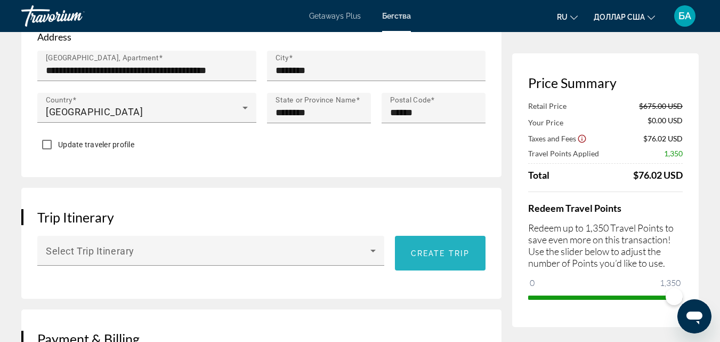
click at [430, 257] on span "Create trip" at bounding box center [440, 253] width 59 height 9
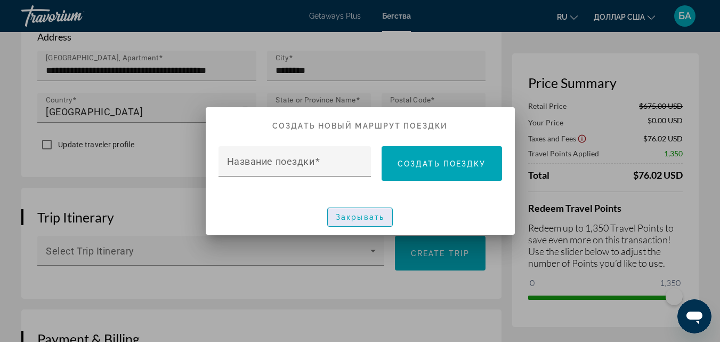
click at [345, 217] on font "Закрывать" at bounding box center [360, 217] width 48 height 9
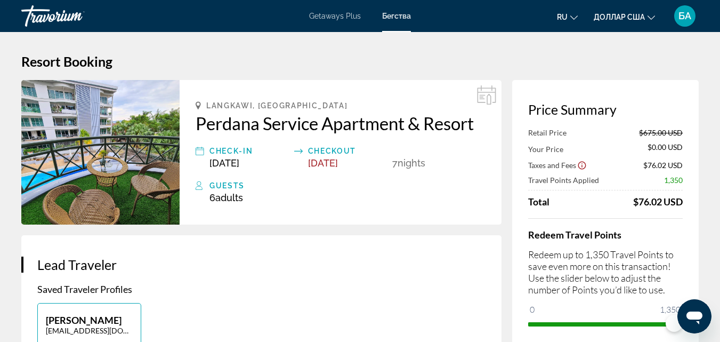
scroll to position [469, 0]
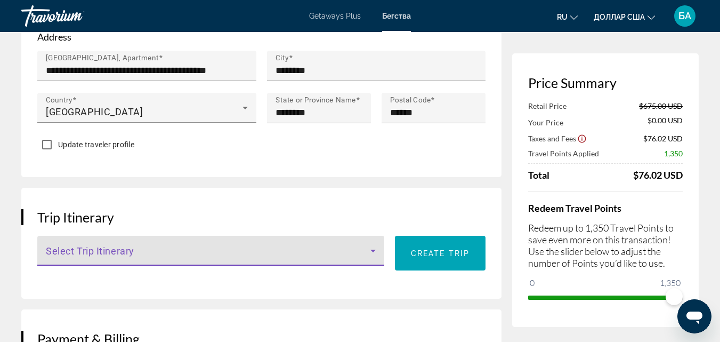
click at [376, 257] on icon "Основное содержание" at bounding box center [373, 250] width 13 height 13
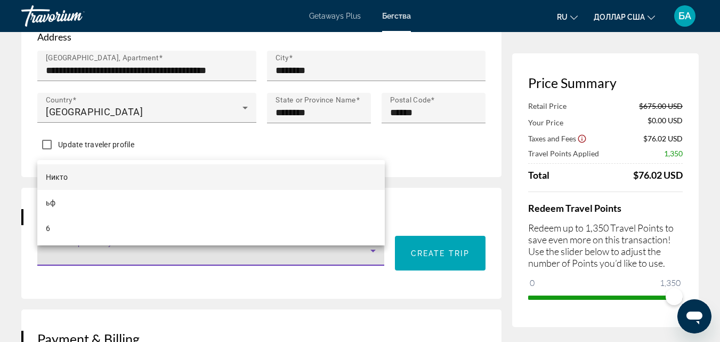
click at [231, 270] on div at bounding box center [360, 171] width 720 height 342
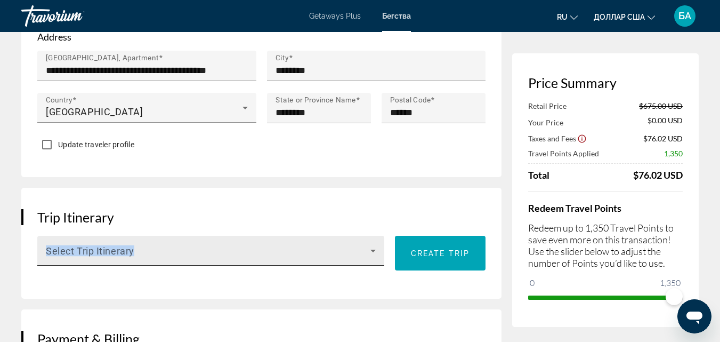
drag, startPoint x: 48, startPoint y: 256, endPoint x: 117, endPoint y: 254, distance: 68.8
click at [117, 254] on div "Select Trip Itinerary" at bounding box center [211, 251] width 330 height 30
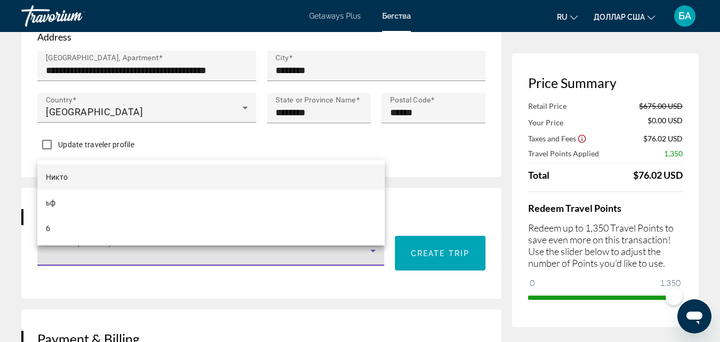
drag, startPoint x: 104, startPoint y: 249, endPoint x: 217, endPoint y: 270, distance: 114.5
click at [217, 270] on div at bounding box center [360, 171] width 720 height 342
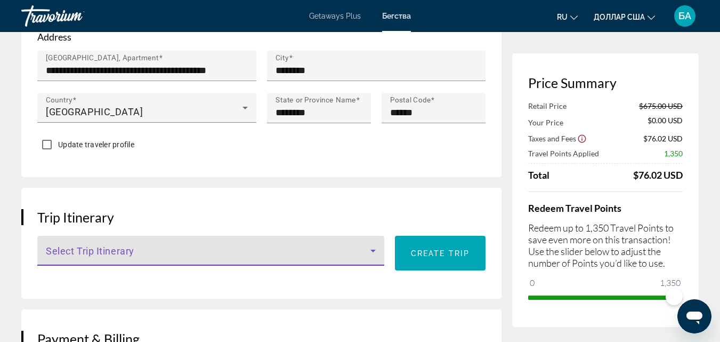
click at [217, 261] on span "Основное содержание" at bounding box center [208, 254] width 325 height 13
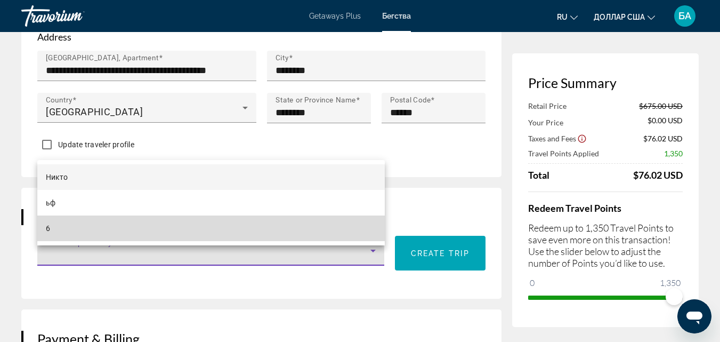
click at [80, 224] on mat-option "6" at bounding box center [210, 228] width 347 height 26
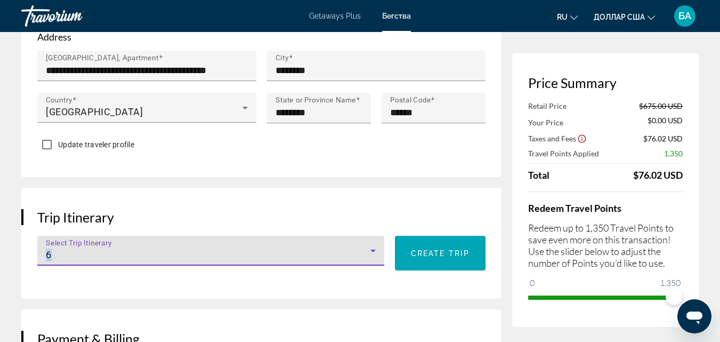
click at [369, 257] on icon "Основное содержание" at bounding box center [373, 250] width 13 height 13
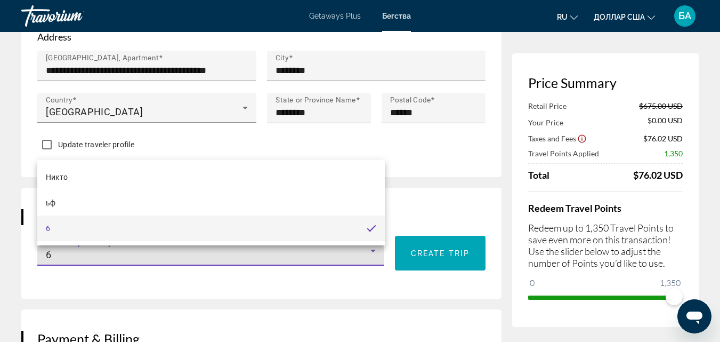
click at [463, 216] on div at bounding box center [360, 171] width 720 height 342
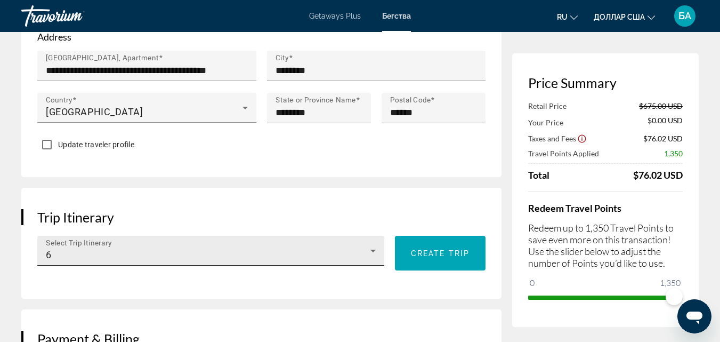
click at [380, 260] on div "Select Trip Itinerary 6" at bounding box center [210, 251] width 347 height 30
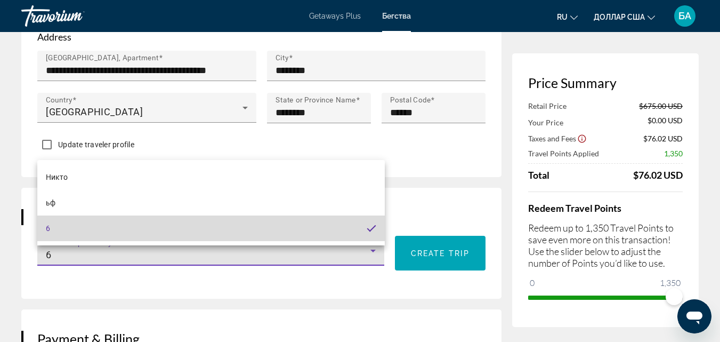
click at [289, 232] on mat-option "6" at bounding box center [210, 228] width 347 height 26
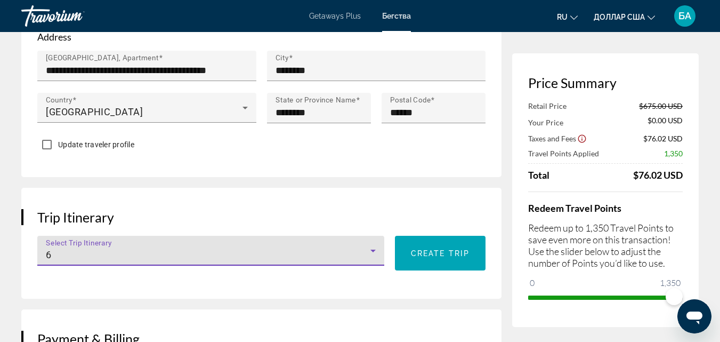
click at [379, 257] on icon "Основное содержание" at bounding box center [373, 250] width 13 height 13
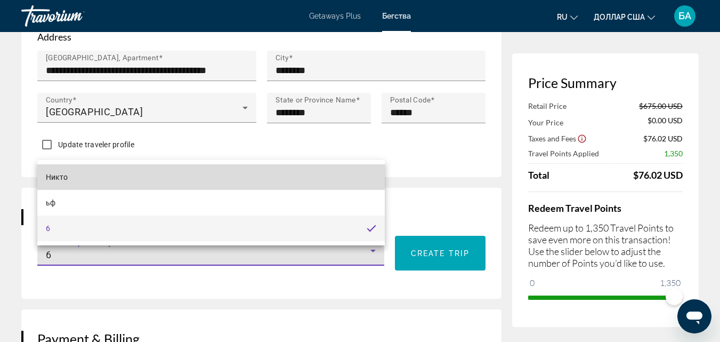
click at [186, 183] on mat-option "Никто" at bounding box center [210, 177] width 347 height 26
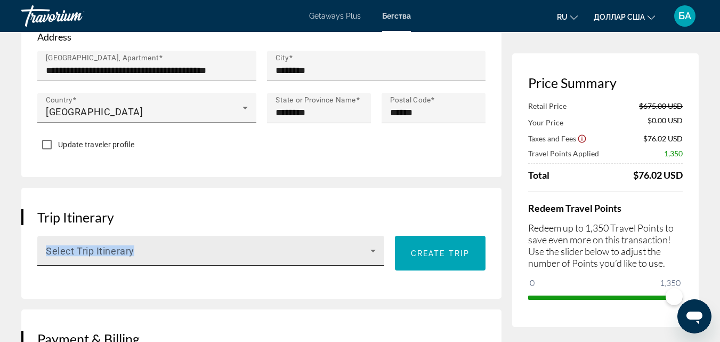
drag, startPoint x: 48, startPoint y: 256, endPoint x: 84, endPoint y: 249, distance: 36.3
click at [84, 249] on div "Select Trip Itinerary" at bounding box center [211, 251] width 330 height 30
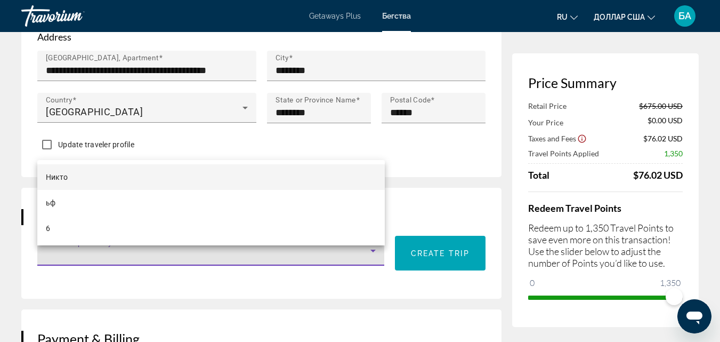
click at [137, 152] on div at bounding box center [360, 171] width 720 height 342
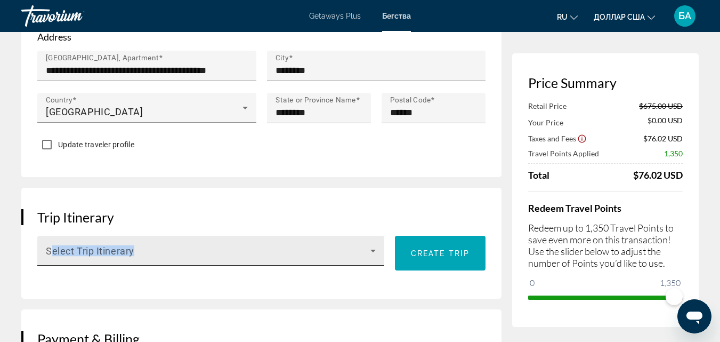
drag, startPoint x: 52, startPoint y: 257, endPoint x: 40, endPoint y: 257, distance: 11.7
click at [40, 257] on div "Select Trip Itinerary" at bounding box center [210, 251] width 347 height 30
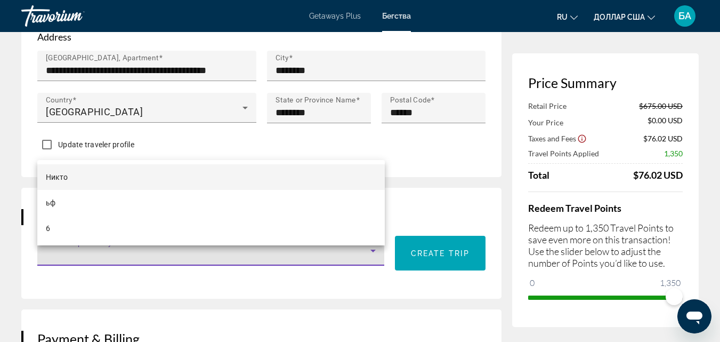
click at [40, 257] on div at bounding box center [360, 171] width 720 height 342
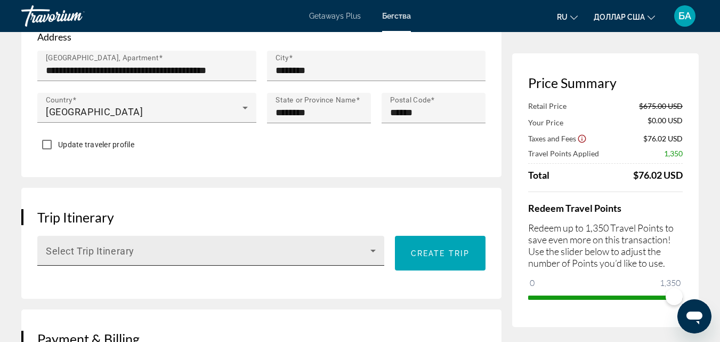
click at [40, 257] on div "Select Trip Itinerary" at bounding box center [210, 251] width 347 height 30
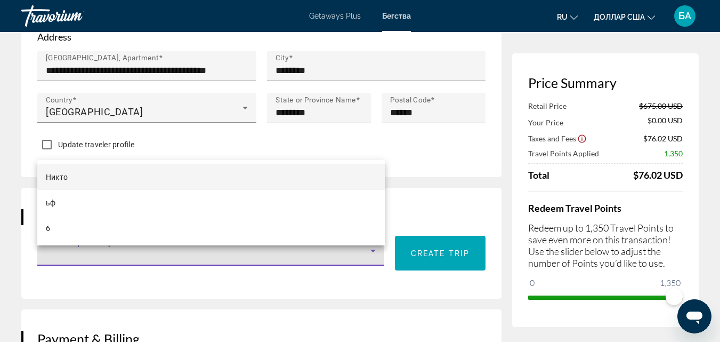
click at [40, 257] on div at bounding box center [360, 171] width 720 height 342
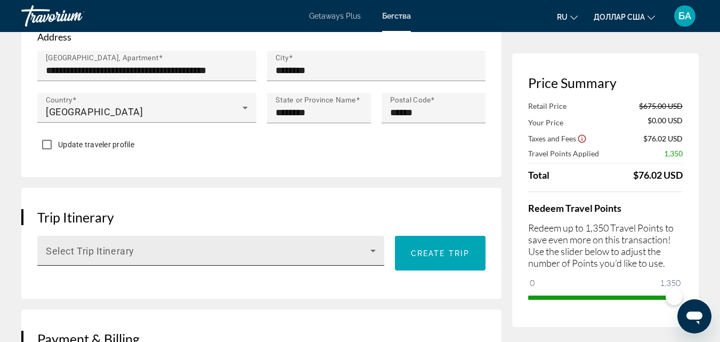
drag, startPoint x: 40, startPoint y: 257, endPoint x: 44, endPoint y: 252, distance: 6.4
click at [44, 252] on div "Select Trip Itinerary" at bounding box center [210, 251] width 347 height 30
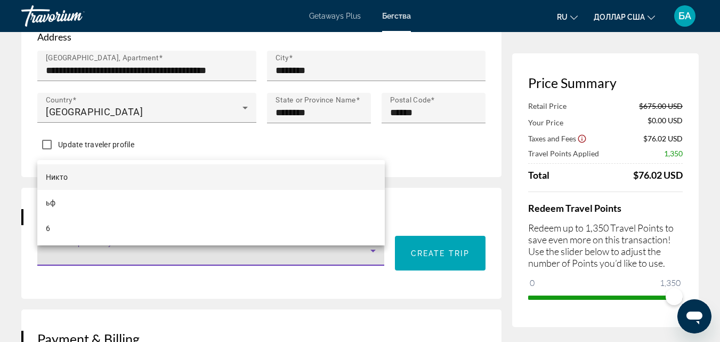
click at [128, 249] on div at bounding box center [360, 171] width 720 height 342
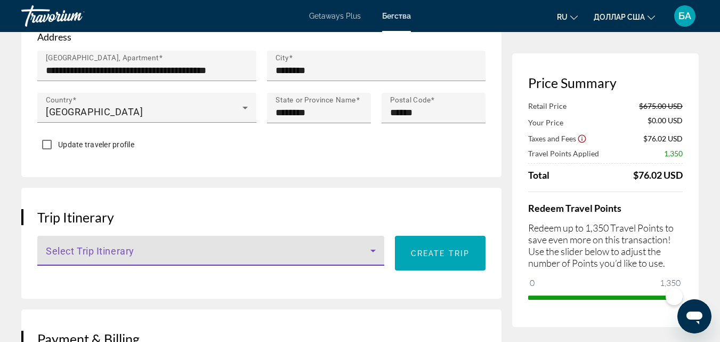
click at [375, 257] on icon "Основное содержание" at bounding box center [373, 250] width 13 height 13
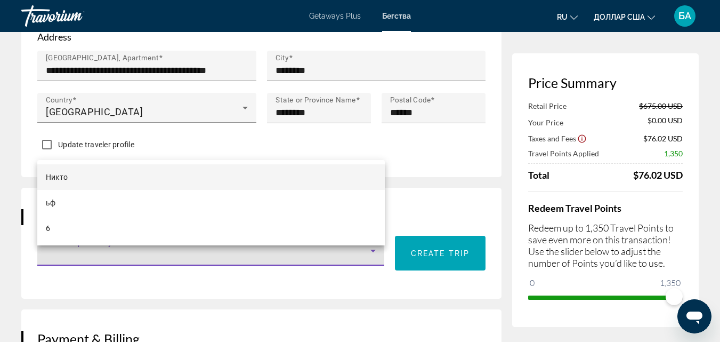
click at [428, 215] on div at bounding box center [360, 171] width 720 height 342
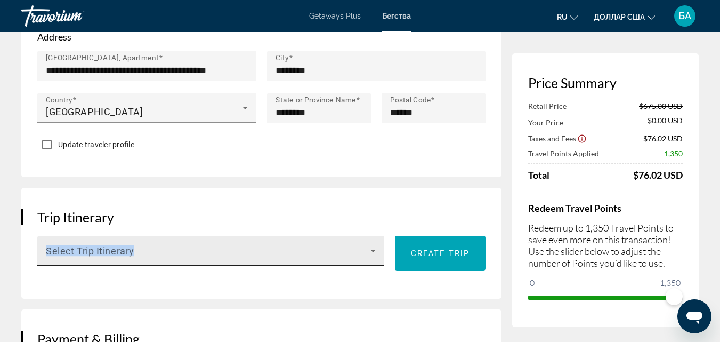
click at [46, 257] on div "Select Trip Itinerary" at bounding box center [210, 251] width 347 height 30
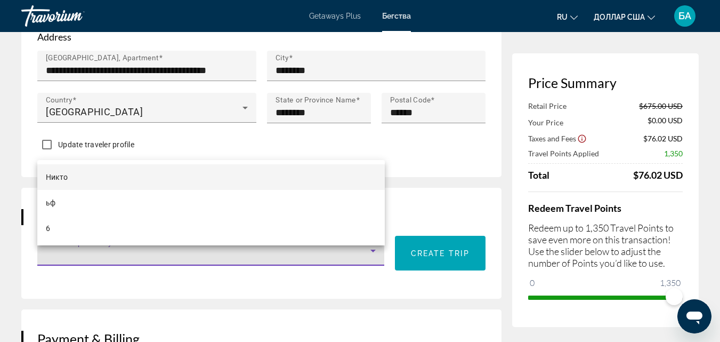
click at [69, 255] on div at bounding box center [360, 171] width 720 height 342
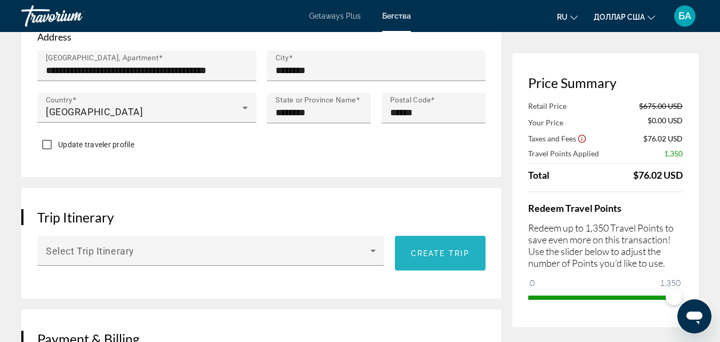
click at [428, 257] on span "Create trip" at bounding box center [440, 253] width 59 height 9
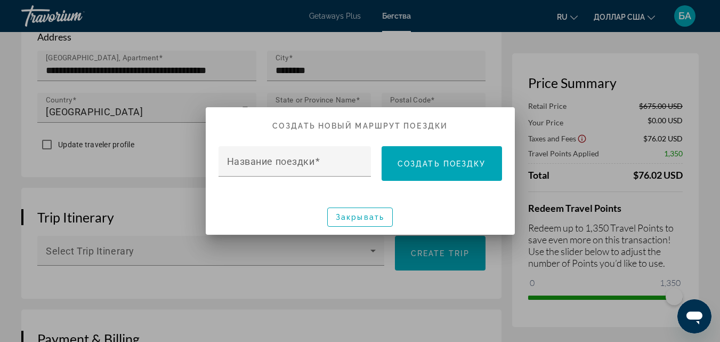
click at [405, 297] on div at bounding box center [360, 171] width 720 height 342
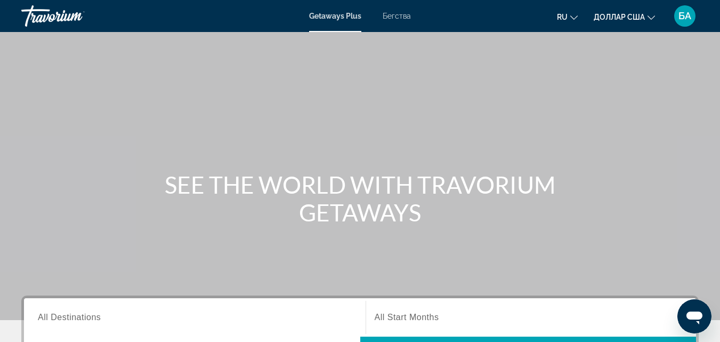
click at [395, 19] on font "Бегства" at bounding box center [397, 16] width 28 height 9
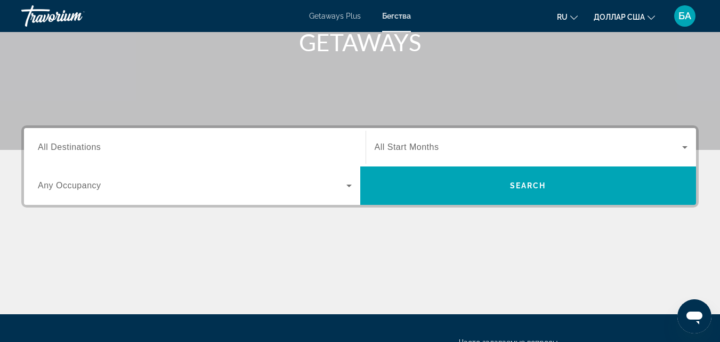
scroll to position [171, 0]
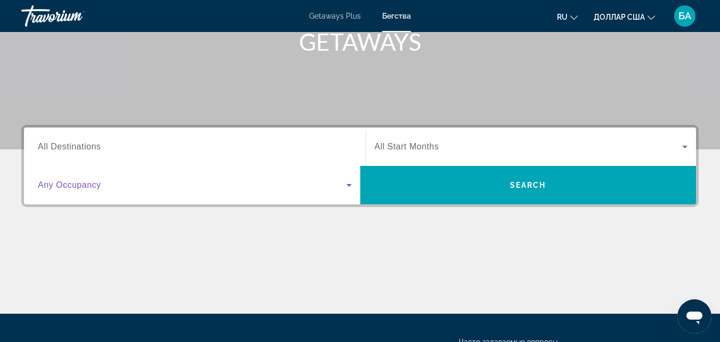
click at [344, 185] on icon "Search widget" at bounding box center [349, 185] width 13 height 13
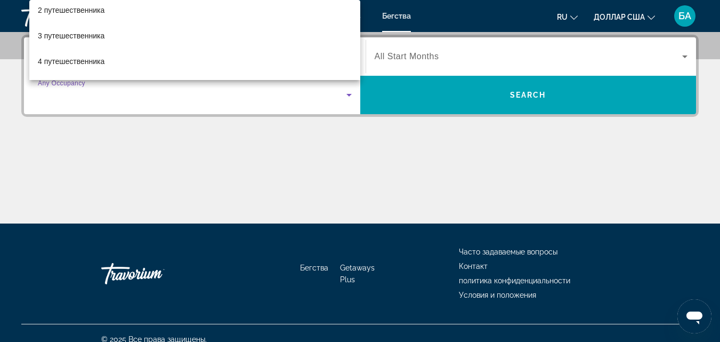
scroll to position [43, 0]
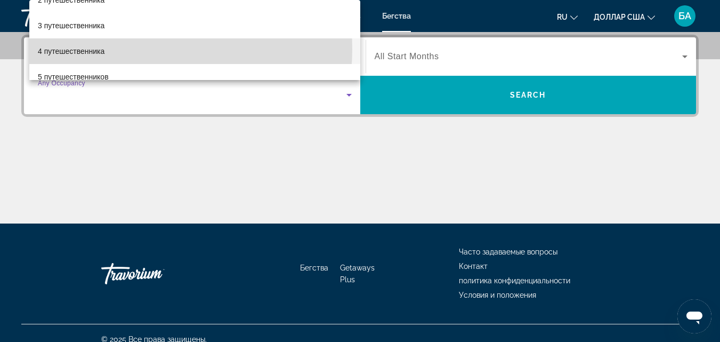
click at [131, 49] on mat-option "4 путешественника" at bounding box center [194, 51] width 331 height 26
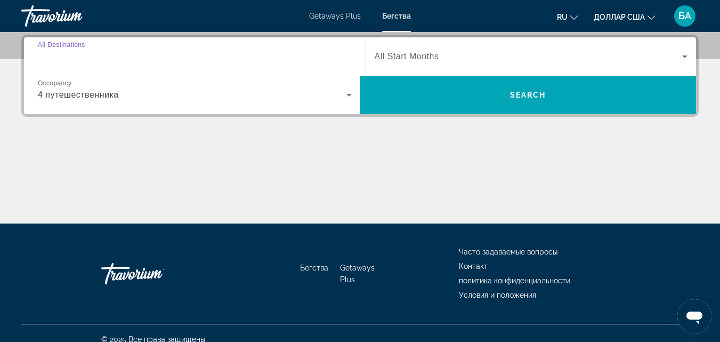
click at [221, 55] on input "Destination All Destinations" at bounding box center [195, 57] width 314 height 13
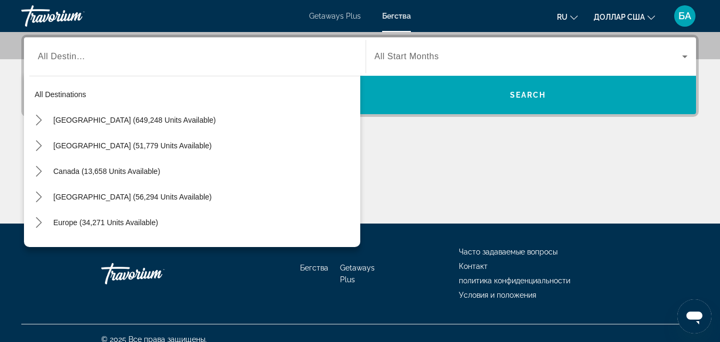
scroll to position [144, 0]
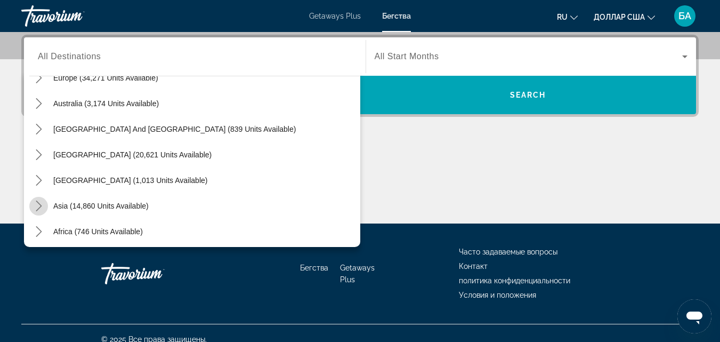
click at [36, 208] on icon "Toggle Asia (14,860 units available) submenu" at bounding box center [39, 205] width 11 height 11
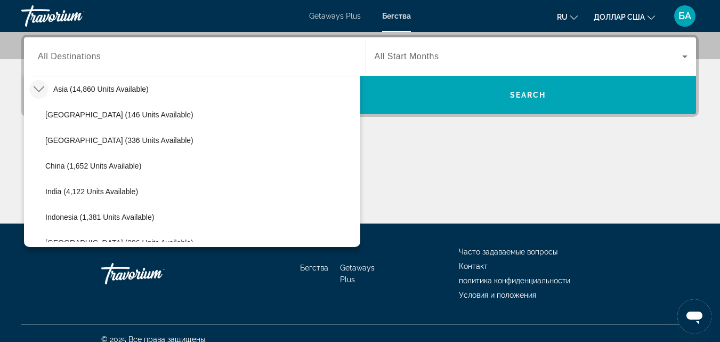
scroll to position [406, 0]
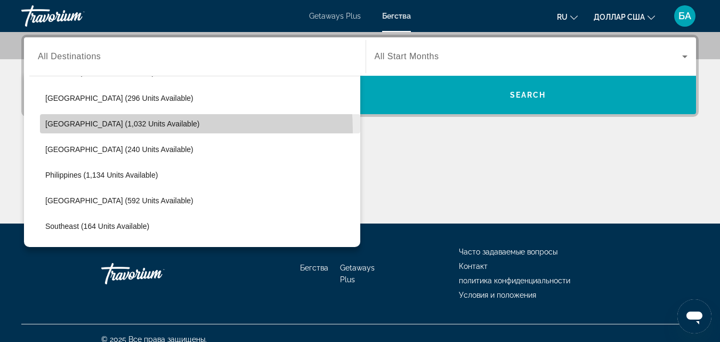
click at [112, 131] on span "Select destination: Malaysia (1,032 units available)" at bounding box center [200, 124] width 320 height 26
type input "**********"
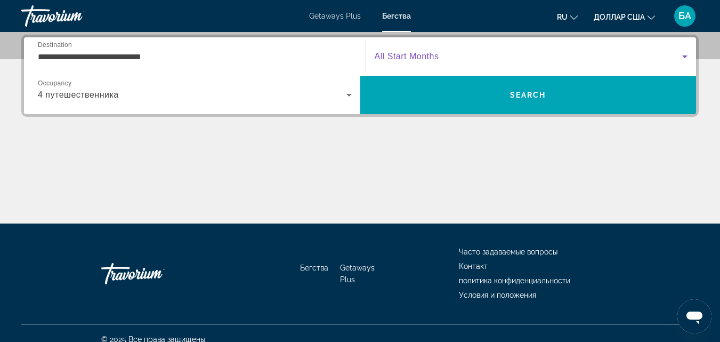
click at [686, 55] on icon "Search widget" at bounding box center [684, 56] width 13 height 13
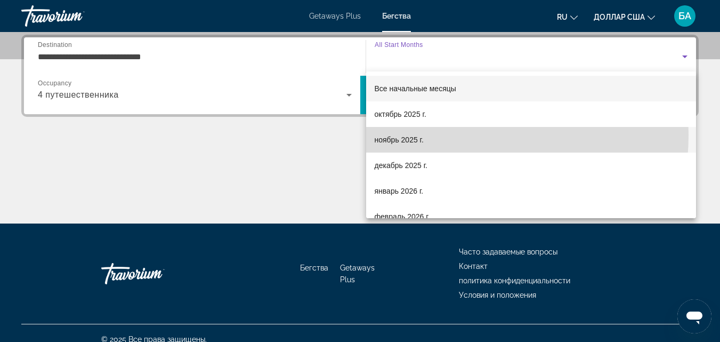
click at [440, 135] on mat-option "ноябрь 2025 г." at bounding box center [531, 140] width 330 height 26
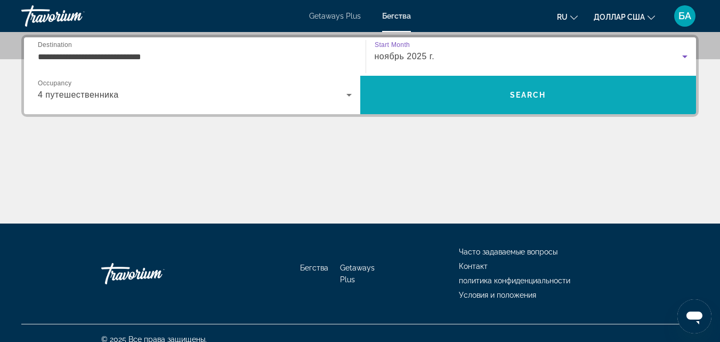
click at [527, 92] on span "Search" at bounding box center [528, 95] width 36 height 9
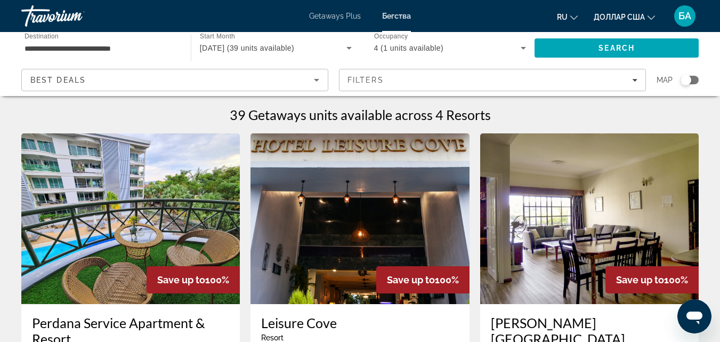
click at [136, 256] on img "Основное содержание" at bounding box center [130, 218] width 219 height 171
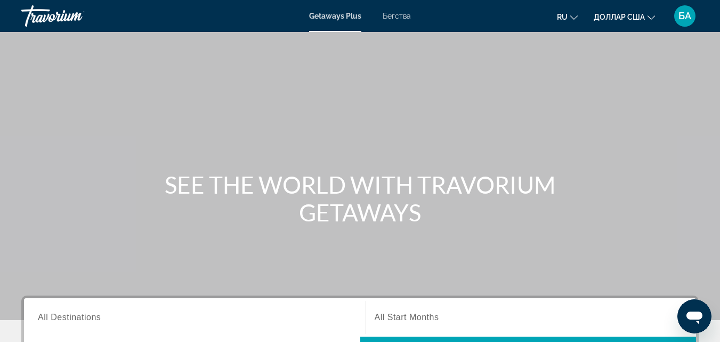
click at [401, 21] on div "Getaways Plus Бегства ru English Español Français Italiano Português русский до…" at bounding box center [360, 16] width 720 height 28
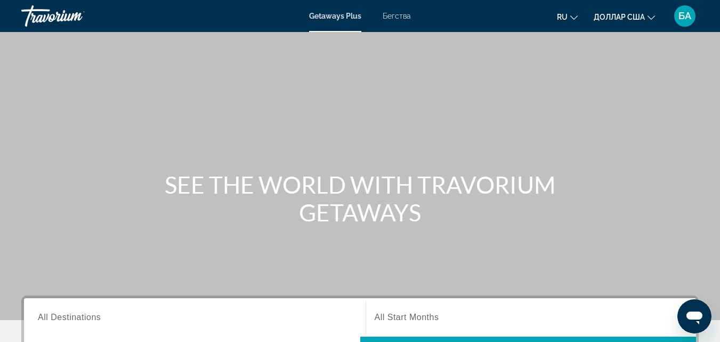
click at [401, 21] on div "Getaways Plus Бегства ru English Español Français Italiano Português русский до…" at bounding box center [360, 16] width 720 height 28
click at [405, 21] on div "Getaways Plus Бегства ru English Español Français Italiano Português русский до…" at bounding box center [360, 16] width 720 height 28
click at [394, 14] on font "Бегства" at bounding box center [397, 16] width 28 height 9
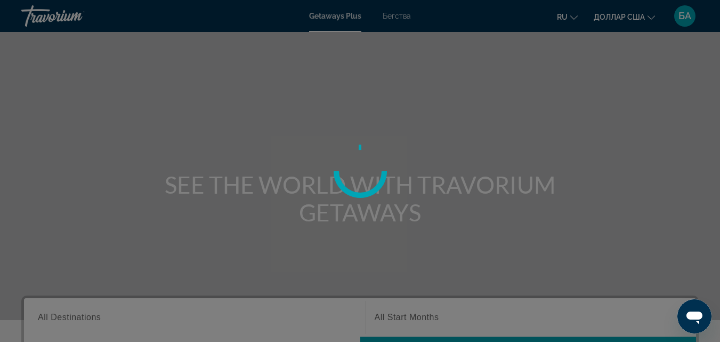
click at [394, 14] on div "Перейти к основному содержанию Getaways Plus Бегства ru English Español Françai…" at bounding box center [360, 171] width 720 height 342
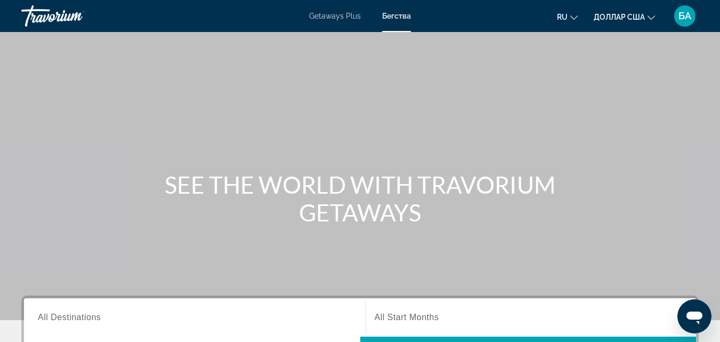
click at [685, 19] on font "БА" at bounding box center [684, 15] width 13 height 11
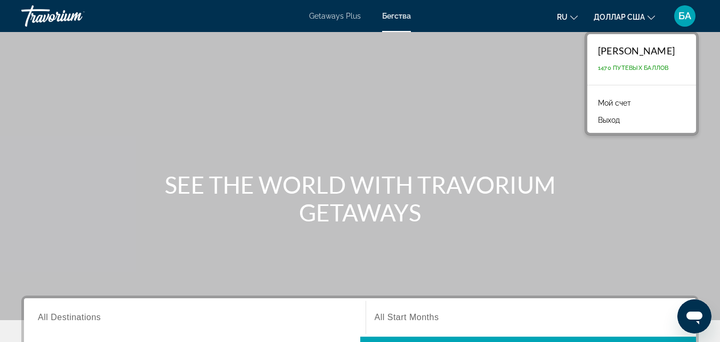
click at [605, 102] on font "Мой счет" at bounding box center [614, 103] width 33 height 9
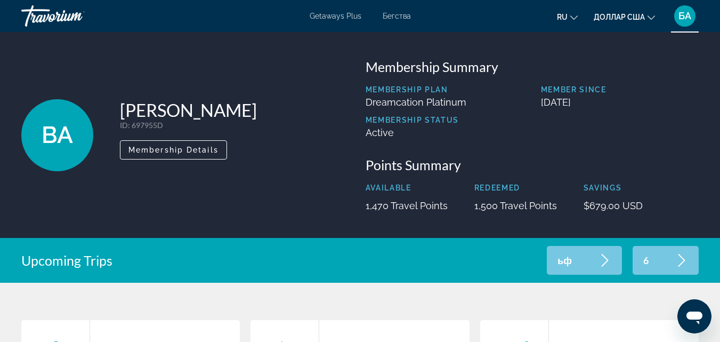
click at [605, 258] on icon "Основное содержание" at bounding box center [605, 260] width 13 height 13
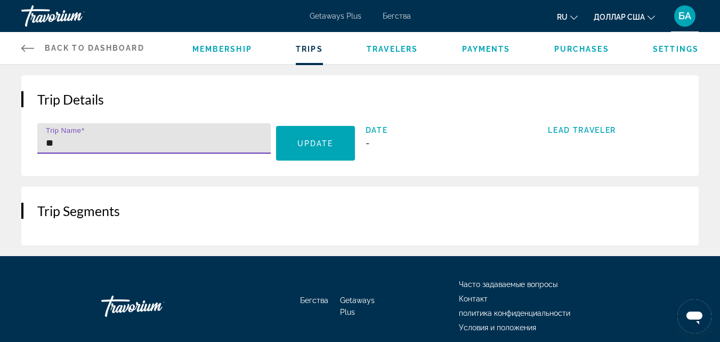
click at [132, 141] on input "**" at bounding box center [157, 142] width 223 height 13
type input "*"
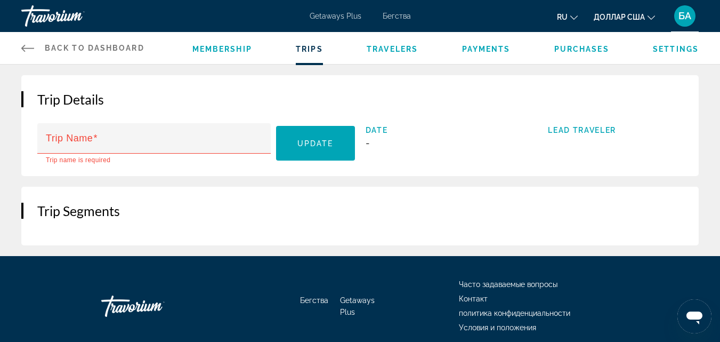
click at [28, 39] on link "Back to Dashboard Dashboard" at bounding box center [82, 48] width 123 height 32
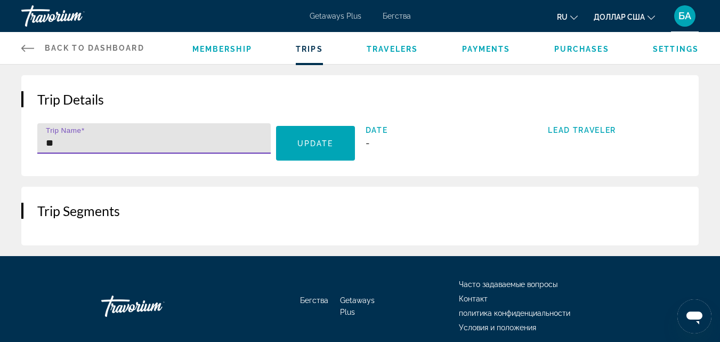
click at [94, 147] on input "**" at bounding box center [157, 142] width 223 height 13
type input "*"
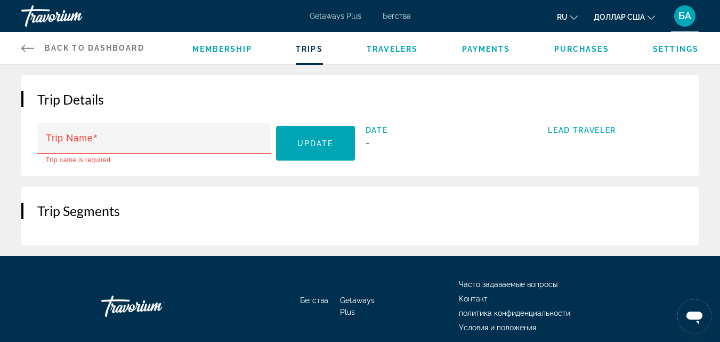
click at [386, 21] on div "Getaways Plus Бегства ru English Español Français Italiano Português русский до…" at bounding box center [360, 16] width 720 height 28
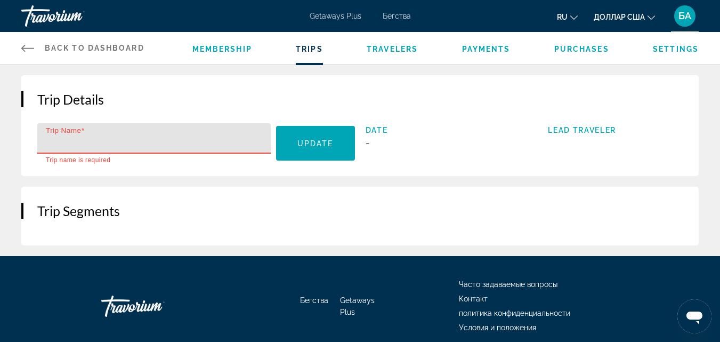
click at [182, 141] on input "Trip Name" at bounding box center [157, 142] width 223 height 13
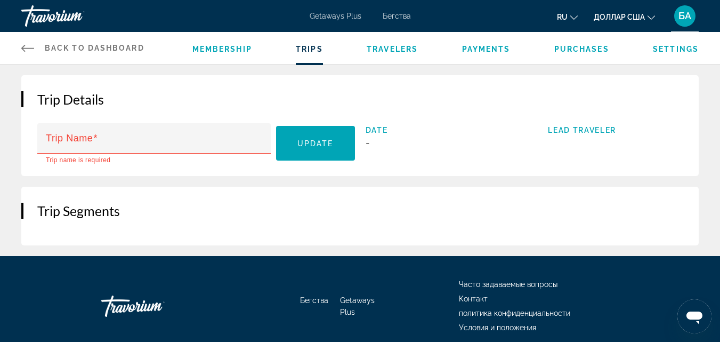
click at [23, 46] on icon "Основное содержание" at bounding box center [27, 48] width 13 height 7
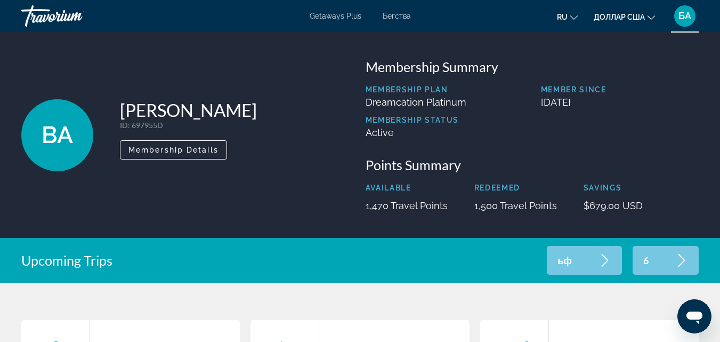
click at [400, 15] on font "Бегства" at bounding box center [397, 16] width 28 height 9
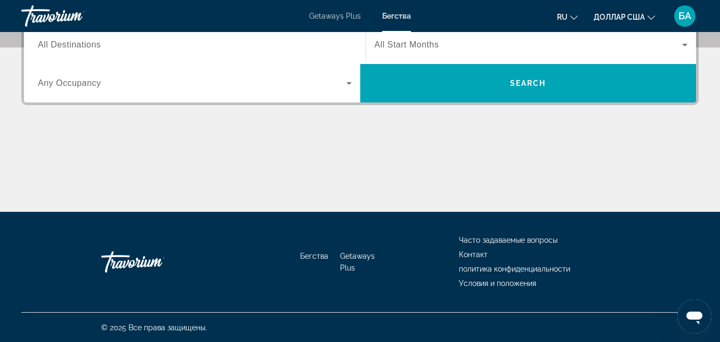
scroll to position [273, 0]
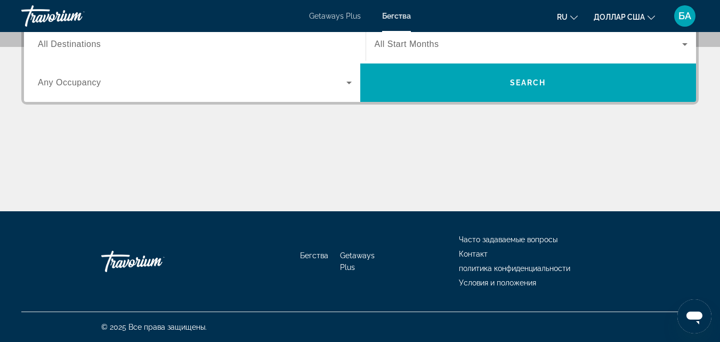
click at [682, 19] on font "БА" at bounding box center [684, 15] width 13 height 11
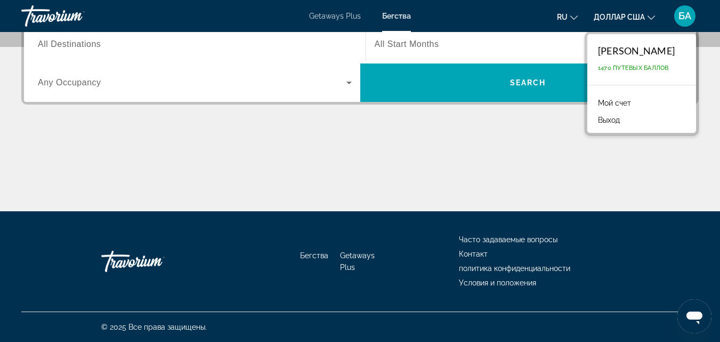
click at [598, 102] on font "Мой счет" at bounding box center [614, 103] width 33 height 9
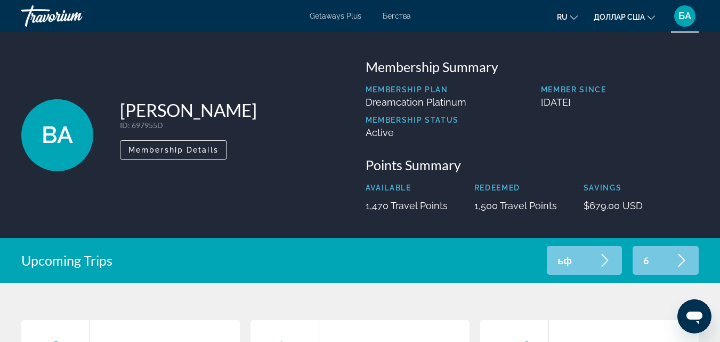
click at [683, 19] on font "БА" at bounding box center [684, 15] width 13 height 11
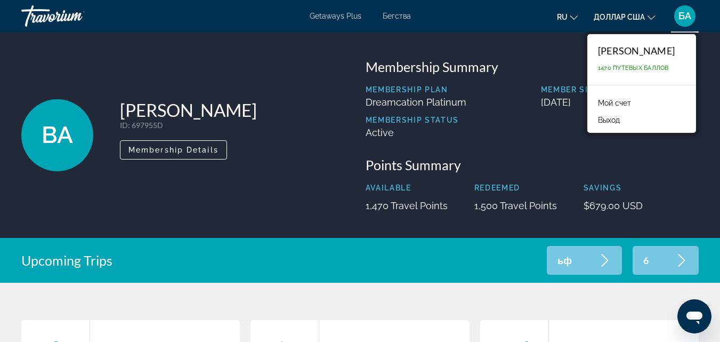
click at [600, 103] on font "Мой счет" at bounding box center [614, 103] width 33 height 9
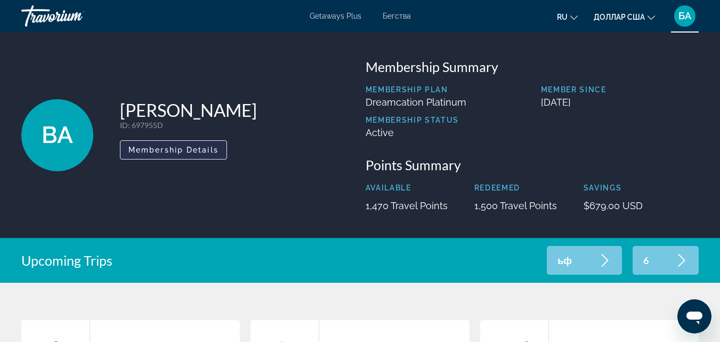
click at [194, 151] on span "Membership Details" at bounding box center [173, 149] width 90 height 9
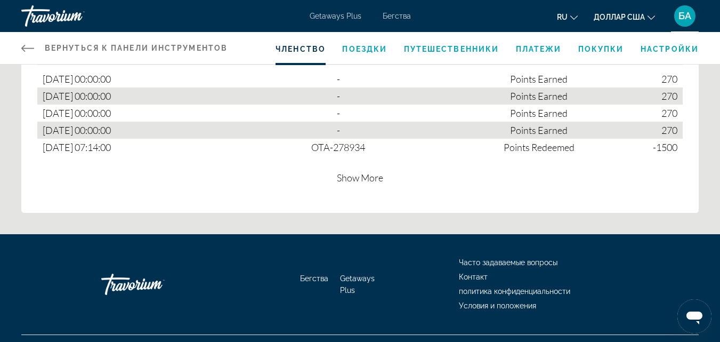
scroll to position [733, 0]
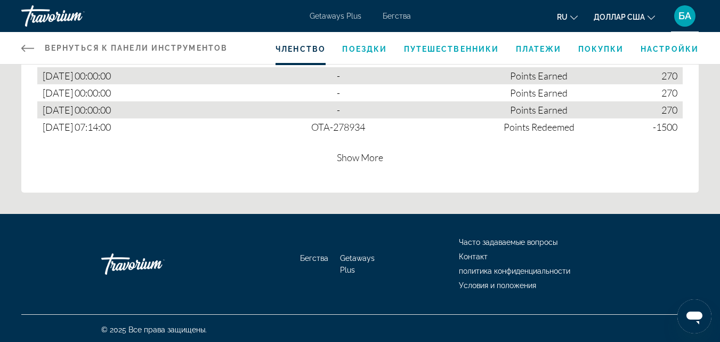
click at [603, 52] on font "Покупки" at bounding box center [601, 49] width 46 height 9
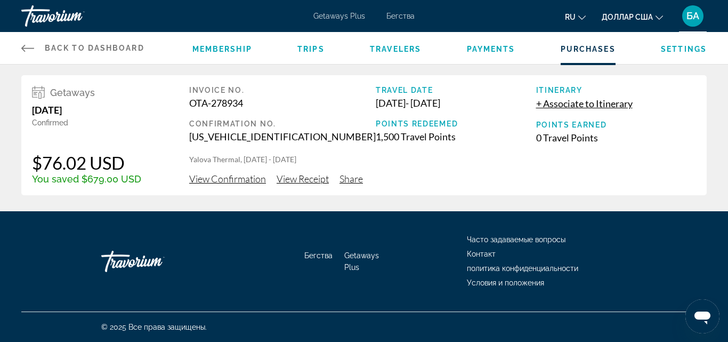
click at [563, 103] on span "+ Associate to Itinerary" at bounding box center [584, 104] width 96 height 12
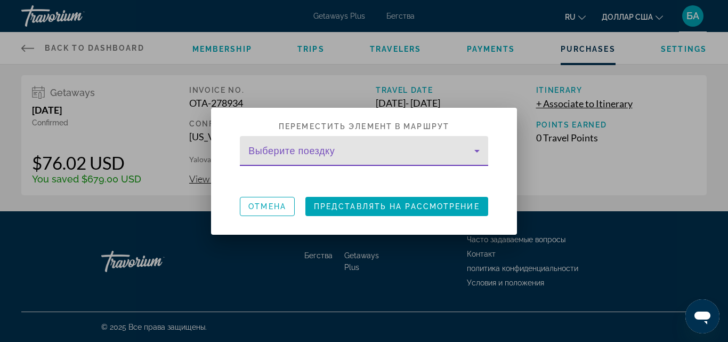
click at [481, 152] on icon at bounding box center [477, 150] width 13 height 13
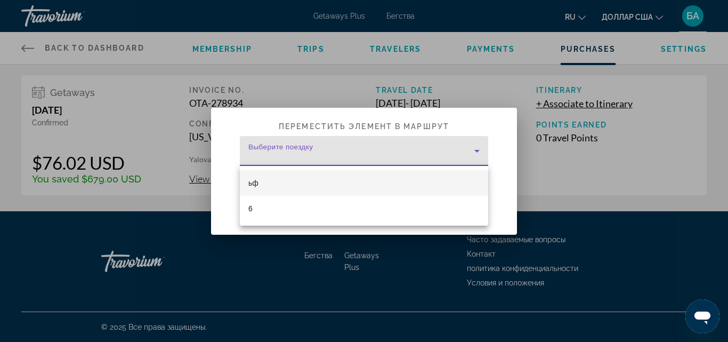
click at [506, 154] on div at bounding box center [364, 171] width 728 height 342
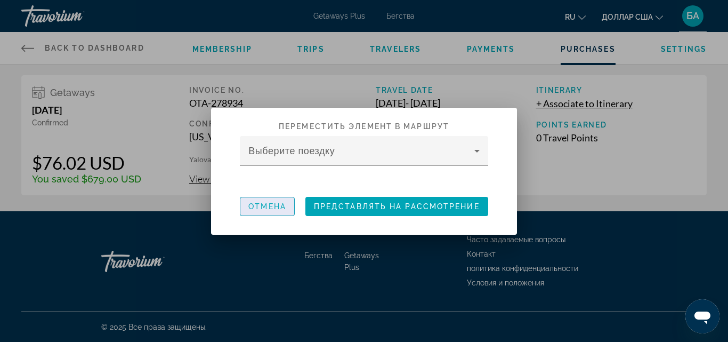
click at [274, 206] on font "Отмена" at bounding box center [267, 206] width 38 height 9
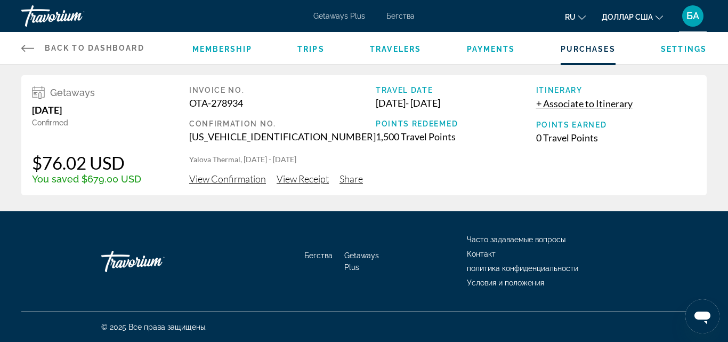
click at [236, 177] on span "View Confirmation" at bounding box center [227, 179] width 77 height 12
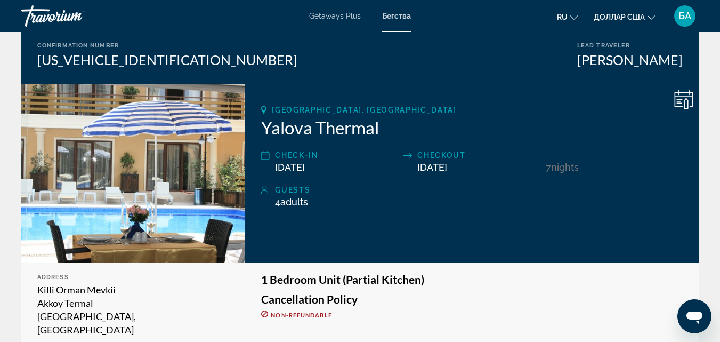
scroll to position [85, 0]
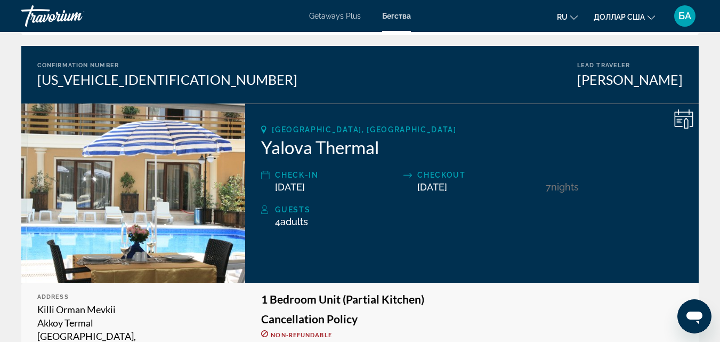
click at [401, 18] on font "Бегства" at bounding box center [396, 16] width 29 height 9
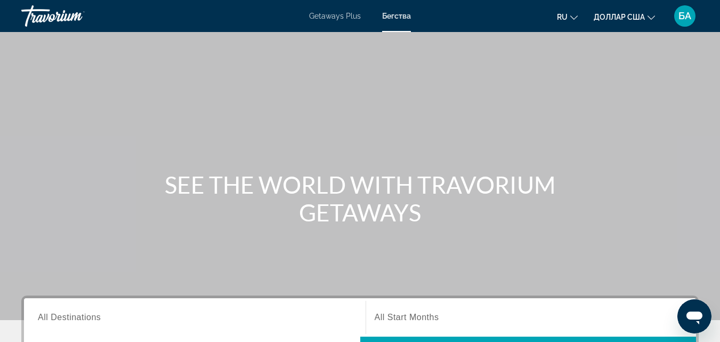
click at [683, 14] on font "БА" at bounding box center [684, 15] width 13 height 11
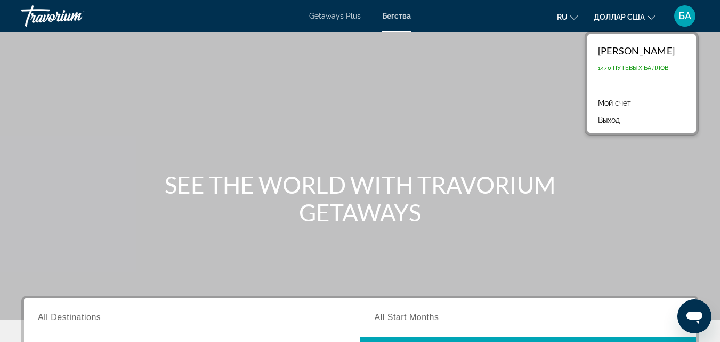
click at [598, 105] on font "Мой счет" at bounding box center [614, 103] width 33 height 9
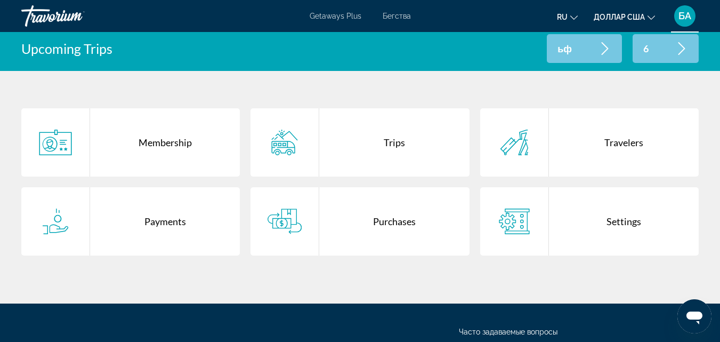
scroll to position [213, 0]
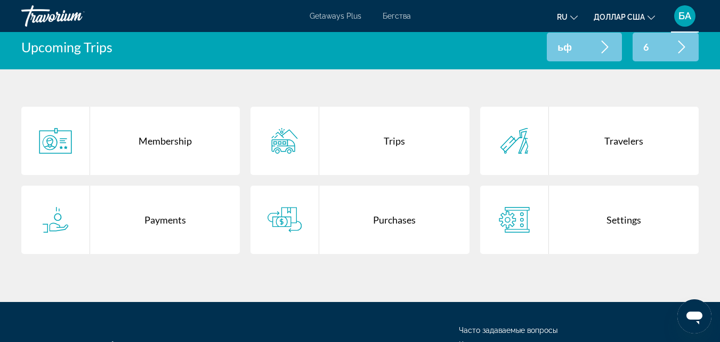
click at [701, 316] on icon "Открытое окно обмена сообщениями" at bounding box center [694, 317] width 16 height 13
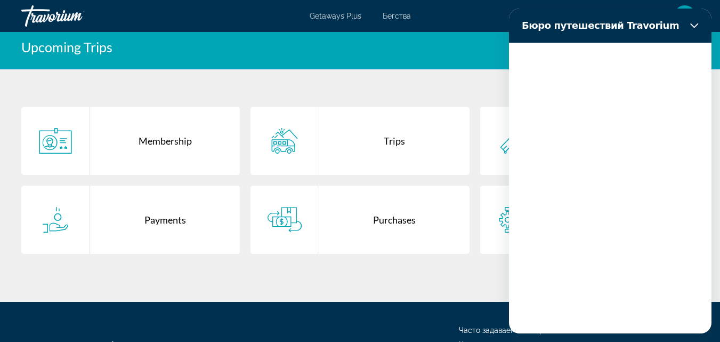
scroll to position [0, 0]
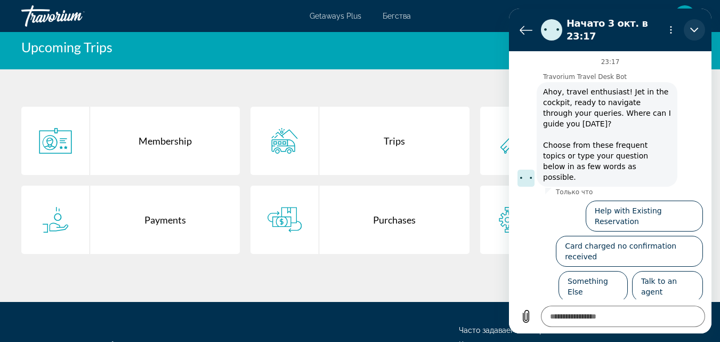
click at [695, 28] on icon "Закрыть" at bounding box center [694, 30] width 8 height 5
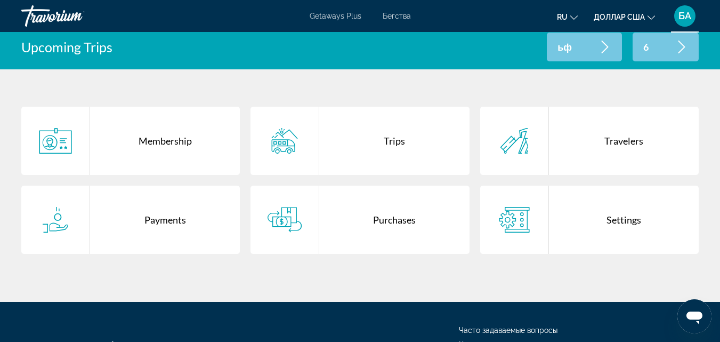
type textarea "*"
